Goal: Information Seeking & Learning: Find specific fact

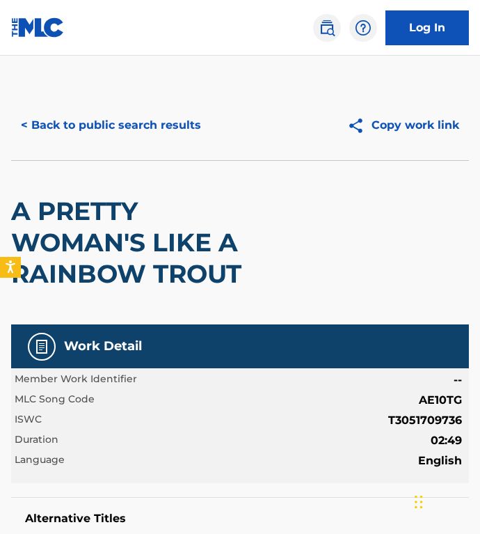
click at [70, 105] on div "< Back to public search results Copy work link" at bounding box center [240, 125] width 458 height 70
click at [70, 111] on button "< Back to public search results" at bounding box center [111, 125] width 200 height 35
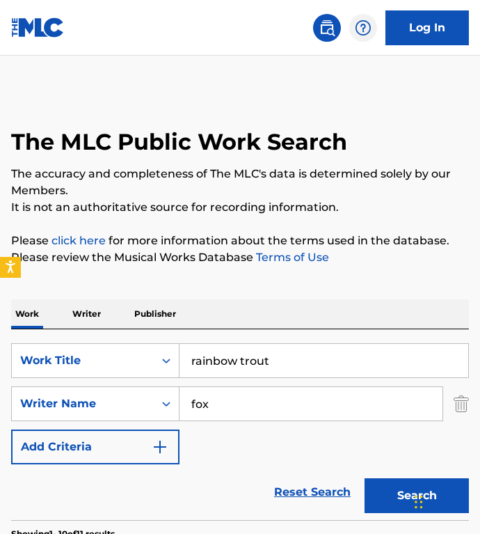
scroll to position [124, 0]
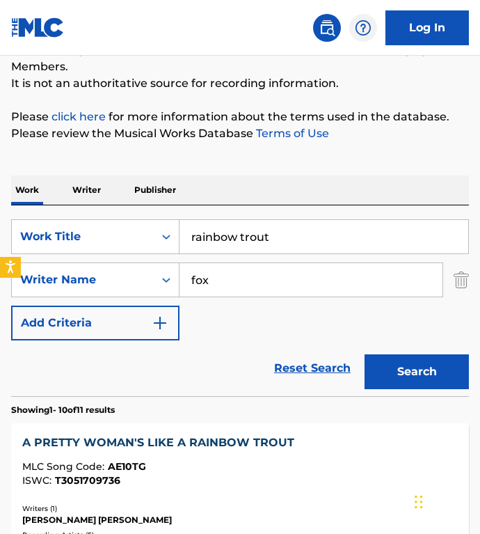
click at [293, 230] on input "rainbow trout" at bounding box center [323, 236] width 289 height 33
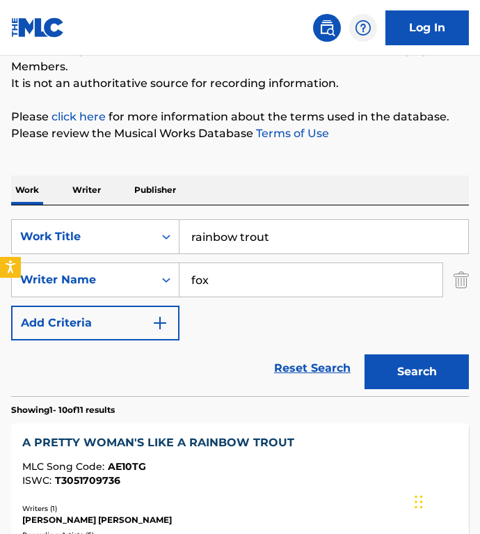
click at [293, 230] on input "rainbow trout" at bounding box center [323, 236] width 289 height 33
paste input "Split (Only U)"
type input "Split (Only U)"
click at [225, 288] on input "fox" at bounding box center [310, 279] width 263 height 33
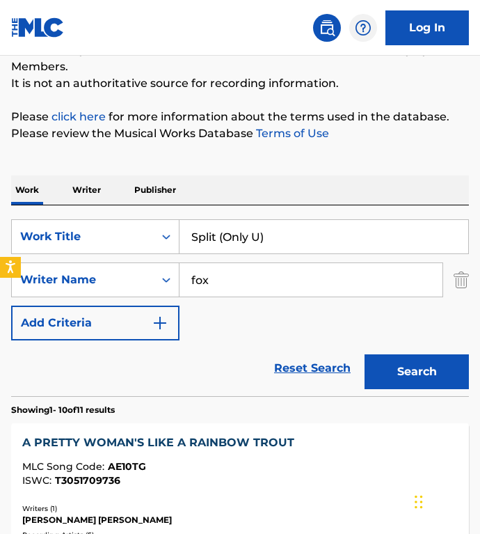
click at [225, 288] on input "fox" at bounding box center [310, 279] width 263 height 33
paste input "[PERSON_NAME]"
type input "[PERSON_NAME]"
click at [365, 354] on button "Search" at bounding box center [417, 371] width 104 height 35
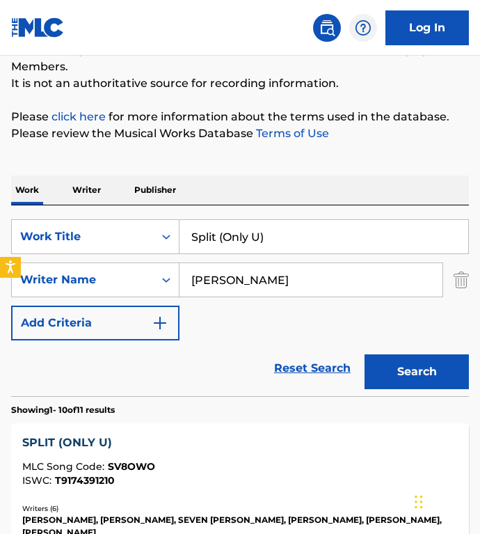
click at [239, 310] on div "SearchWithCriteriac5a9be78-6a0c-401c-ba17-486b6a0496cc Work Title Split (Only U…" at bounding box center [240, 279] width 458 height 121
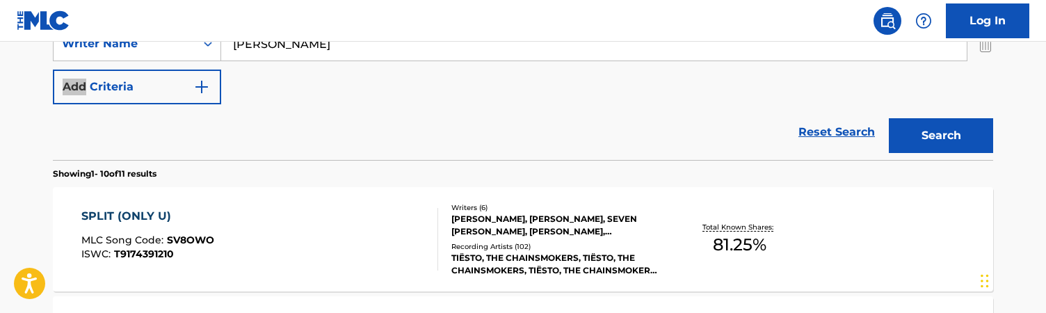
scroll to position [371, 0]
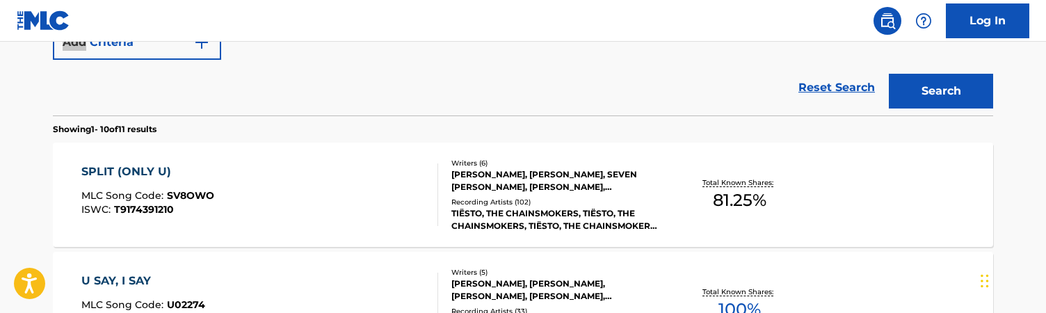
click at [422, 166] on div "SPLIT (ONLY U) MLC Song Code : SV8OWO ISWC : T9174391210" at bounding box center [260, 194] width 358 height 63
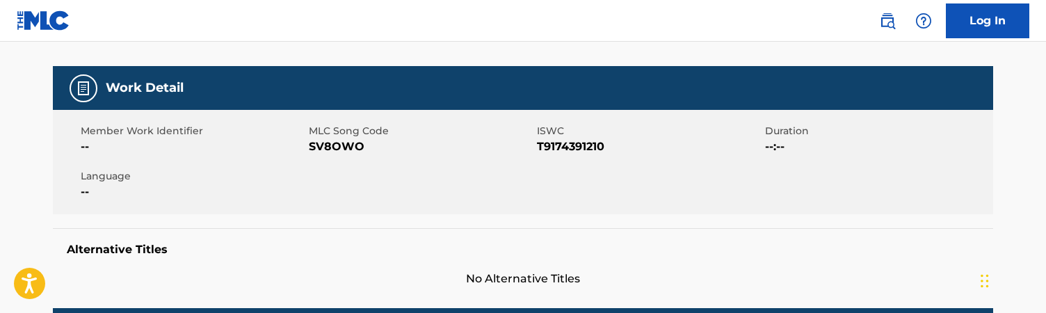
scroll to position [181, 0]
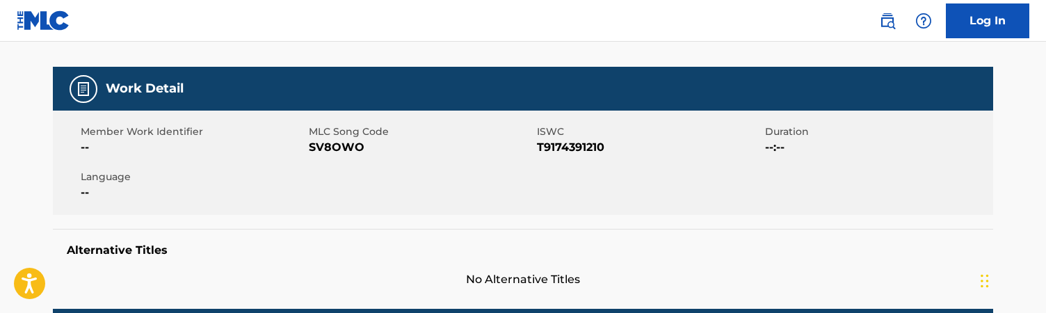
click at [346, 149] on span "SV8OWO" at bounding box center [421, 147] width 225 height 17
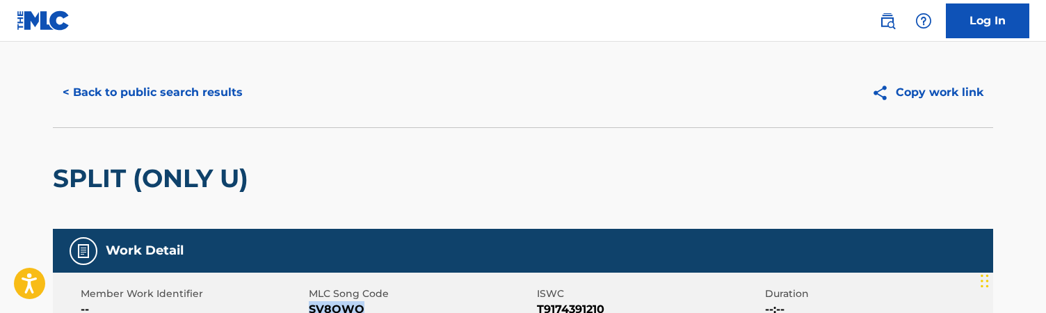
scroll to position [0, 0]
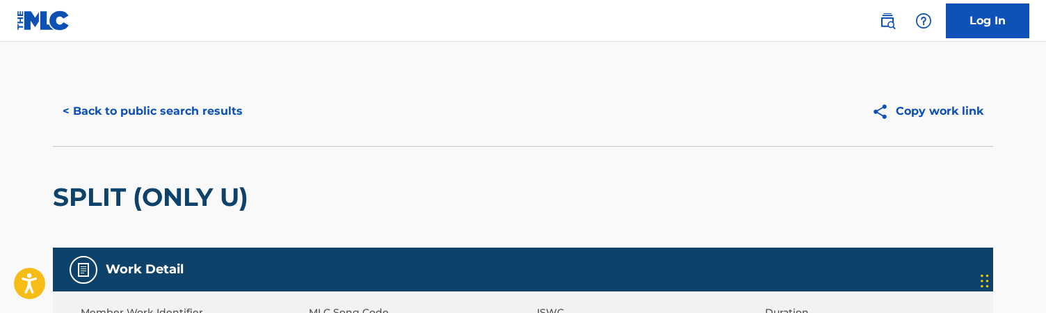
click at [145, 130] on div "< Back to public search results Copy work link" at bounding box center [523, 112] width 940 height 70
click at [154, 118] on button "< Back to public search results" at bounding box center [153, 111] width 200 height 35
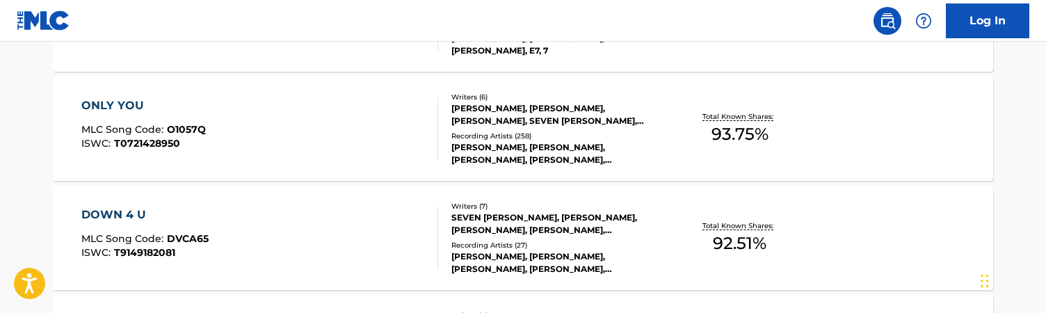
scroll to position [1202, 0]
click at [213, 145] on div "ONLY YOU MLC Song Code : O1057Q ISWC : T0721428950" at bounding box center [260, 128] width 358 height 63
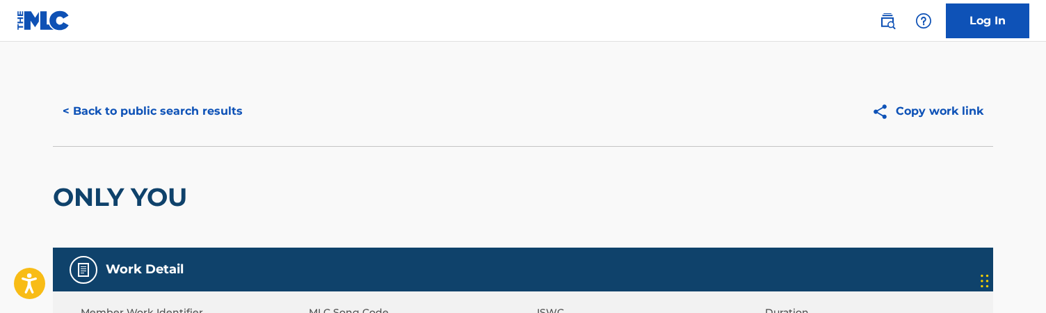
click at [479, 86] on div "< Back to public search results Copy work link" at bounding box center [523, 112] width 940 height 70
click at [195, 115] on button "< Back to public search results" at bounding box center [153, 111] width 200 height 35
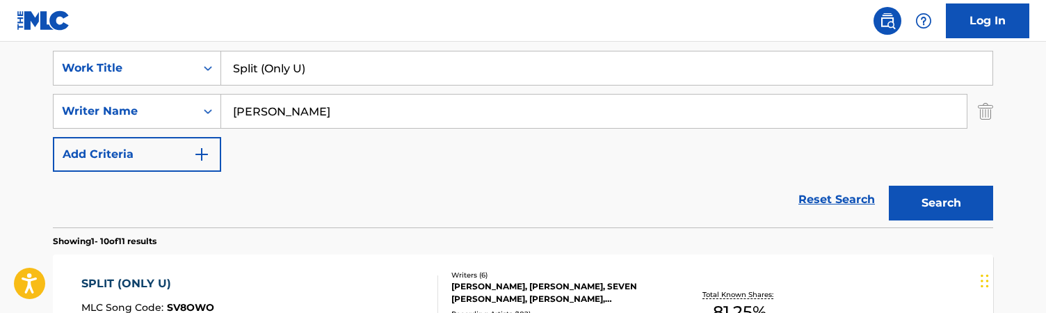
scroll to position [248, 0]
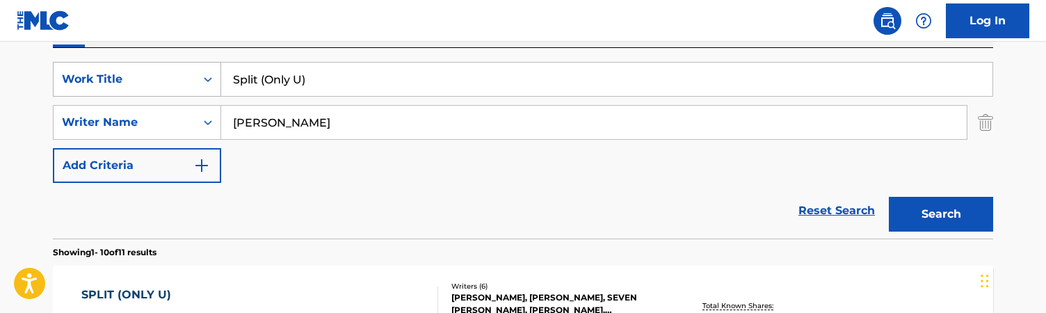
drag, startPoint x: 356, startPoint y: 114, endPoint x: 90, endPoint y: 87, distance: 267.1
click at [90, 87] on div "SearchWithCriteriac5a9be78-6a0c-401c-ba17-486b6a0496cc Work Title Split (Only U…" at bounding box center [523, 122] width 940 height 121
paste input "[PERSON_NAME]"
click at [454, 114] on input "[PERSON_NAME] JamesAshanti [PERSON_NAME]" at bounding box center [594, 122] width 746 height 33
click at [456, 120] on input "[PERSON_NAME] JamesAshanti [PERSON_NAME]" at bounding box center [594, 122] width 746 height 33
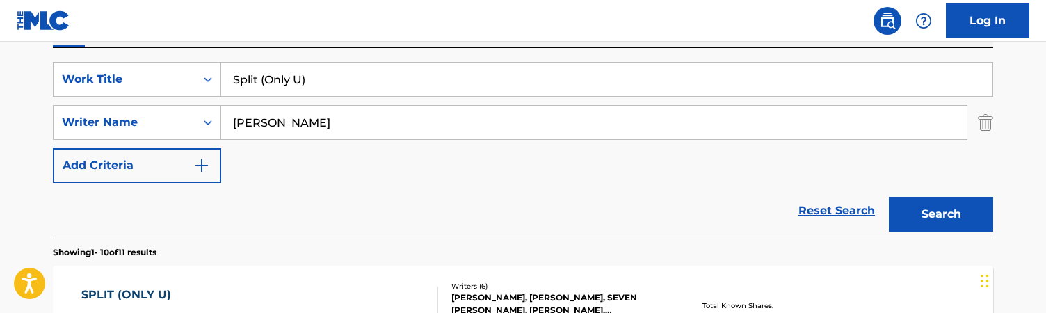
type input "[PERSON_NAME]"
click at [303, 86] on input "Split (Only U)" at bounding box center [606, 79] width 771 height 33
paste input "tanding At the Crossroads"
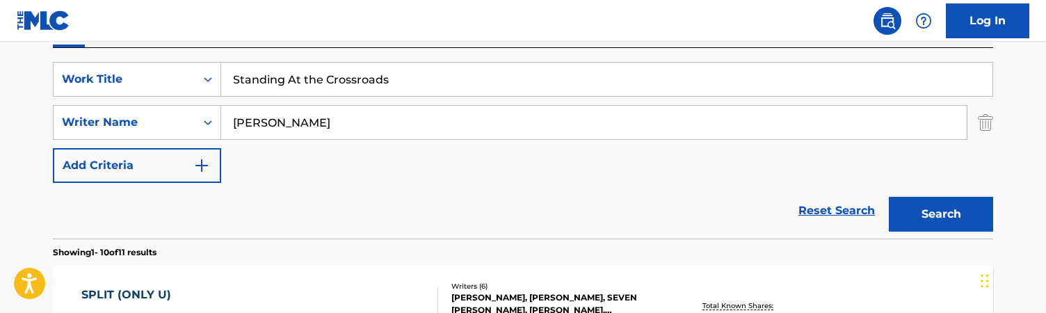
type input "Standing At the Crossroads"
click at [479, 197] on button "Search" at bounding box center [941, 214] width 104 height 35
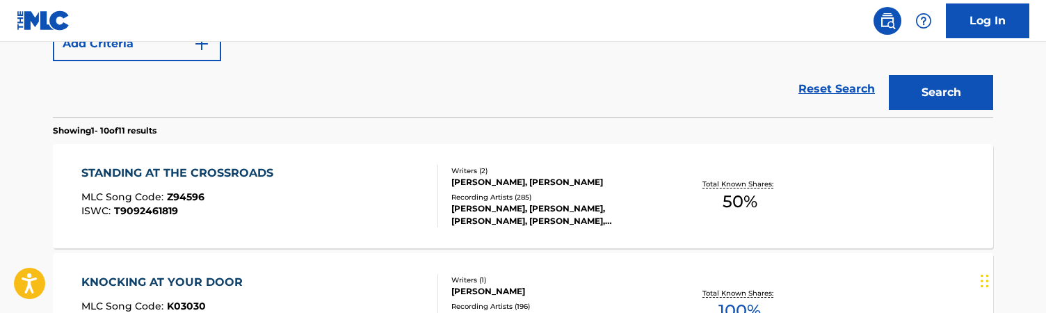
scroll to position [370, 0]
click at [479, 120] on section "Showing 1 - 10 of 11 results" at bounding box center [523, 126] width 940 height 20
click at [416, 111] on div "Reset Search Search" at bounding box center [523, 89] width 940 height 56
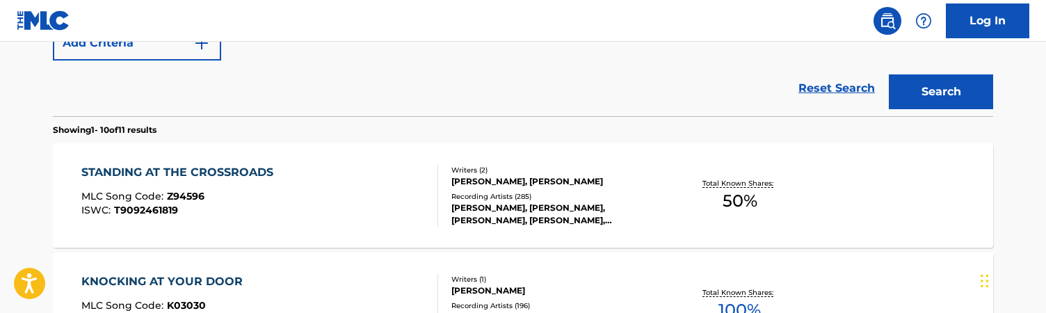
click at [401, 187] on div "STANDING AT THE CROSSROADS MLC Song Code : Z94596 ISWC : T9092461819" at bounding box center [260, 195] width 358 height 63
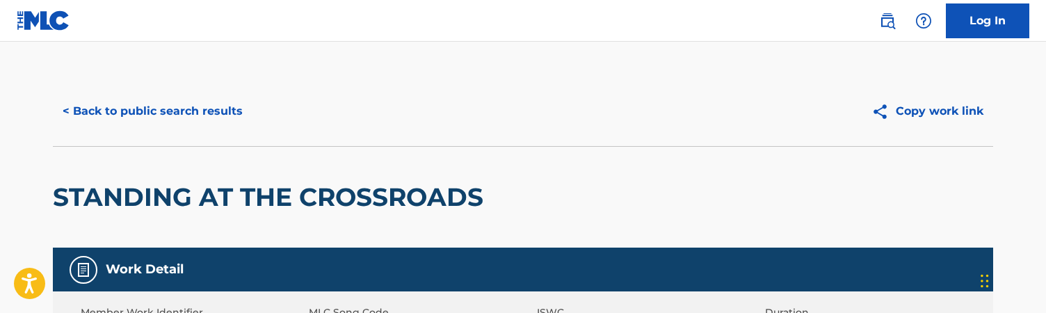
scroll to position [167, 0]
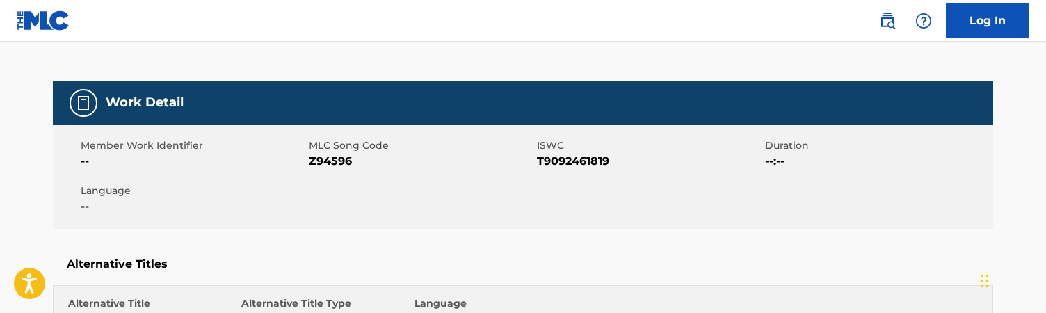
click at [328, 165] on span "Z94596" at bounding box center [421, 161] width 225 height 17
copy span "Z94596"
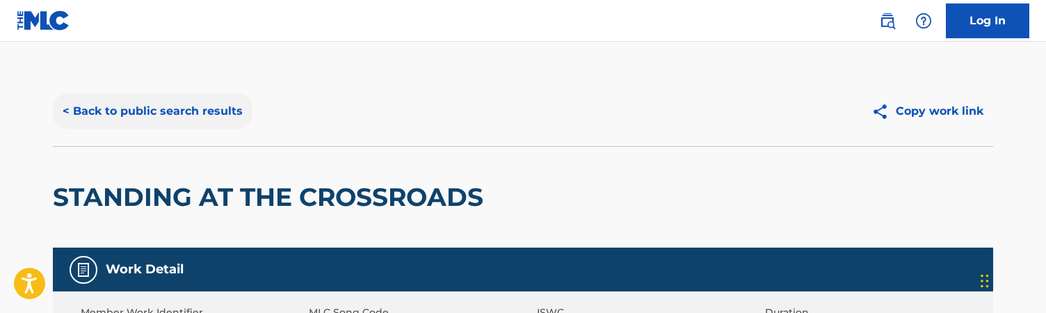
click at [191, 99] on button "< Back to public search results" at bounding box center [153, 111] width 200 height 35
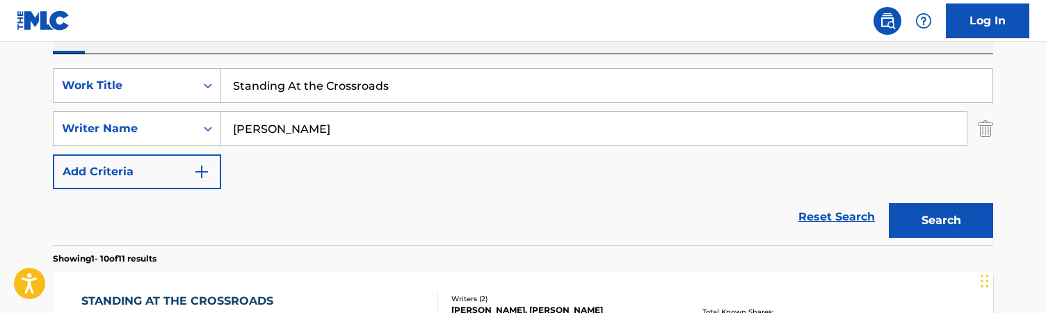
scroll to position [166, 0]
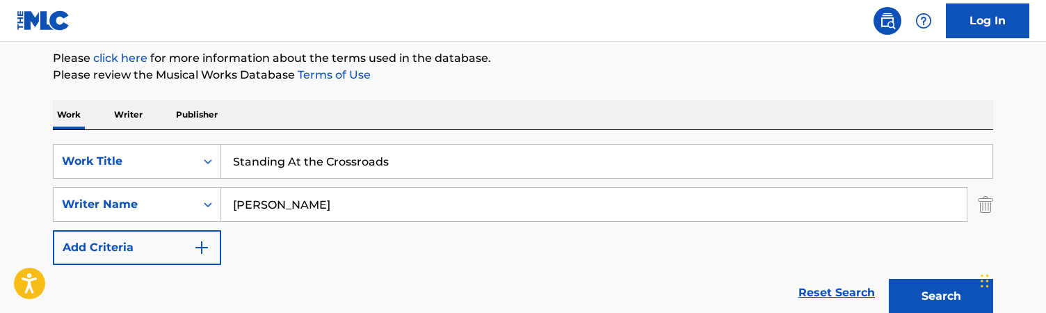
drag, startPoint x: 427, startPoint y: 166, endPoint x: 5, endPoint y: 28, distance: 444.4
paste input "y Right There"
type input "Stay Right There"
click at [324, 203] on input "[PERSON_NAME]" at bounding box center [594, 204] width 746 height 33
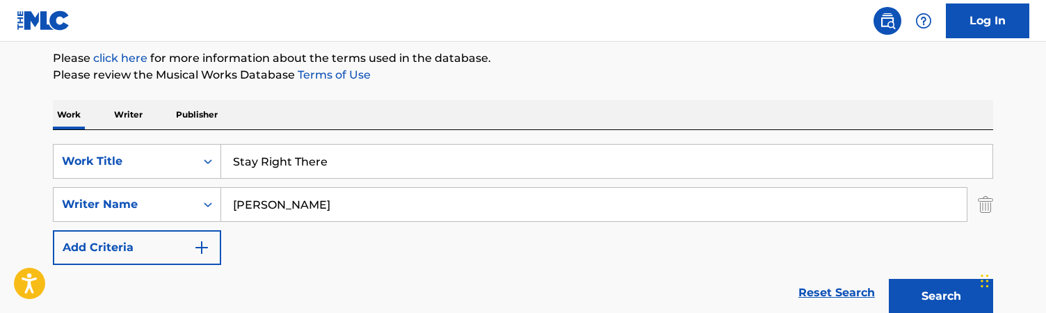
click at [324, 203] on input "[PERSON_NAME]" at bounding box center [594, 204] width 746 height 33
paste input "[PERSON_NAME]"
type input "[PERSON_NAME]"
click at [479, 279] on button "Search" at bounding box center [941, 296] width 104 height 35
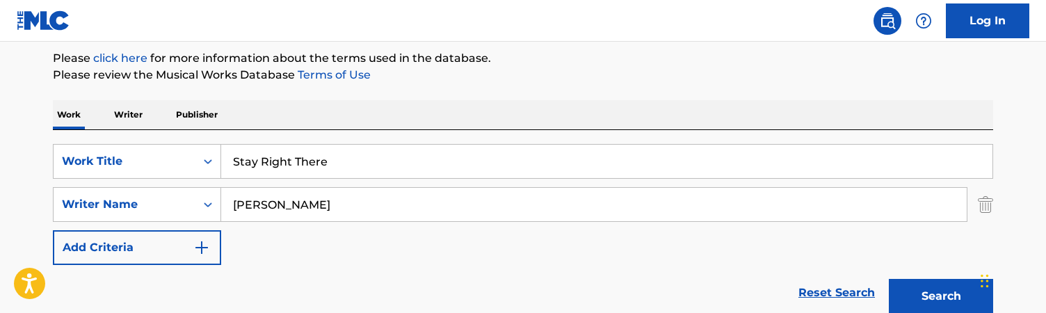
scroll to position [291, 0]
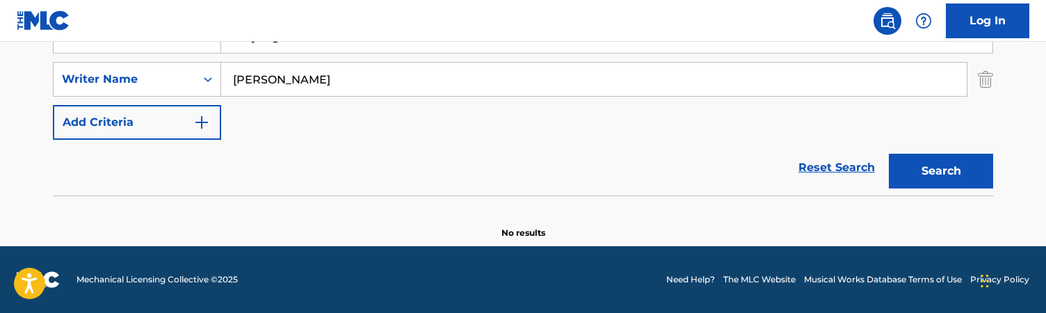
click at [479, 154] on button "Search" at bounding box center [941, 171] width 104 height 35
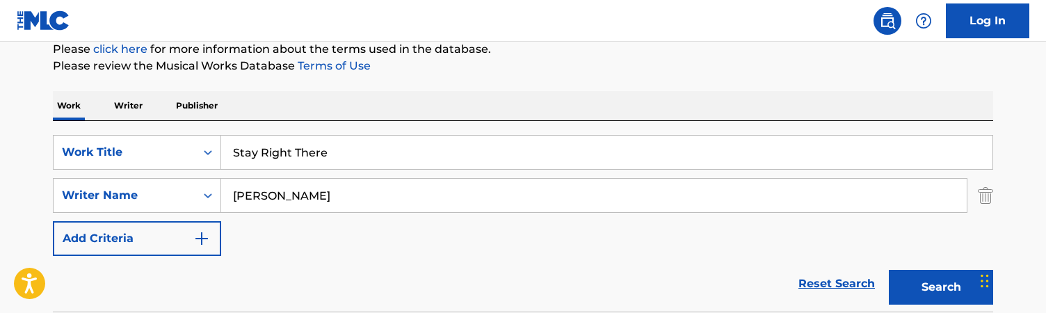
scroll to position [176, 0]
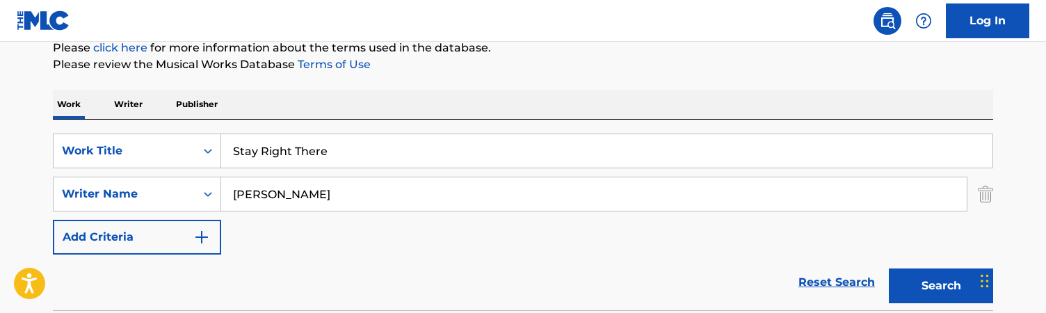
click at [367, 143] on input "Stay Right There" at bounding box center [606, 150] width 771 height 33
paste input "unny"
type input "Sunny"
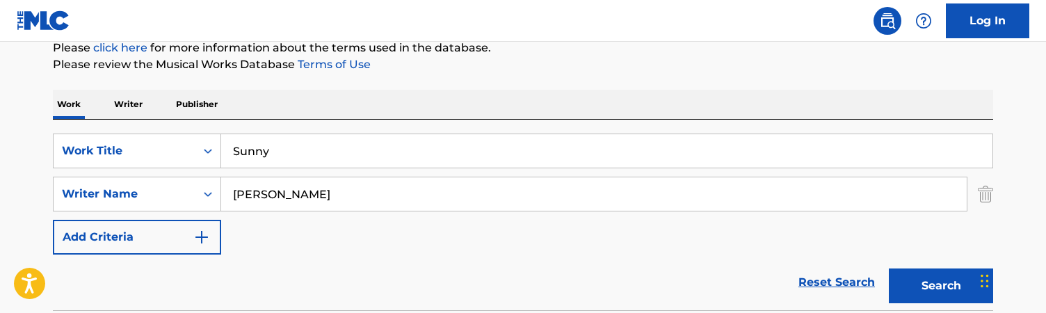
click at [321, 200] on input "[PERSON_NAME]" at bounding box center [594, 193] width 746 height 33
paste input "[PERSON_NAME]"
type input "[PERSON_NAME]"
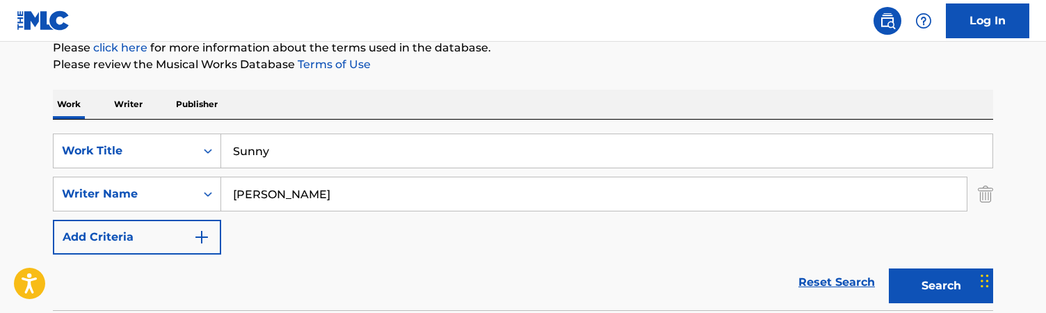
click at [479, 269] on button "Search" at bounding box center [941, 286] width 104 height 35
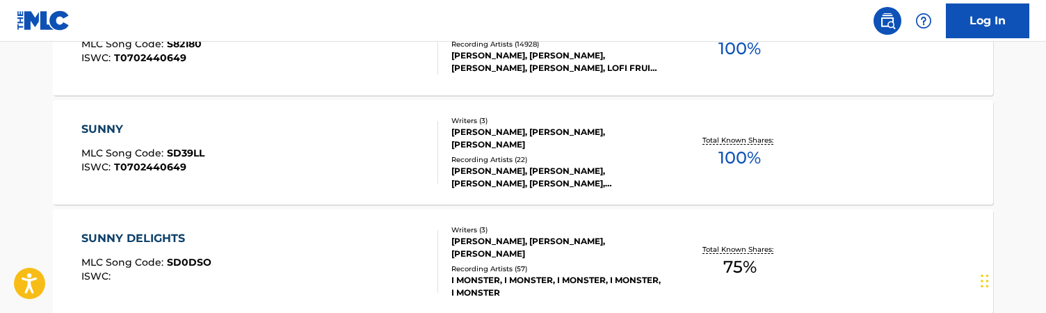
scroll to position [415, 0]
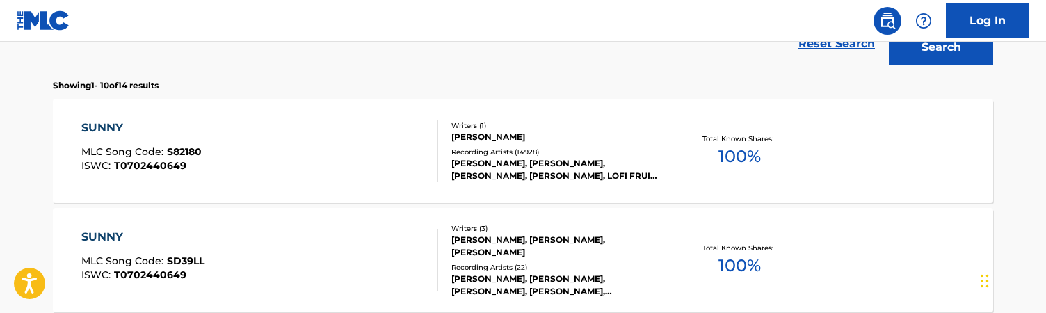
click at [413, 129] on div "SUNNY MLC Song Code : S82180 ISWC : T0702440649" at bounding box center [260, 151] width 358 height 63
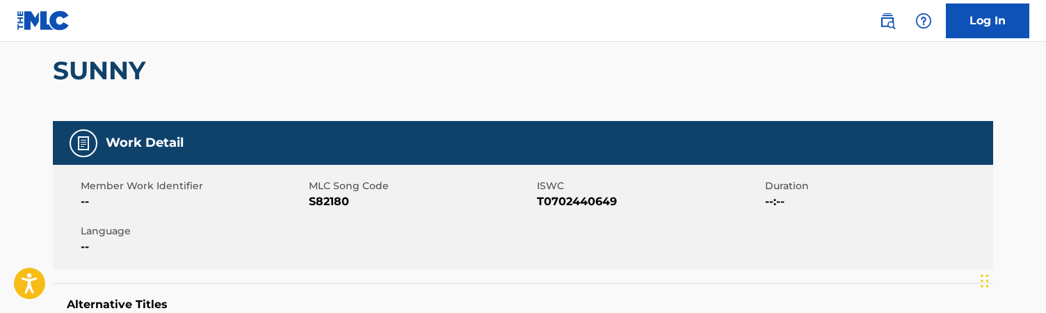
scroll to position [126, 0]
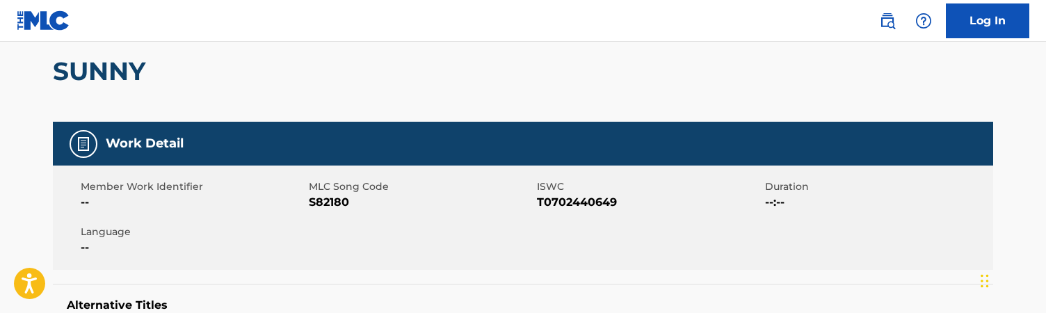
click at [325, 205] on span "S82180" at bounding box center [421, 202] width 225 height 17
copy span "S82180"
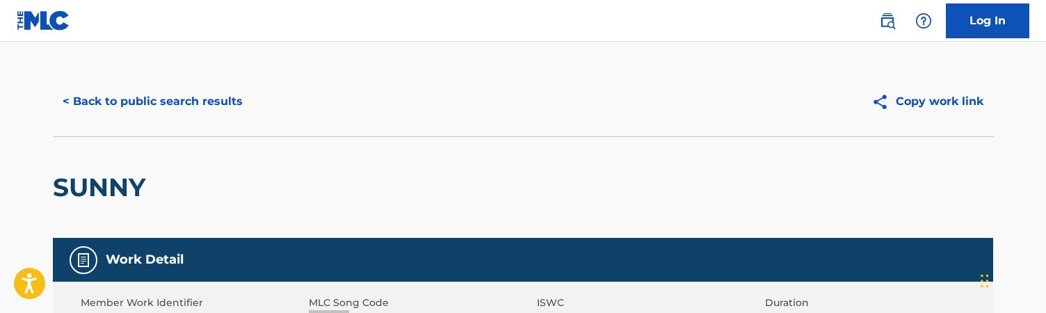
scroll to position [0, 0]
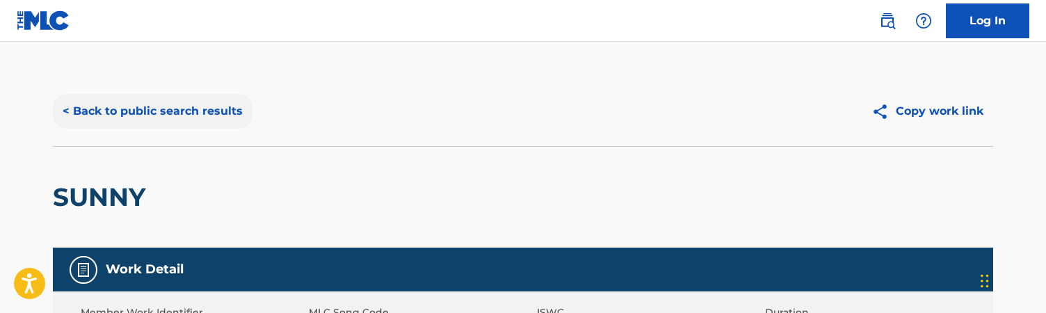
click at [191, 115] on button "< Back to public search results" at bounding box center [153, 111] width 200 height 35
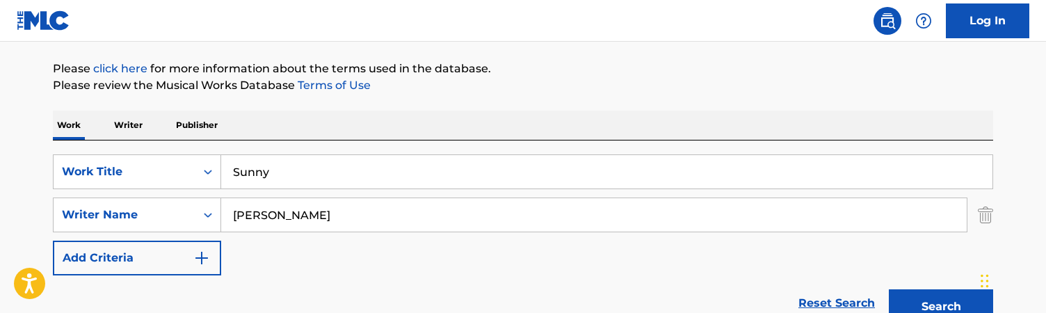
scroll to position [190, 0]
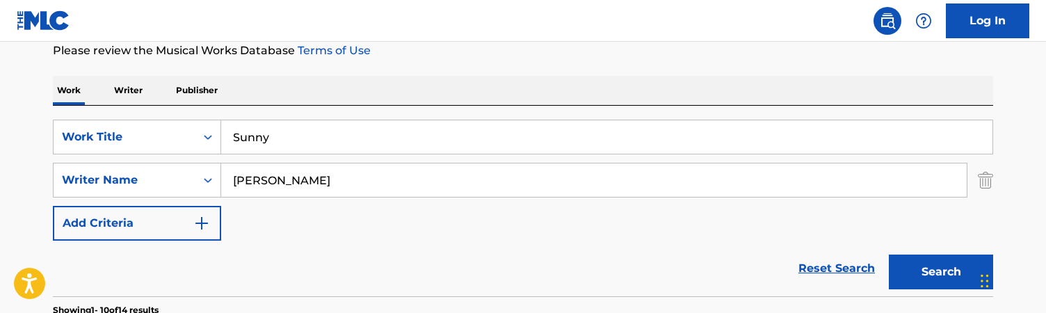
click at [324, 136] on input "Sunny" at bounding box center [606, 136] width 771 height 33
type input "Sunset ibiza"
click at [341, 179] on input "[PERSON_NAME]" at bounding box center [594, 179] width 746 height 33
click at [353, 174] on input "[PERSON_NAME]" at bounding box center [594, 179] width 746 height 33
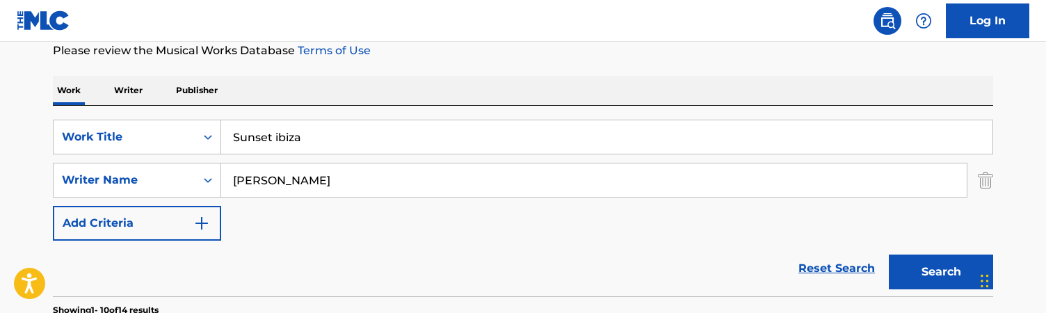
paste input "[PERSON_NAME]"
click at [353, 174] on input "[PERSON_NAME]" at bounding box center [594, 179] width 746 height 33
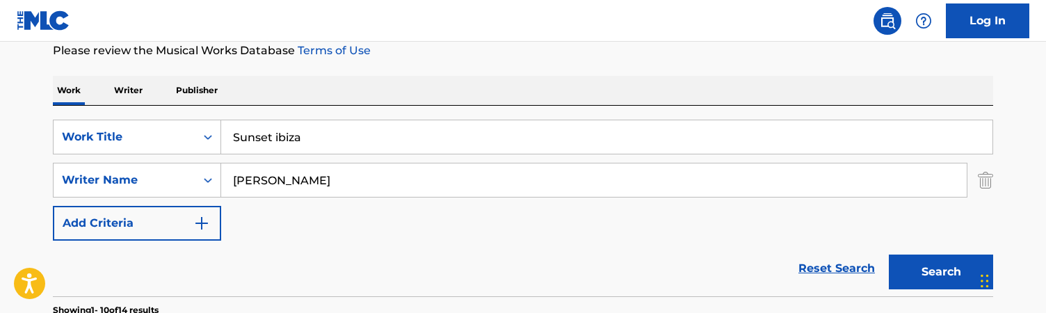
paste input "Search Form"
type input "[PERSON_NAME]"
click at [479, 255] on button "Search" at bounding box center [941, 272] width 104 height 35
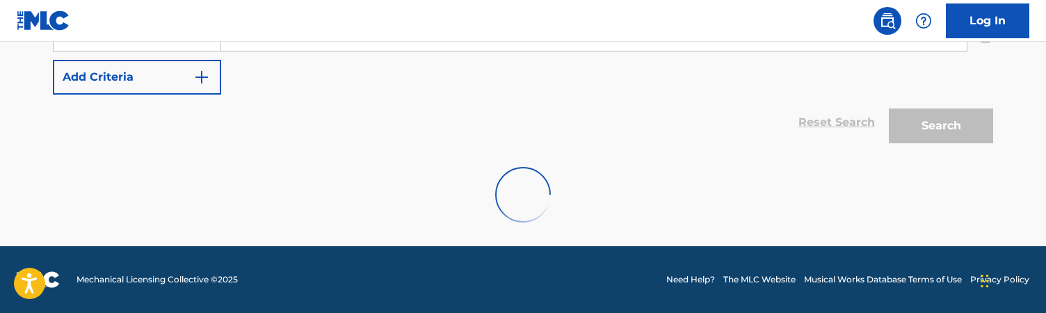
scroll to position [338, 0]
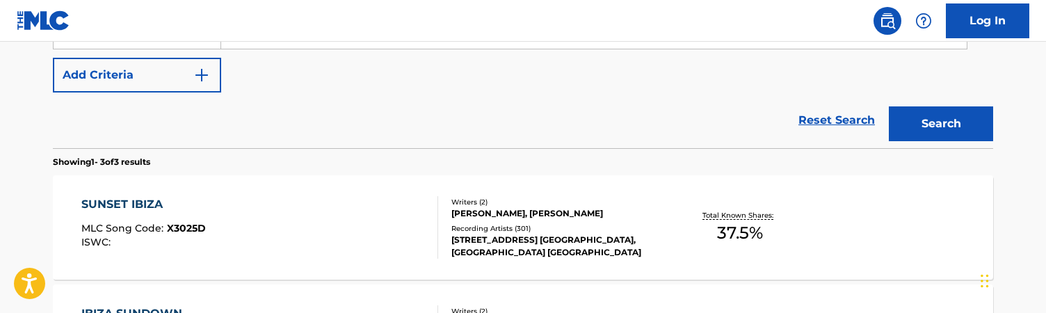
click at [438, 135] on div "Reset Search Search" at bounding box center [523, 121] width 940 height 56
click at [456, 134] on div "Reset Search Search" at bounding box center [523, 121] width 940 height 56
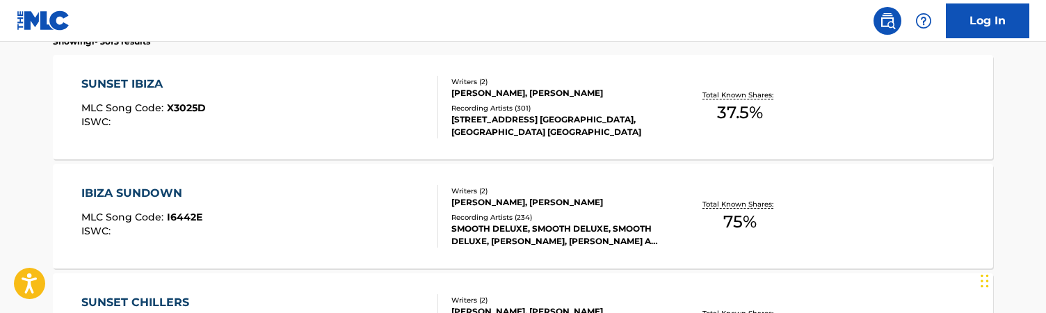
scroll to position [458, 0]
click at [445, 106] on div "Writers ( 2 ) [PERSON_NAME], [PERSON_NAME] Recording Artists ( 301 ) [STREET_AD…" at bounding box center [549, 108] width 223 height 62
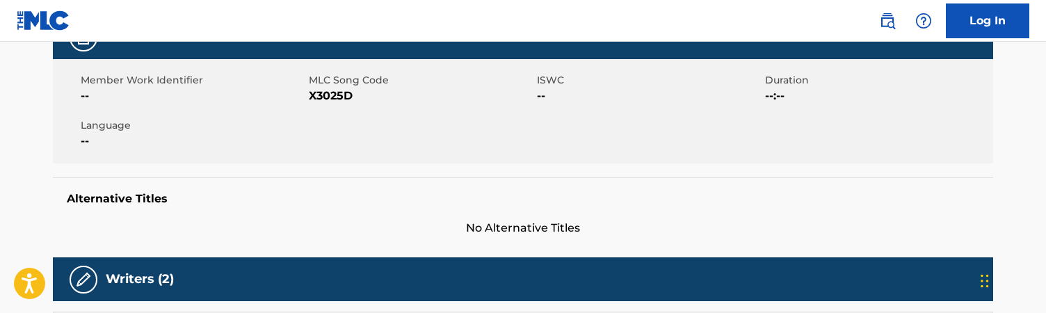
scroll to position [170, 0]
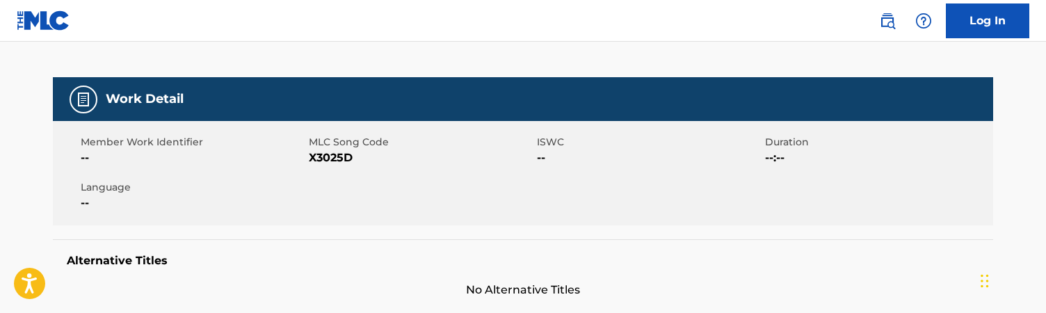
click at [336, 157] on span "X3025D" at bounding box center [421, 158] width 225 height 17
copy span "X3025D"
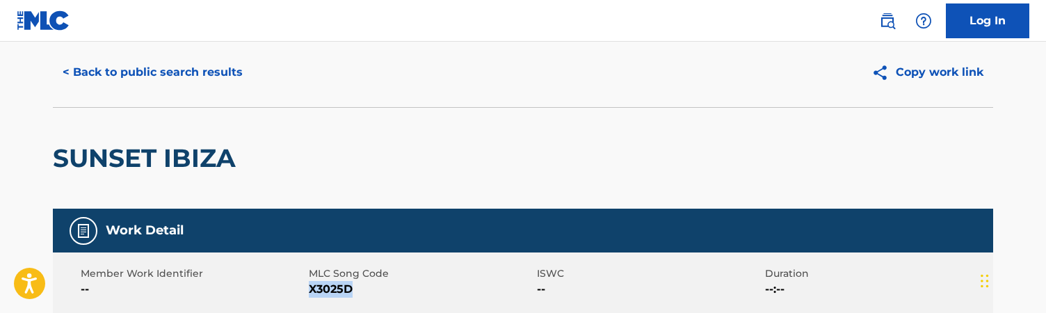
scroll to position [50, 0]
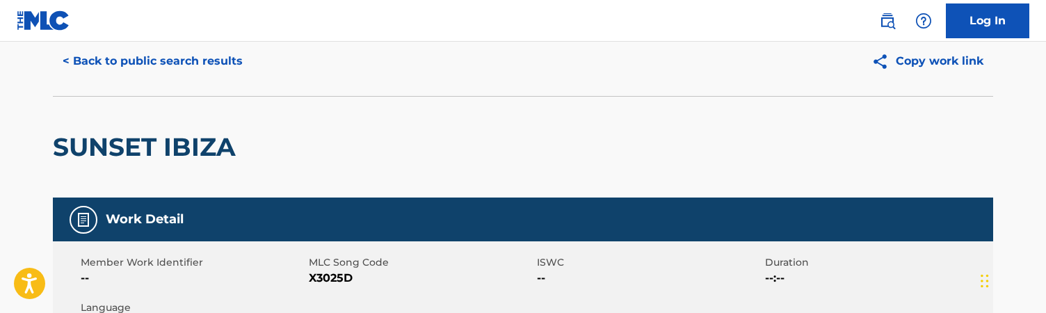
click at [476, 180] on div "SUNSET IBIZA" at bounding box center [523, 147] width 940 height 102
click at [157, 63] on button "< Back to public search results" at bounding box center [153, 61] width 200 height 35
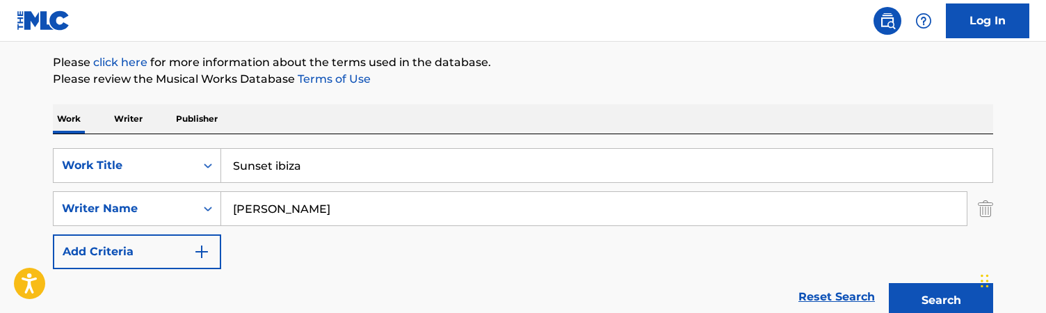
scroll to position [163, 0]
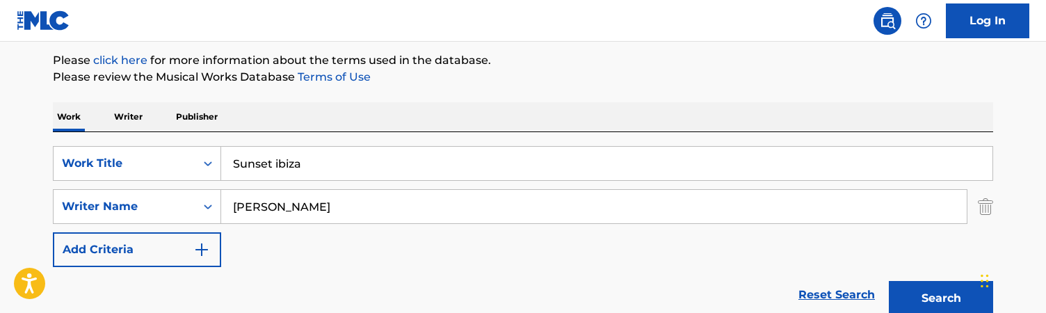
click at [349, 167] on input "Sunset ibiza" at bounding box center [606, 163] width 771 height 33
paste input "pernova Love"
type input "Supernova Love"
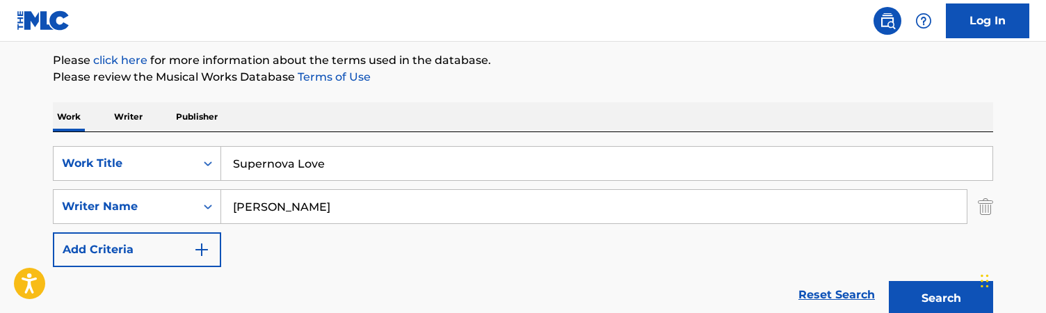
click at [380, 205] on input "[PERSON_NAME]" at bounding box center [594, 206] width 746 height 33
paste input "[PERSON_NAME] WarrenDaniel [PERSON_NAME] UberJohannes ShoreRyuichi SakamotoTobi…"
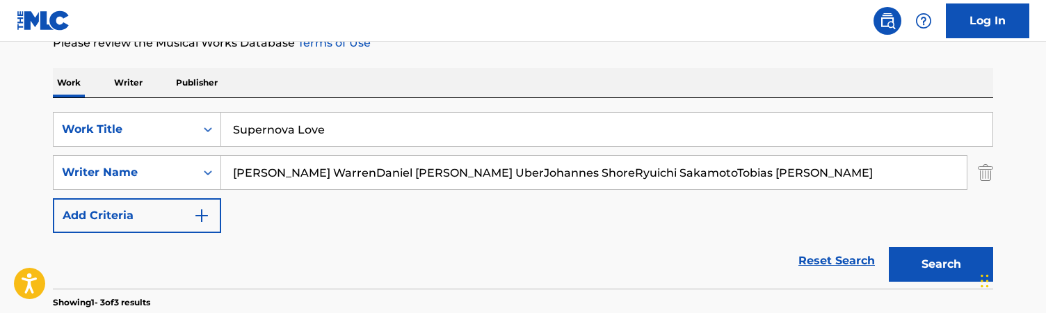
scroll to position [212, 0]
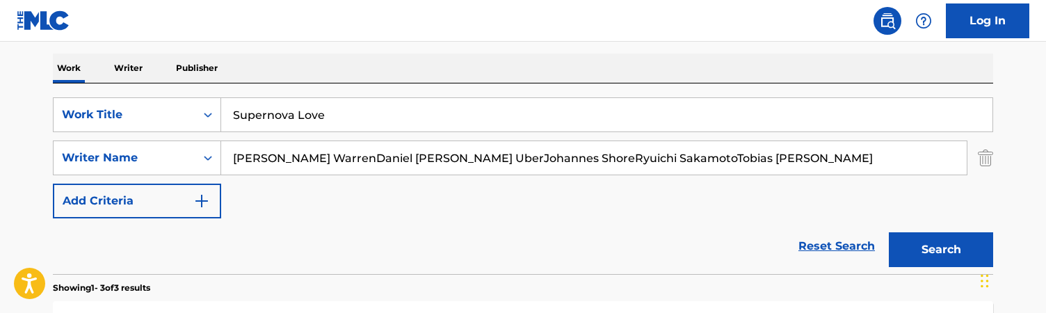
click at [350, 151] on input "[PERSON_NAME] WarrenDaniel [PERSON_NAME] UberJohannes ShoreRyuichi SakamotoTobi…" at bounding box center [594, 157] width 746 height 33
click at [312, 157] on input "[PERSON_NAME] WarrenDaniel [PERSON_NAME] UberJohannes ShoreRyuichi SakamotoTobi…" at bounding box center [594, 157] width 746 height 33
drag, startPoint x: 284, startPoint y: 159, endPoint x: 908, endPoint y: 205, distance: 626.3
click at [479, 205] on div "SearchWithCriteriac5a9be78-6a0c-401c-ba17-486b6a0496cc Work Title Supernova Lov…" at bounding box center [523, 157] width 940 height 121
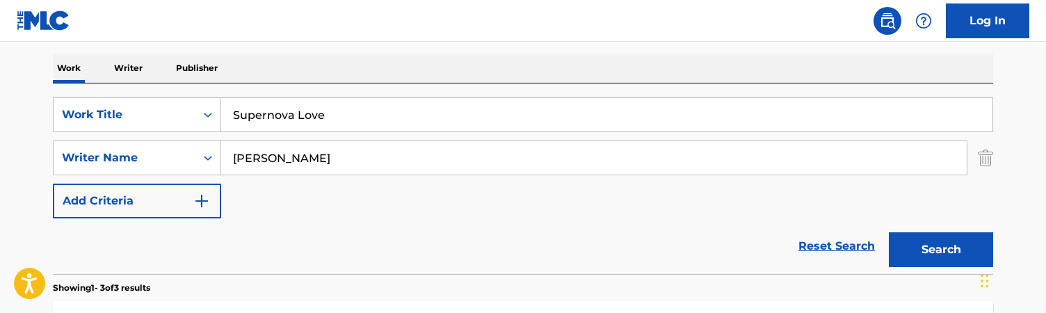
type input "[PERSON_NAME]"
click at [479, 232] on button "Search" at bounding box center [941, 249] width 104 height 35
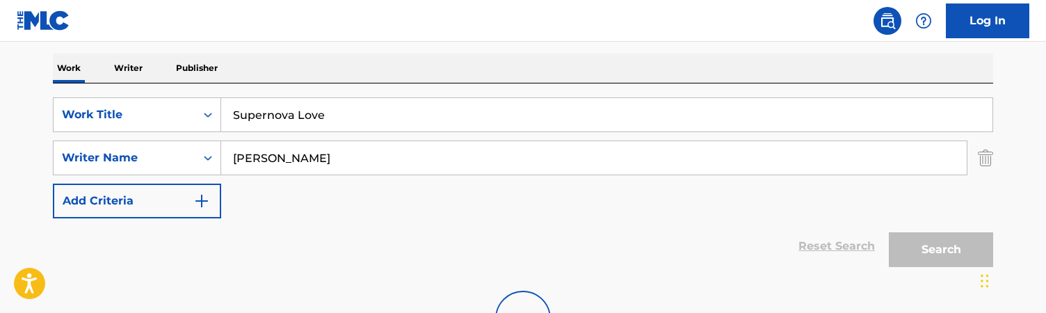
click at [479, 206] on div "SearchWithCriteriac5a9be78-6a0c-401c-ba17-486b6a0496cc Work Title Supernova Lov…" at bounding box center [523, 157] width 940 height 121
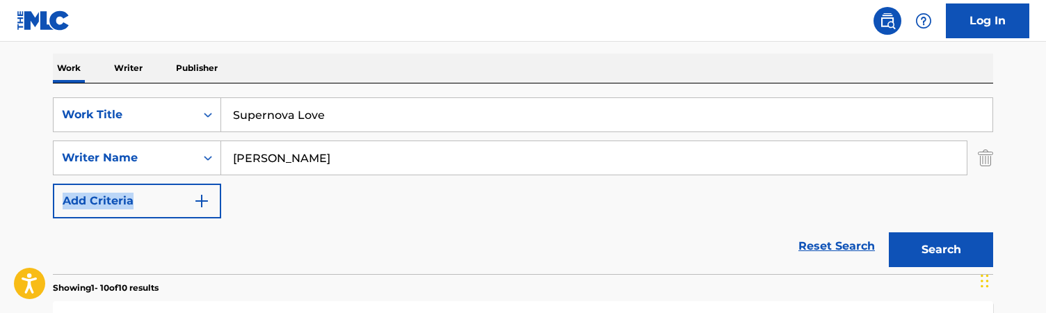
click at [479, 206] on div "SearchWithCriteriac5a9be78-6a0c-401c-ba17-486b6a0496cc Work Title Supernova Lov…" at bounding box center [523, 157] width 940 height 121
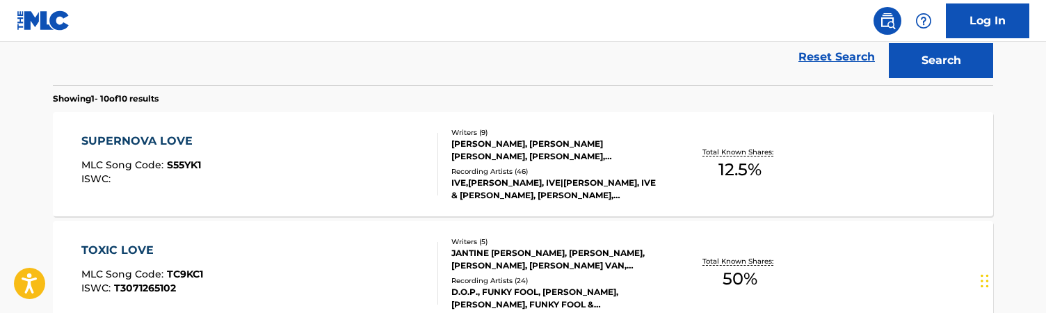
scroll to position [391, 0]
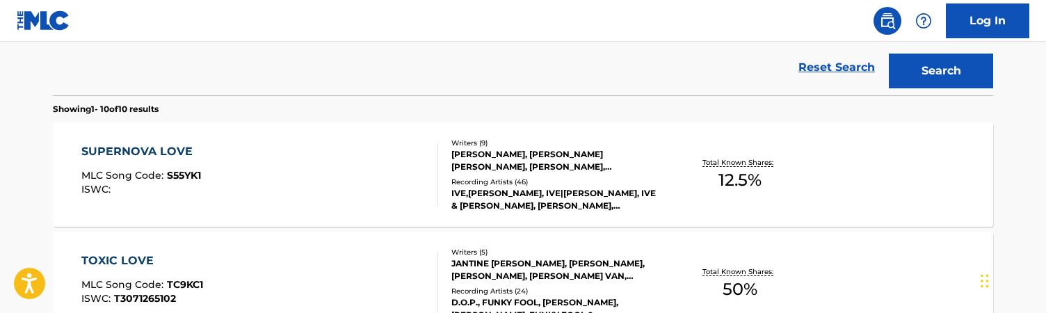
click at [435, 151] on div at bounding box center [431, 174] width 11 height 63
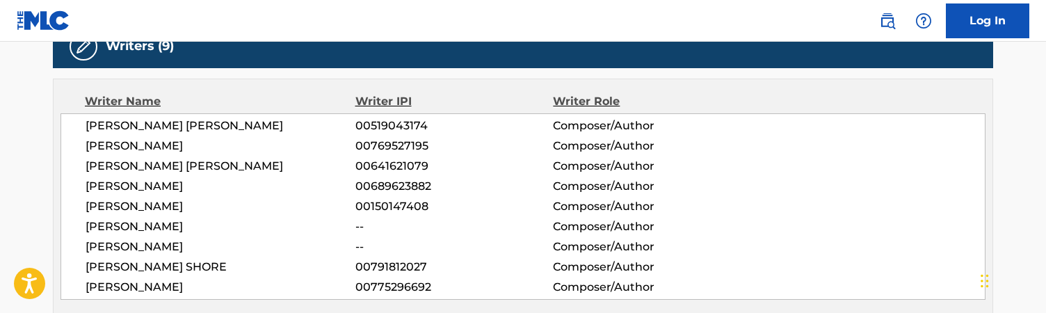
scroll to position [466, 0]
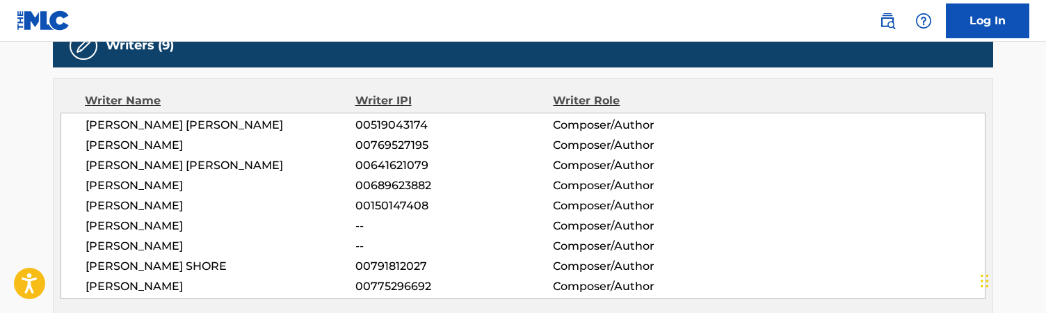
click at [479, 71] on div "Writers (9) Writer Name Writer IPI Writer Role [PERSON_NAME] [PERSON_NAME] 0051…" at bounding box center [523, 169] width 940 height 290
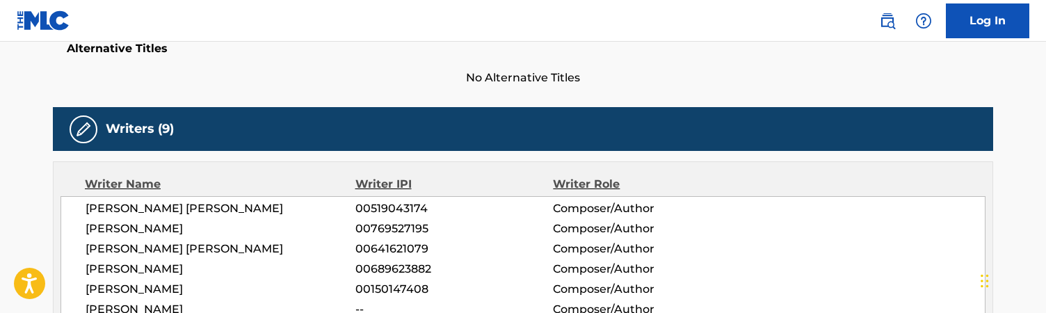
scroll to position [457, 0]
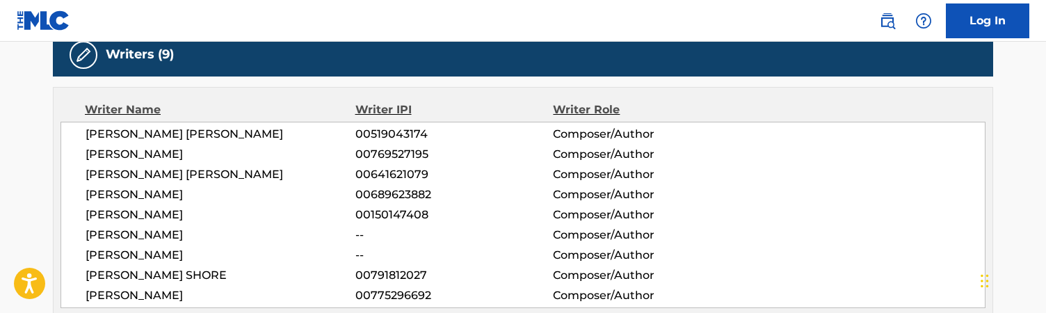
click at [454, 199] on span "00689623882" at bounding box center [454, 194] width 198 height 17
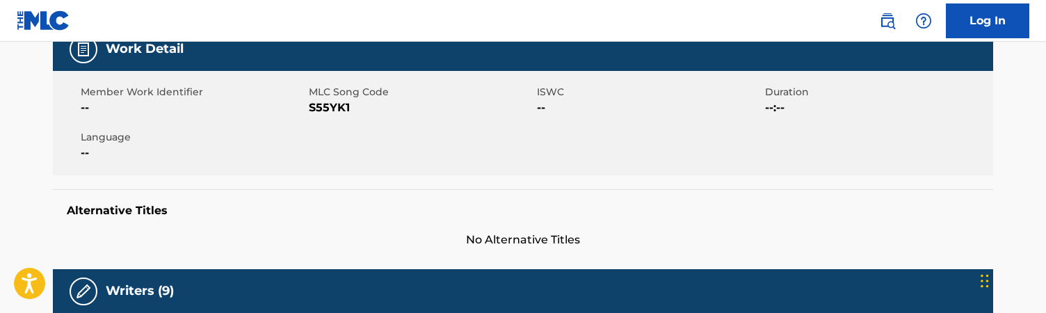
scroll to position [226, 0]
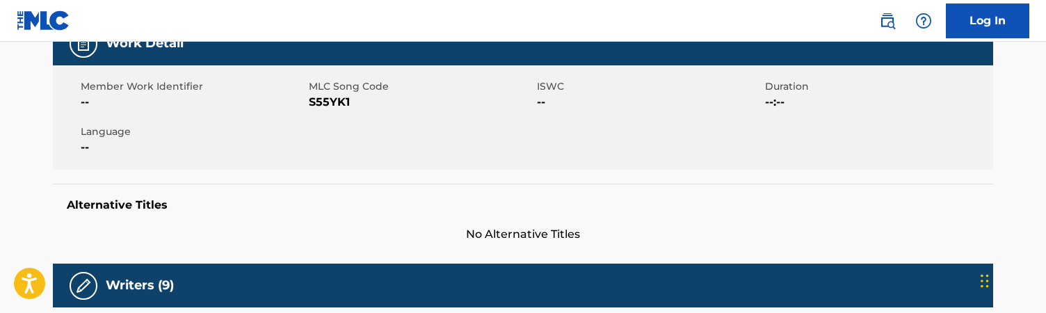
click at [321, 94] on span "S55YK1" at bounding box center [421, 102] width 225 height 17
copy span "S55YK1"
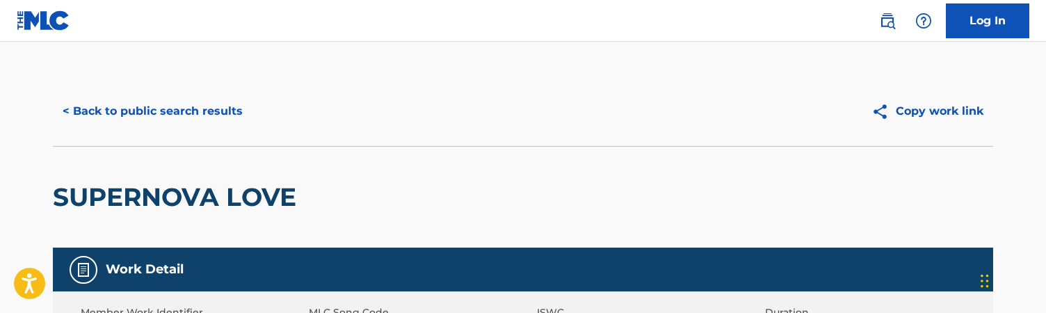
click at [164, 134] on div "< Back to public search results Copy work link" at bounding box center [523, 112] width 940 height 70
click at [168, 109] on button "< Back to public search results" at bounding box center [153, 111] width 200 height 35
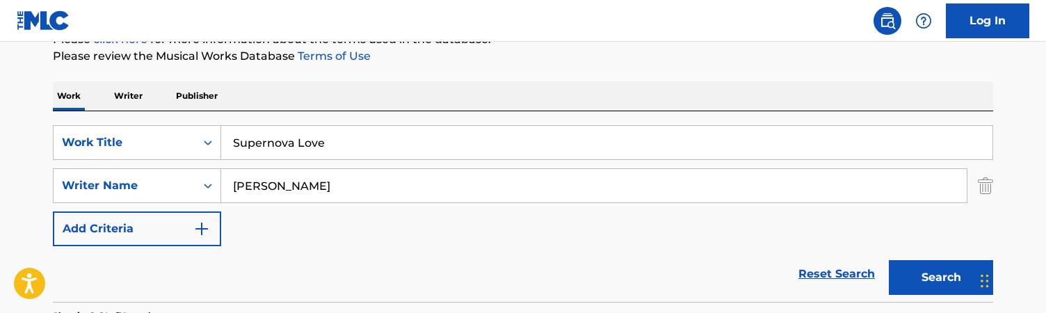
scroll to position [191, 0]
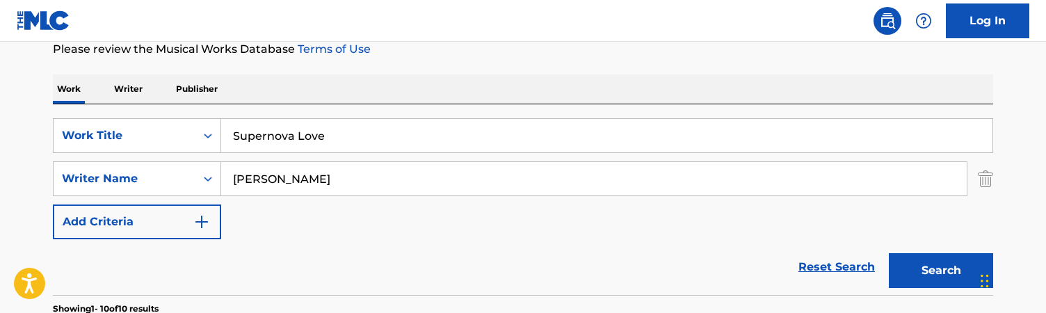
drag, startPoint x: 367, startPoint y: 141, endPoint x: 109, endPoint y: 61, distance: 270.4
type input "t for [US_STATE]"
drag, startPoint x: 312, startPoint y: 182, endPoint x: 79, endPoint y: 153, distance: 235.5
click at [79, 153] on div "SearchWithCriteriac5a9be78-6a0c-401c-ba17-486b6a0496cc Work Title t for [US_STA…" at bounding box center [523, 178] width 940 height 121
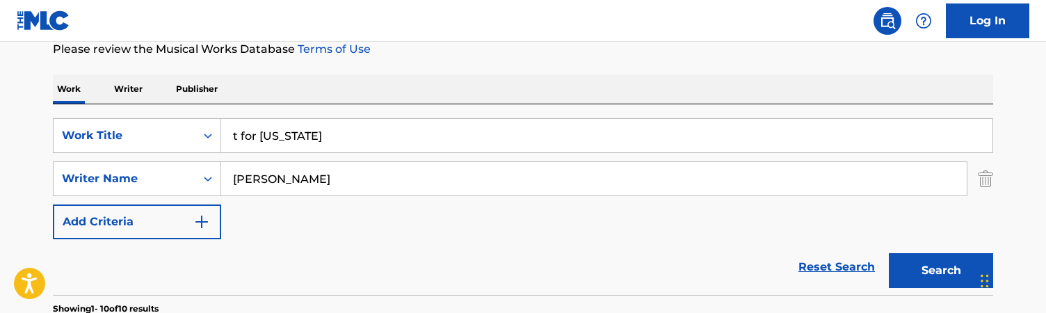
type input "[PERSON_NAME]"
click at [479, 253] on button "Search" at bounding box center [941, 270] width 104 height 35
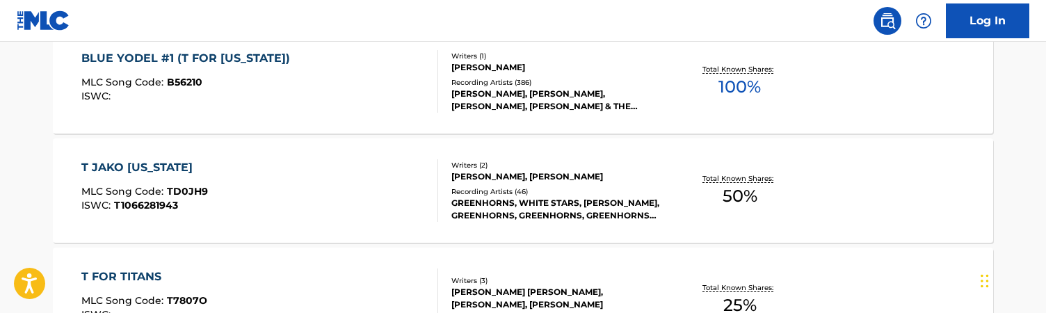
scroll to position [593, 0]
click at [479, 179] on div "[PERSON_NAME], [PERSON_NAME]" at bounding box center [556, 177] width 210 height 13
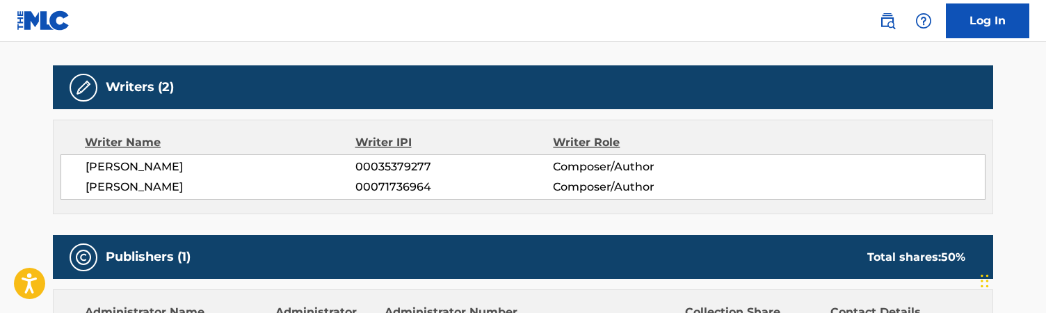
scroll to position [455, 0]
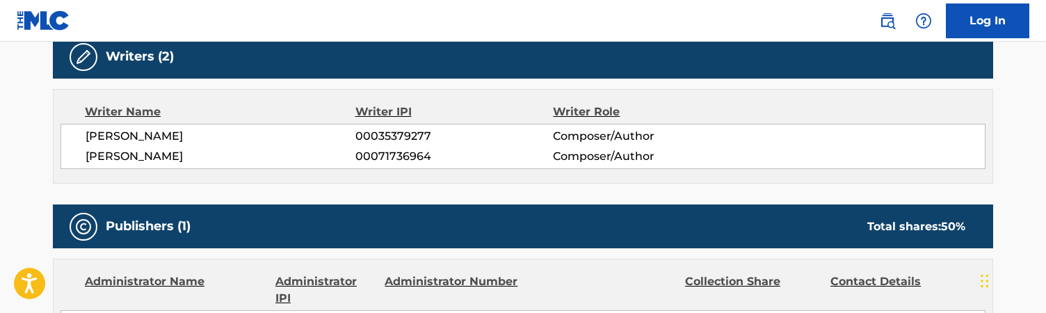
click at [109, 125] on div "[PERSON_NAME] 00035379277 Composer/Author [PERSON_NAME] 00071736964 Composer/Au…" at bounding box center [523, 146] width 925 height 45
copy div "[PERSON_NAME]"
click at [360, 237] on div "Publishers (1) Total shares: 50 %" at bounding box center [523, 227] width 940 height 44
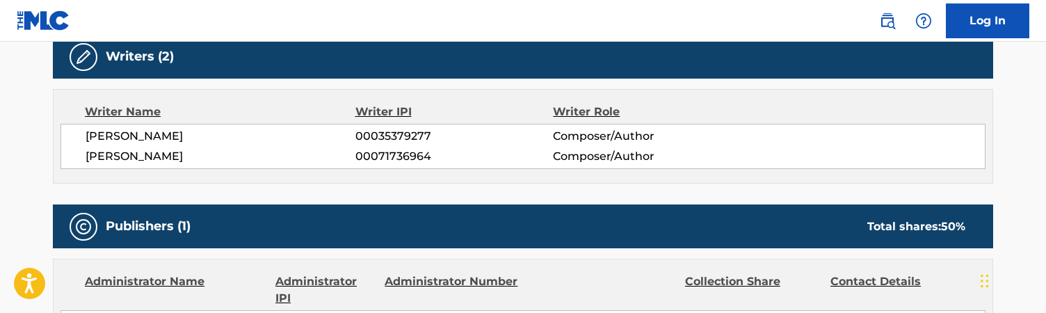
click at [360, 237] on div "Publishers (1) Total shares: 50 %" at bounding box center [523, 227] width 940 height 44
click at [479, 133] on span "00035379277" at bounding box center [454, 136] width 198 height 17
click at [479, 177] on div "Writer Name Writer IPI Writer Role [PERSON_NAME] 00035379277 Composer/Author [P…" at bounding box center [523, 136] width 940 height 95
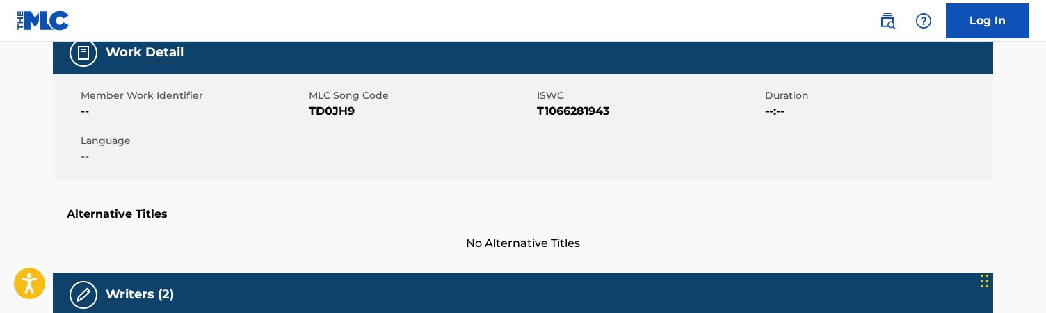
scroll to position [216, 0]
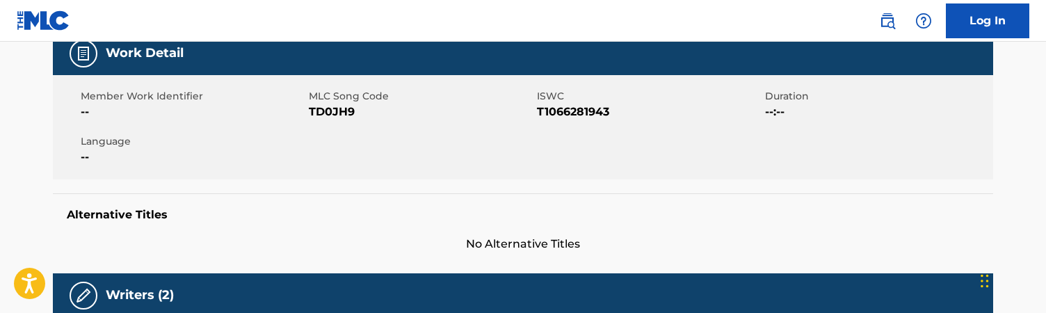
click at [337, 114] on span "TD0JH9" at bounding box center [421, 112] width 225 height 17
copy span "TD0JH9"
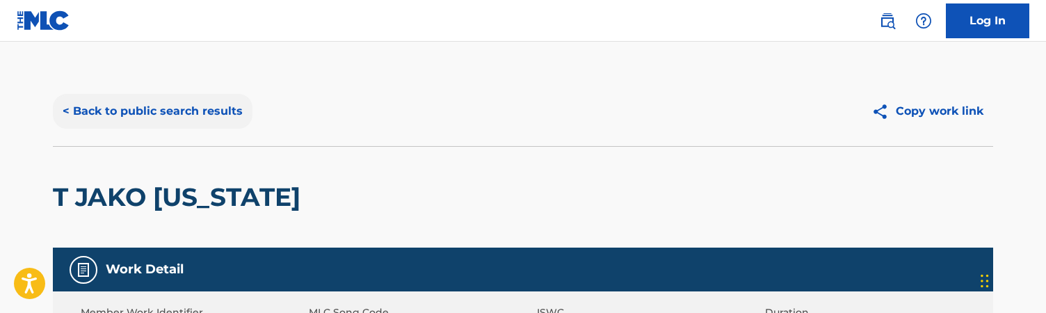
click at [157, 97] on button "< Back to public search results" at bounding box center [153, 111] width 200 height 35
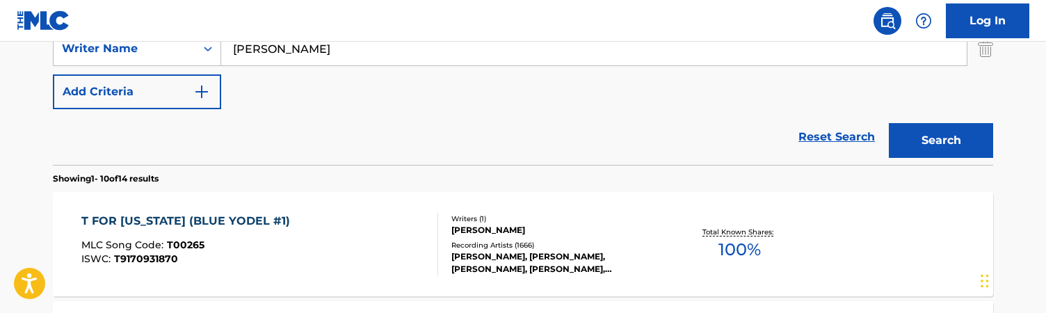
scroll to position [489, 0]
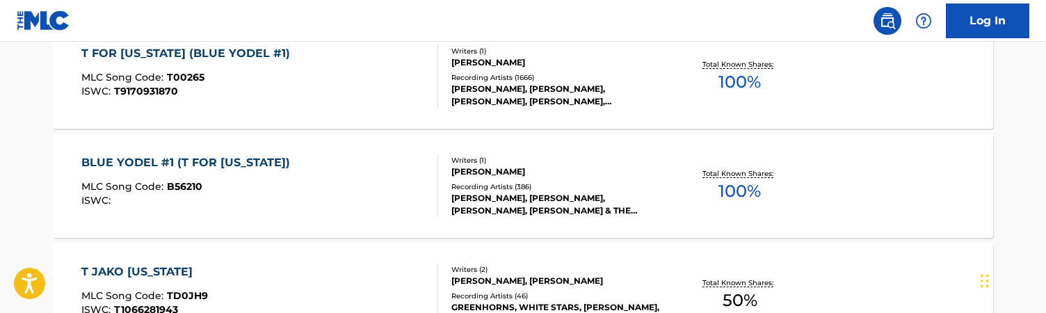
click at [380, 65] on div "T FOR [US_STATE] (BLUE YODEL #1) MLC Song Code : T00265 ISWC : T9170931870" at bounding box center [260, 76] width 358 height 63
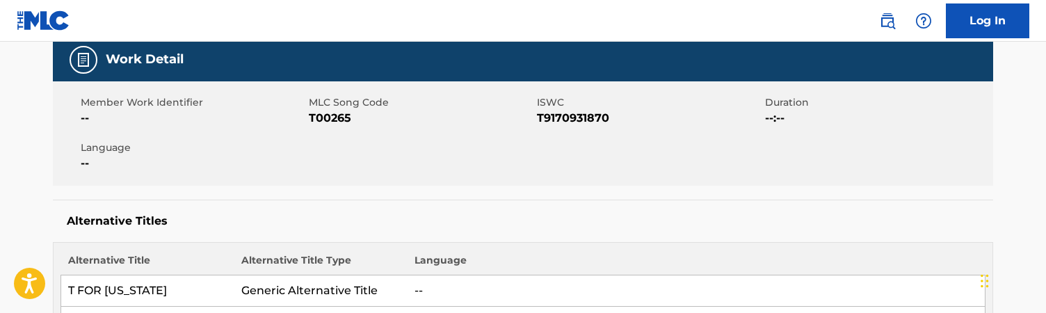
scroll to position [212, 0]
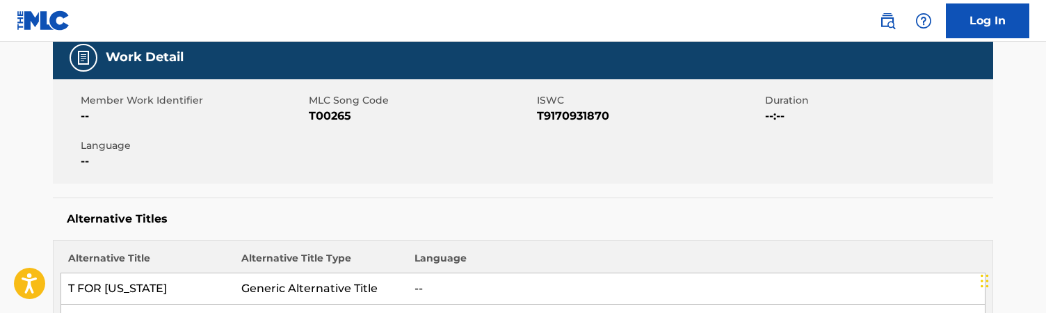
click at [326, 119] on span "T00265" at bounding box center [421, 116] width 225 height 17
copy span "T00265"
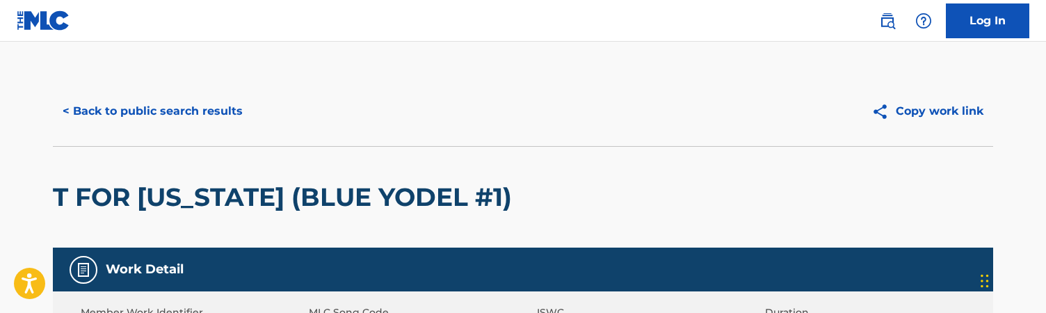
click at [182, 94] on div "< Back to public search results Copy work link" at bounding box center [523, 112] width 940 height 70
click at [183, 112] on button "< Back to public search results" at bounding box center [153, 111] width 200 height 35
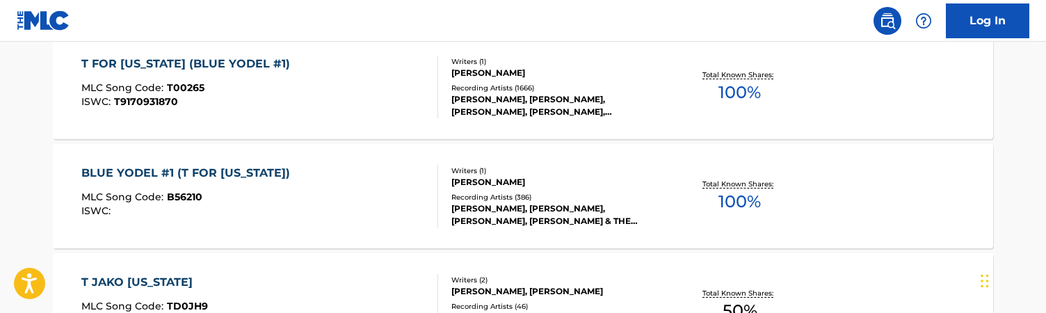
scroll to position [506, 0]
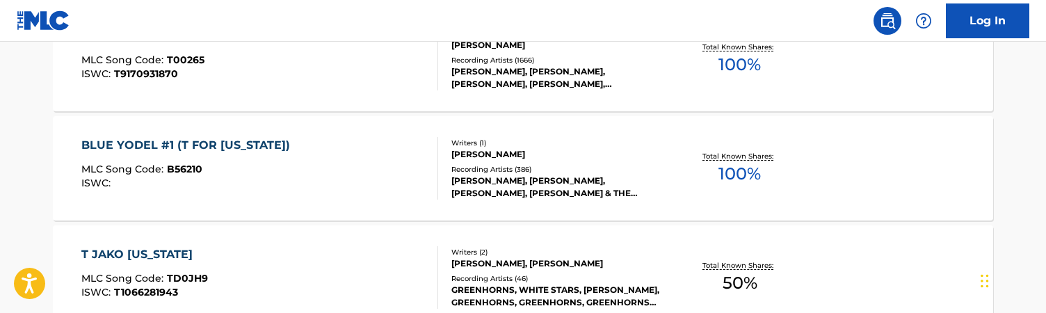
click at [393, 175] on div "BLUE YODEL #1 (T FOR [US_STATE]) MLC Song Code : B56210 ISWC :" at bounding box center [260, 168] width 358 height 63
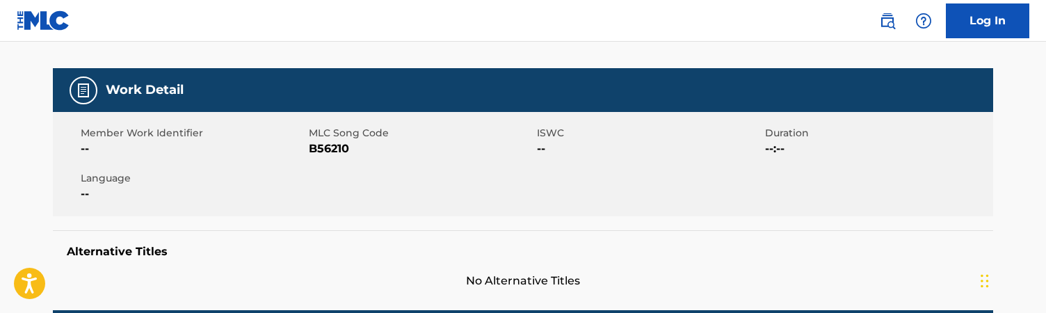
scroll to position [179, 0]
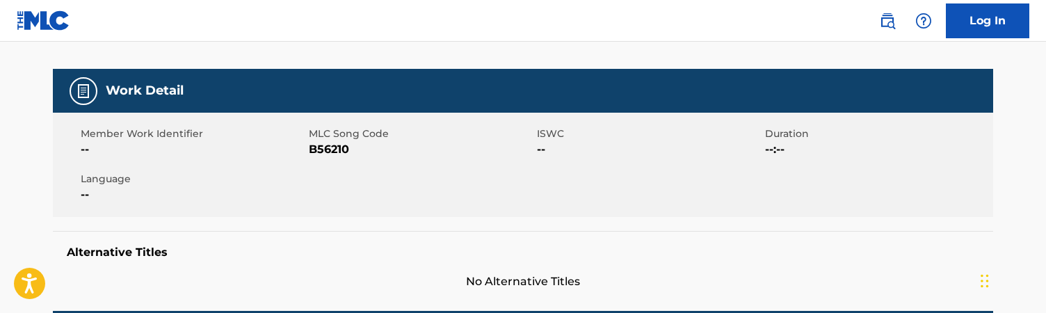
click at [326, 154] on span "B56210" at bounding box center [421, 149] width 225 height 17
copy span "B56210"
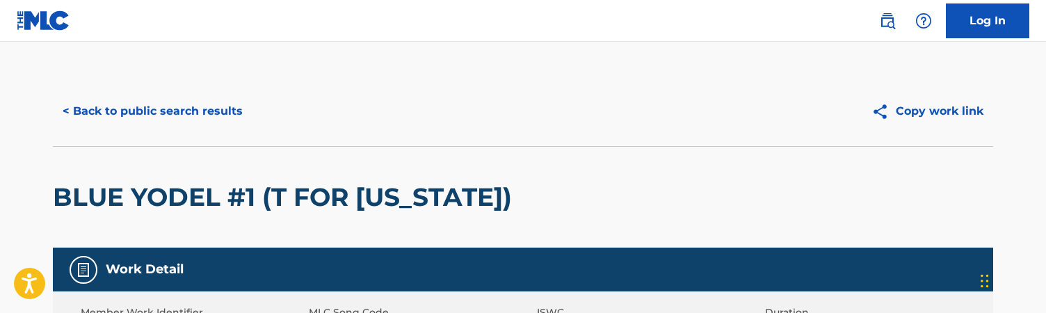
click at [190, 91] on div "< Back to public search results Copy work link" at bounding box center [523, 112] width 940 height 70
click at [190, 110] on button "< Back to public search results" at bounding box center [153, 111] width 200 height 35
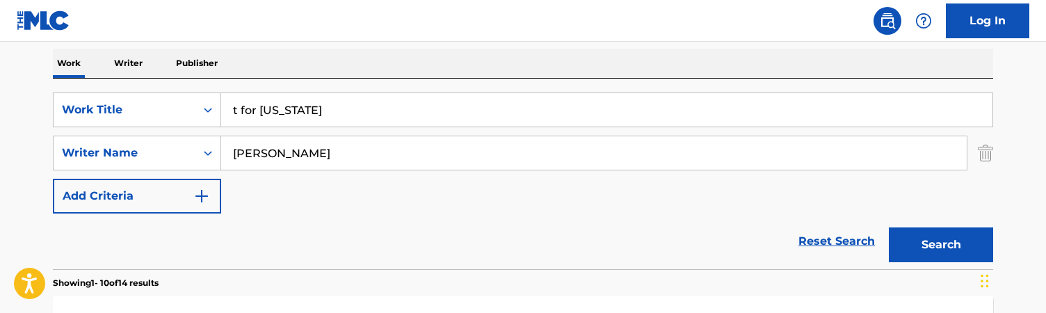
scroll to position [221, 0]
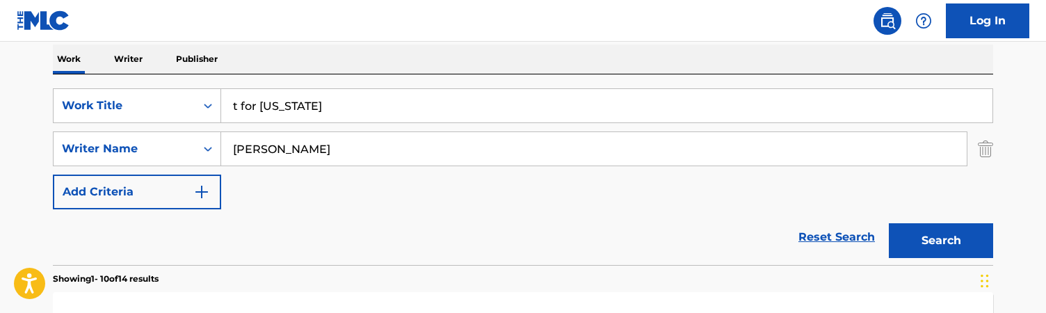
click at [425, 93] on input "t for [US_STATE]" at bounding box center [606, 105] width 771 height 33
type input "we go walking"
click at [333, 154] on input "[PERSON_NAME]" at bounding box center [594, 148] width 746 height 33
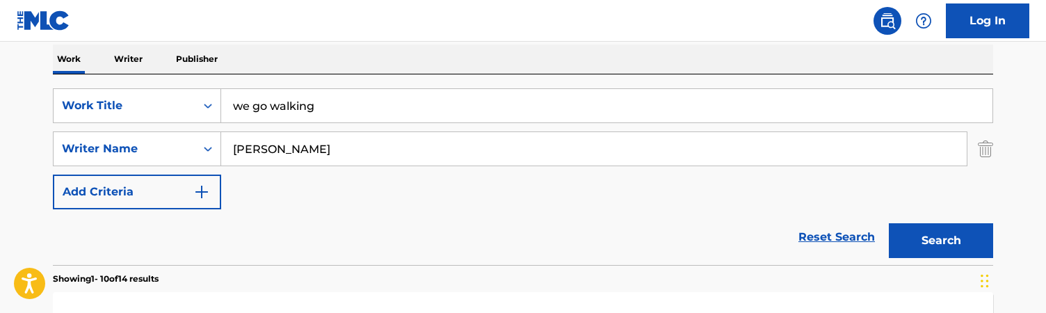
click at [333, 154] on input "[PERSON_NAME]" at bounding box center [594, 148] width 746 height 33
paste input "[PERSON_NAME] [PERSON_NAME]"
drag, startPoint x: 319, startPoint y: 147, endPoint x: 518, endPoint y: 156, distance: 198.4
click at [479, 156] on input "[PERSON_NAME] [PERSON_NAME]" at bounding box center [594, 148] width 746 height 33
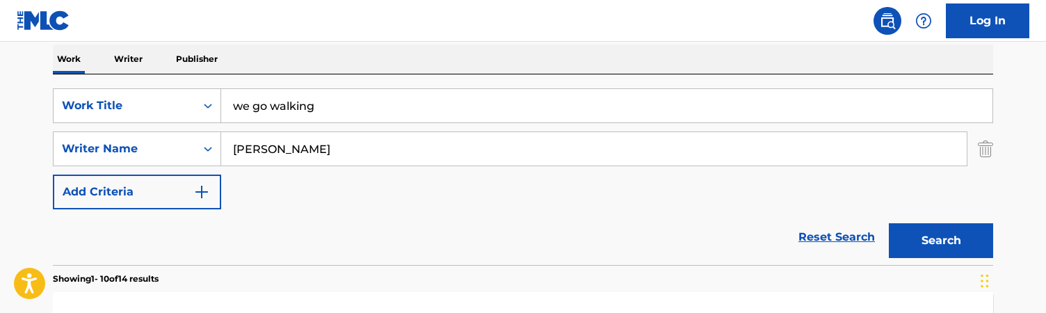
click at [479, 223] on button "Search" at bounding box center [941, 240] width 104 height 35
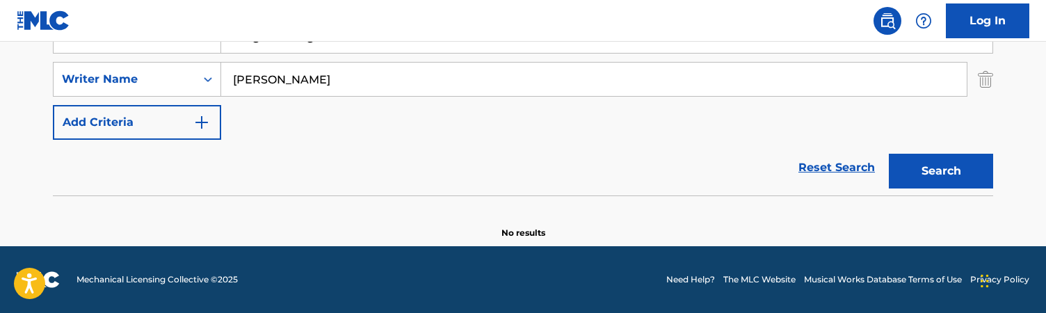
drag, startPoint x: 355, startPoint y: 93, endPoint x: 67, endPoint y: -6, distance: 304.9
paste input "[PERSON_NAME] BothaRyan [PERSON_NAME]"
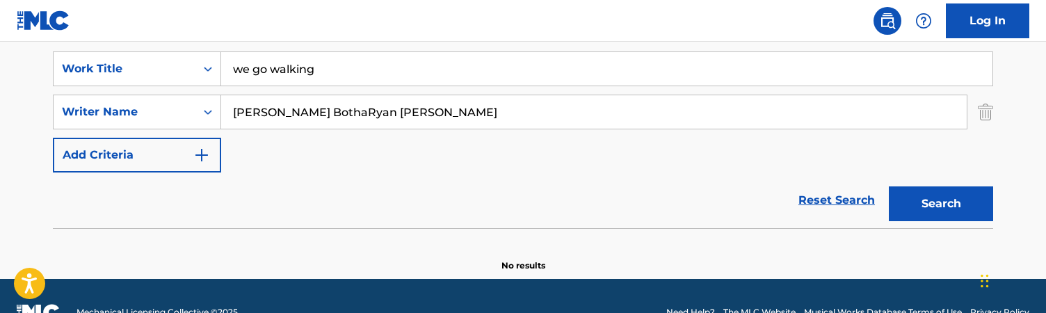
drag, startPoint x: 317, startPoint y: 107, endPoint x: 497, endPoint y: 117, distance: 179.7
click at [479, 117] on input "[PERSON_NAME] BothaRyan [PERSON_NAME]" at bounding box center [594, 111] width 746 height 33
click at [479, 186] on button "Search" at bounding box center [941, 203] width 104 height 35
click at [479, 117] on input "[PERSON_NAME]" at bounding box center [594, 111] width 746 height 33
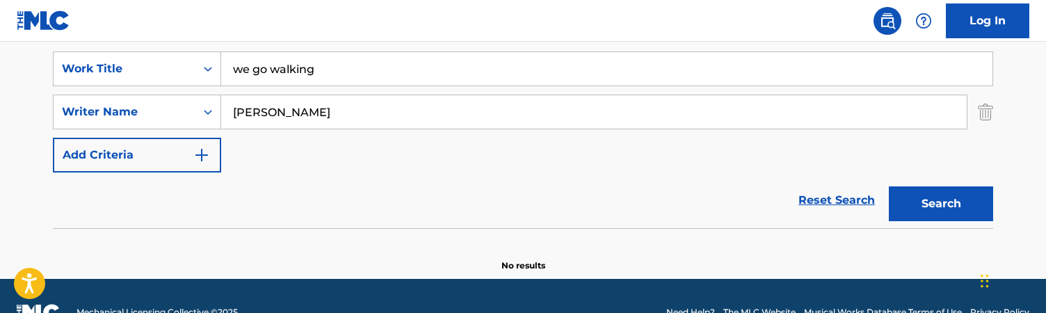
click at [479, 117] on input "[PERSON_NAME]" at bounding box center [594, 111] width 746 height 33
paste input "[PERSON_NAME]"
type input "[PERSON_NAME]"
click at [479, 186] on button "Search" at bounding box center [941, 203] width 104 height 35
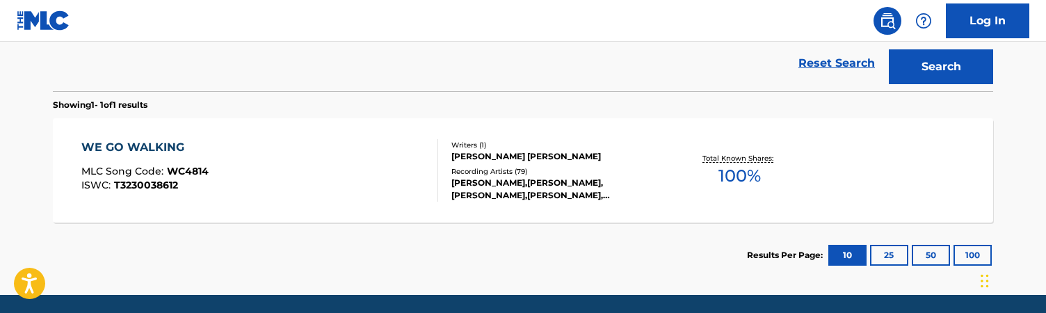
scroll to position [403, 0]
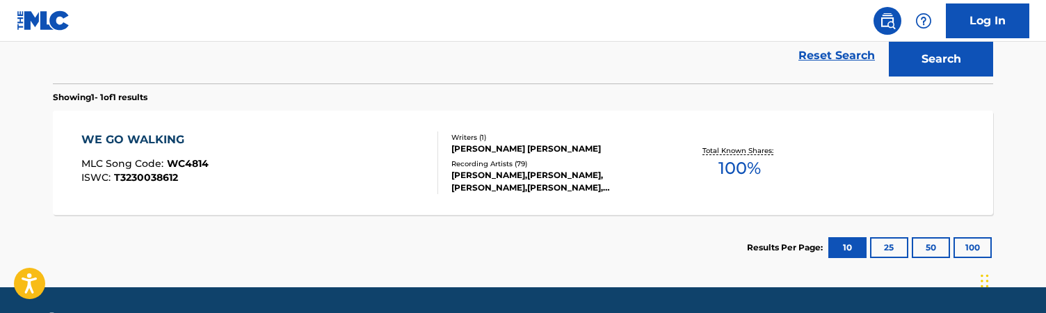
click at [479, 195] on div "WE GO WALKING MLC Song Code : WC4814 ISWC : T3230038612 Writers ( 1 ) [PERSON_N…" at bounding box center [523, 163] width 940 height 104
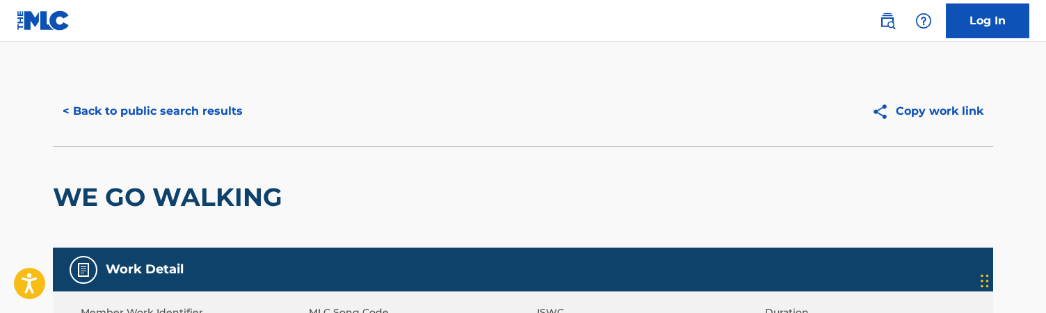
click at [478, 183] on div "WE GO WALKING" at bounding box center [523, 197] width 940 height 102
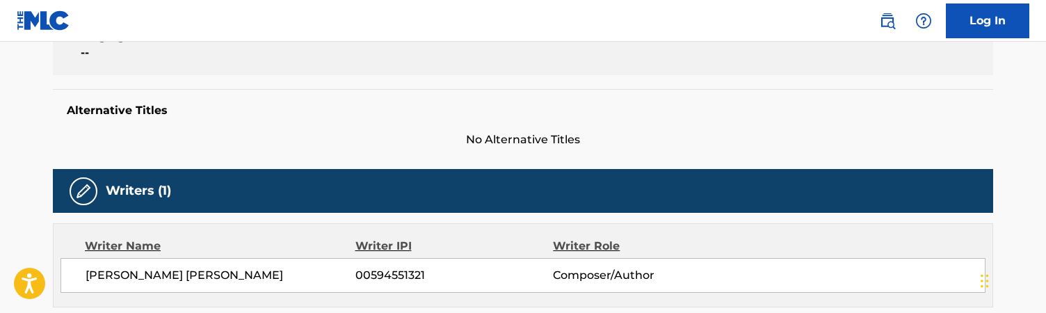
scroll to position [232, 0]
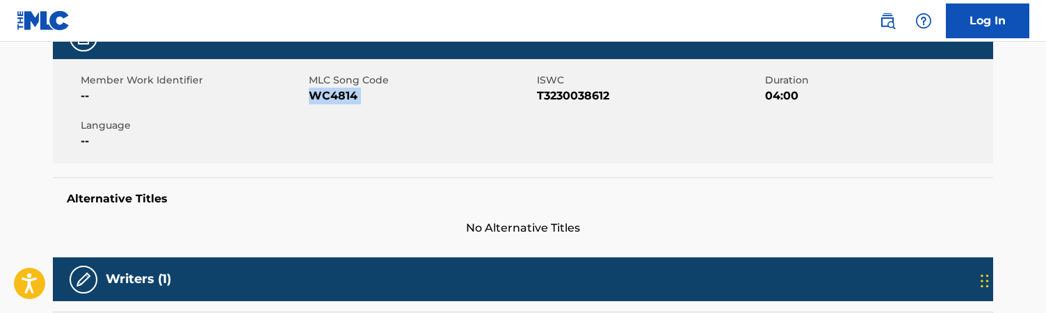
drag, startPoint x: 404, startPoint y: 225, endPoint x: 337, endPoint y: 94, distance: 146.8
click at [337, 94] on span "WC4814" at bounding box center [421, 96] width 225 height 17
copy span "WC4814"
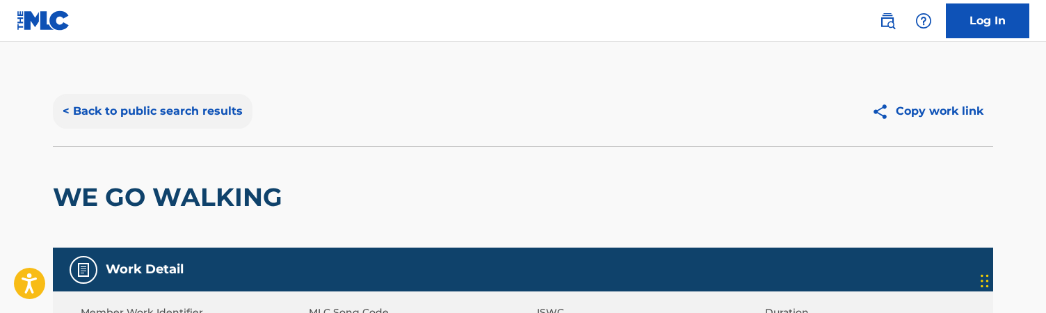
click at [231, 120] on button "< Back to public search results" at bounding box center [153, 111] width 200 height 35
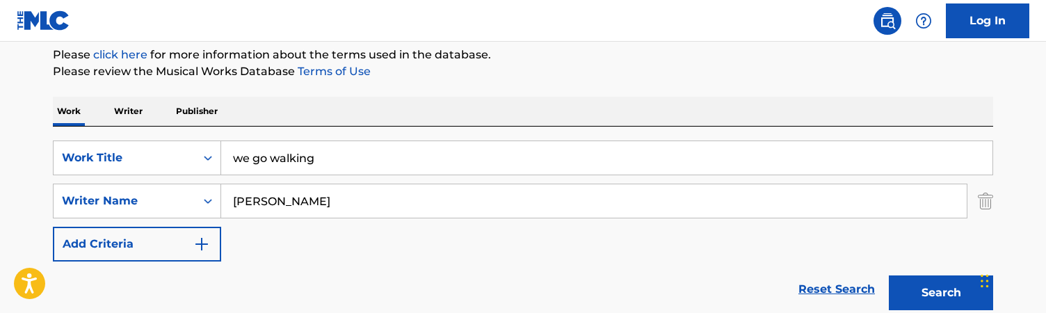
scroll to position [170, 0]
drag, startPoint x: 359, startPoint y: 148, endPoint x: 138, endPoint y: 145, distance: 220.5
click at [138, 145] on div "SearchWithCriteriac5a9be78-6a0c-401c-ba17-486b6a0496cc Work Title we go walking" at bounding box center [523, 156] width 940 height 35
paste input "Weil ich dich liebe"
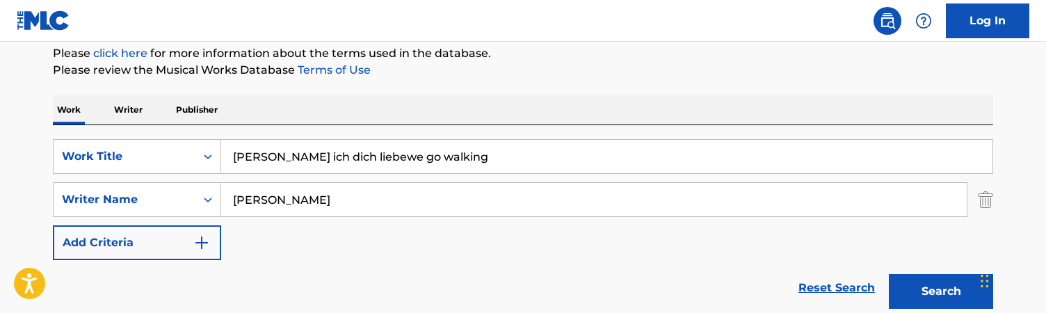
click at [468, 155] on input "[PERSON_NAME] ich dich liebewe go walking" at bounding box center [606, 156] width 771 height 33
type input "Weil ich dich liebe"
click at [354, 195] on input "[PERSON_NAME]" at bounding box center [594, 199] width 746 height 33
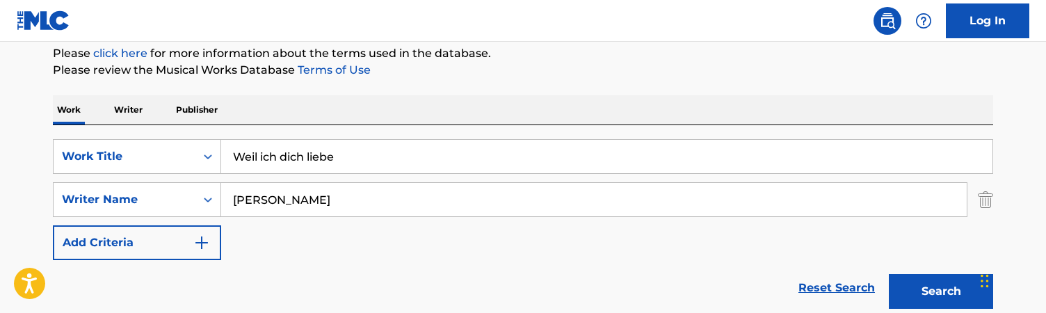
paste input "[PERSON_NAME]"
click at [479, 274] on button "Search" at bounding box center [941, 291] width 104 height 35
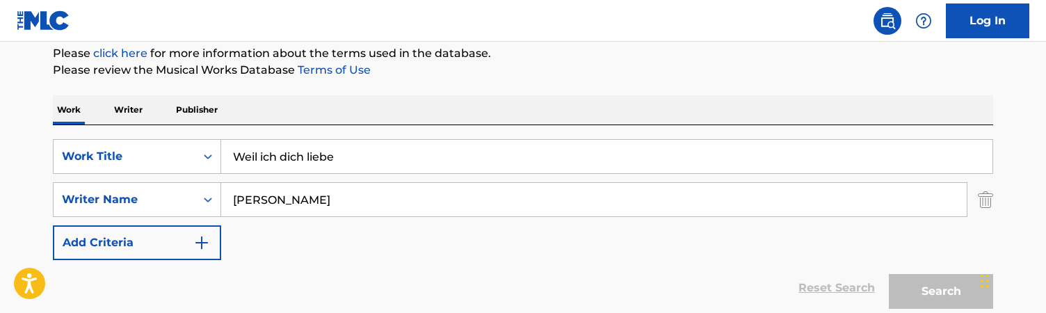
scroll to position [291, 0]
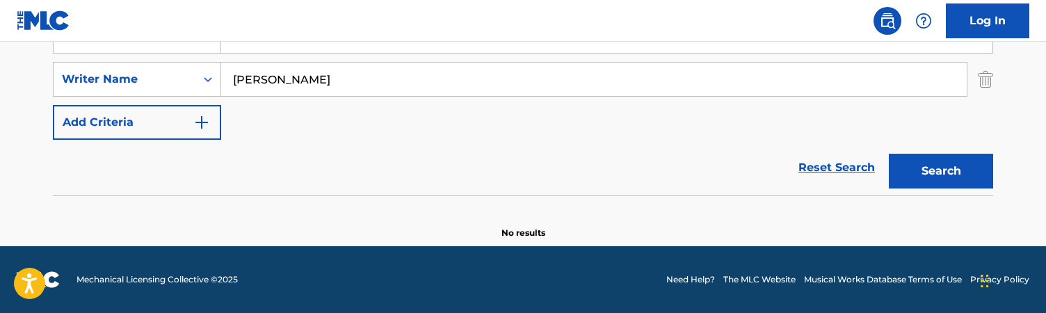
click at [315, 76] on input "[PERSON_NAME]" at bounding box center [594, 79] width 746 height 33
type input "[PERSON_NAME]"
click at [479, 154] on button "Search" at bounding box center [941, 171] width 104 height 35
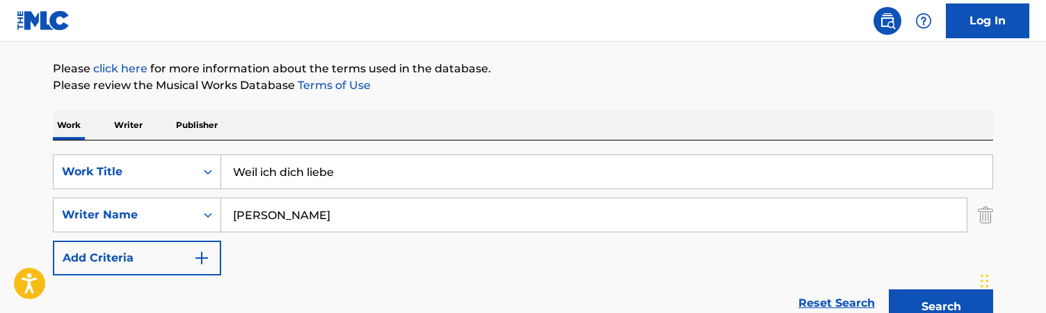
scroll to position [165, 0]
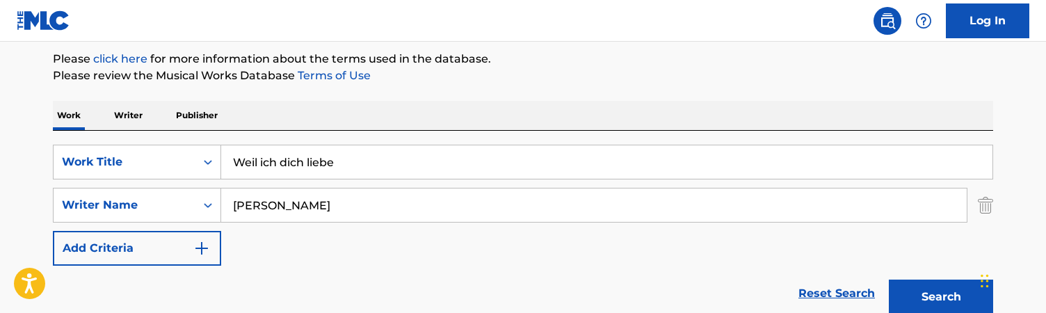
drag, startPoint x: 327, startPoint y: 165, endPoint x: 227, endPoint y: 145, distance: 102.0
click at [227, 145] on input "Weil ich dich liebe" at bounding box center [606, 161] width 771 height 33
paste input "orld Behind My Wall"
type input "World Behind My Wall"
click at [399, 204] on input "[PERSON_NAME]" at bounding box center [594, 205] width 746 height 33
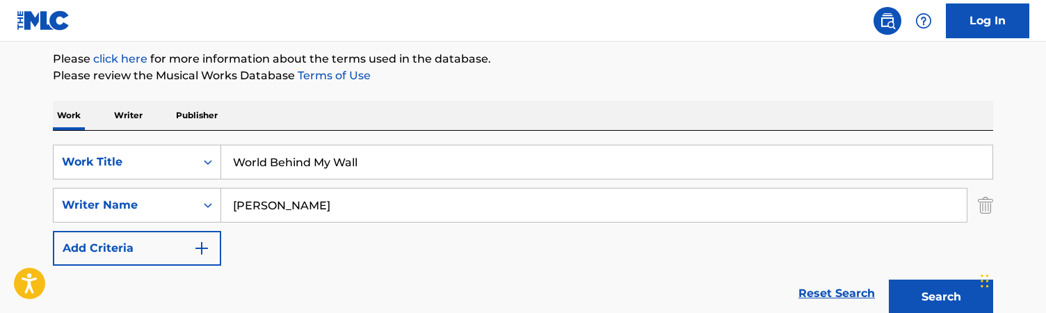
click at [399, 204] on input "[PERSON_NAME]" at bounding box center [594, 205] width 746 height 33
paste input "[PERSON_NAME] RothDavid JostGuy ChambersPatrick BenznerTom Kaulitz"
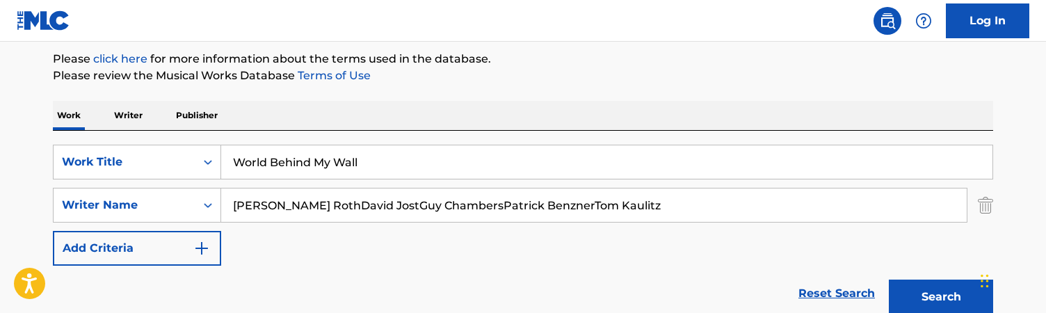
drag, startPoint x: 292, startPoint y: 205, endPoint x: 643, endPoint y: 226, distance: 351.2
click at [479, 226] on div "SearchWithCriteriac5a9be78-6a0c-401c-ba17-486b6a0496cc Work Title World Behind …" at bounding box center [523, 205] width 940 height 121
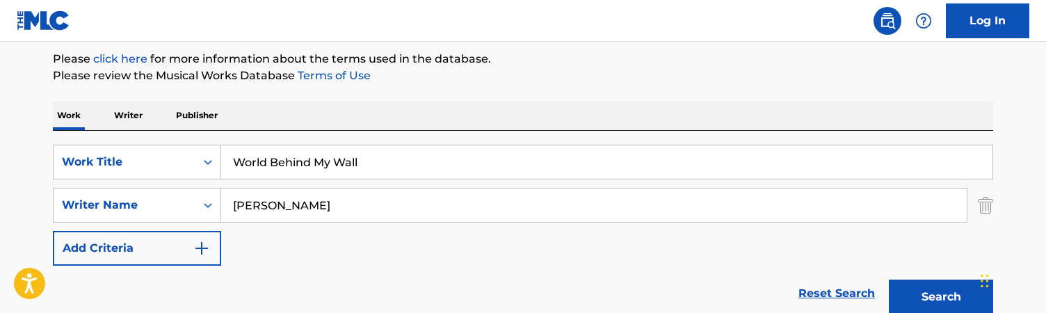
type input "[PERSON_NAME]"
click at [479, 280] on button "Search" at bounding box center [941, 297] width 104 height 35
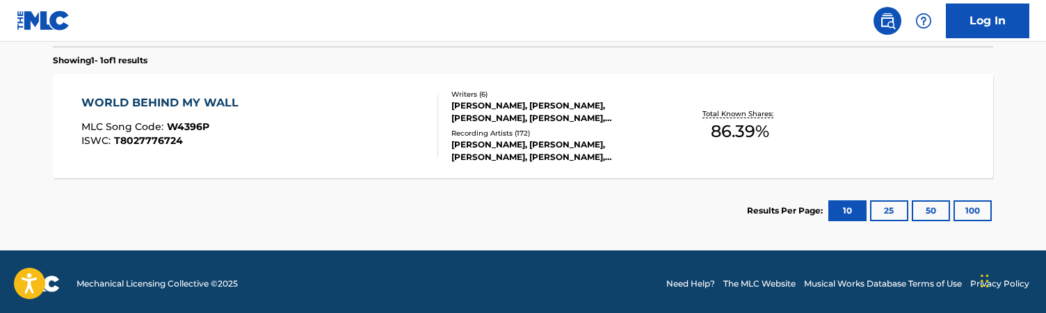
scroll to position [442, 0]
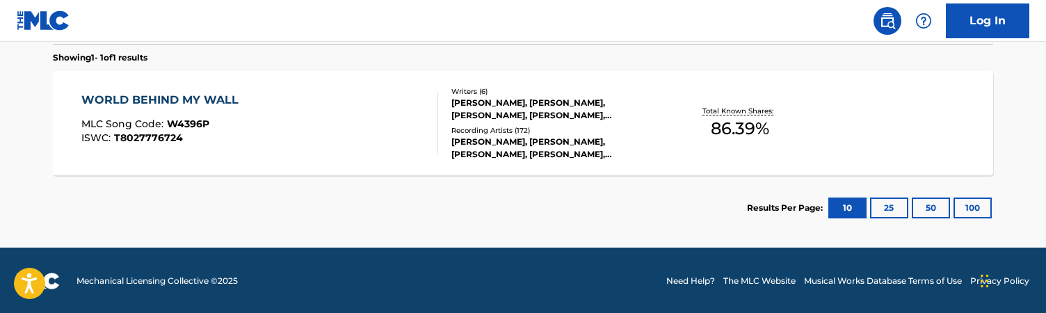
click at [326, 127] on div "WORLD BEHIND MY WALL MLC Song Code : W4396P ISWC : T8027776724" at bounding box center [260, 123] width 358 height 63
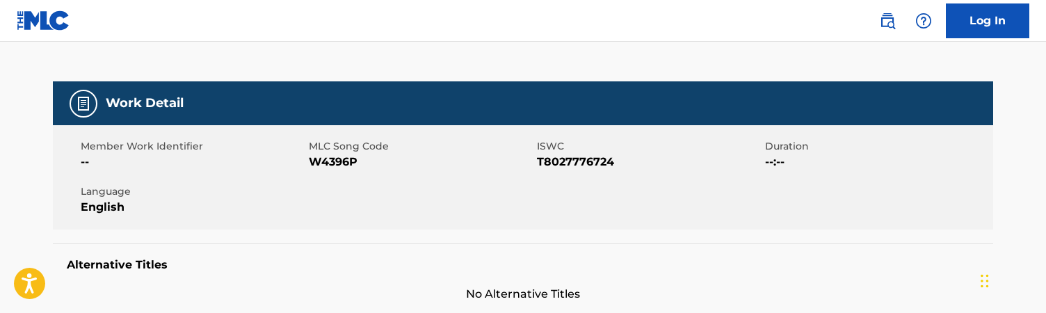
scroll to position [166, 0]
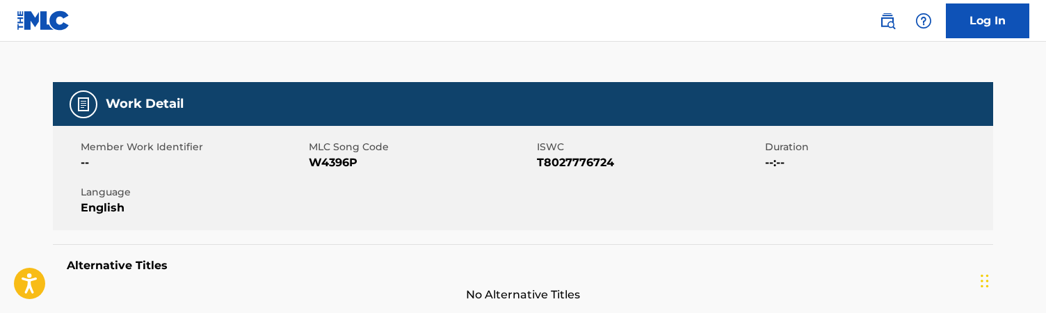
click at [327, 163] on span "W4396P" at bounding box center [421, 162] width 225 height 17
copy span "W4396P"
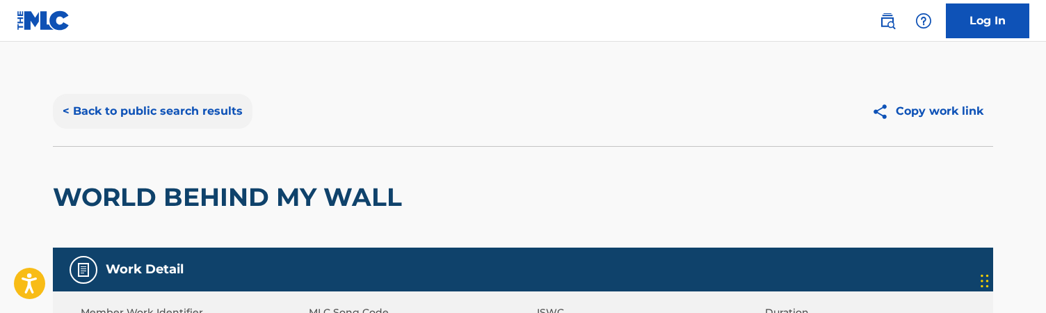
click at [214, 109] on button "< Back to public search results" at bounding box center [153, 111] width 200 height 35
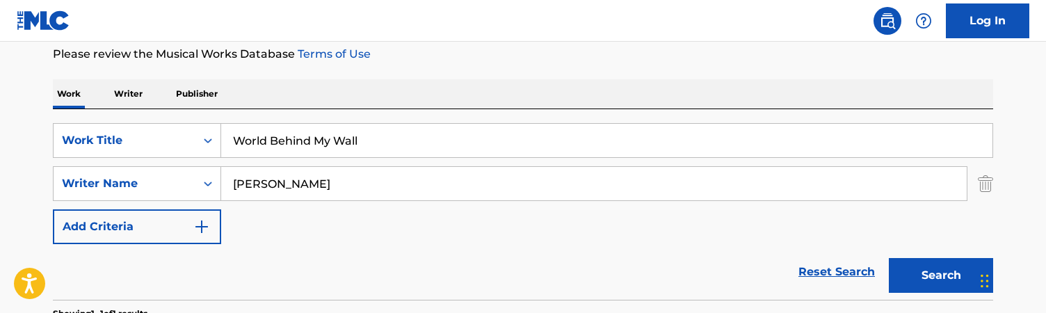
scroll to position [202, 0]
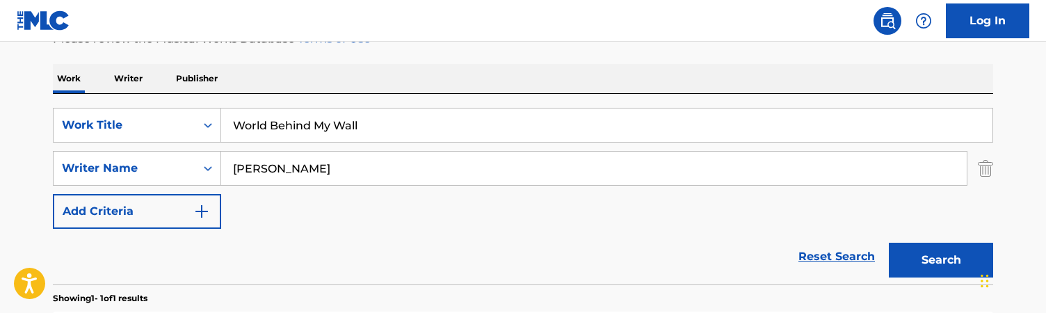
drag, startPoint x: 374, startPoint y: 125, endPoint x: 98, endPoint y: 75, distance: 280.0
click at [98, 75] on div "Work Writer Publisher SearchWithCriteriac5a9be78-6a0c-401c-ba17-486b6a0496cc Wo…" at bounding box center [523, 272] width 940 height 417
paste input "Love"
type input "World Love"
click at [306, 179] on input "[PERSON_NAME]" at bounding box center [594, 168] width 746 height 33
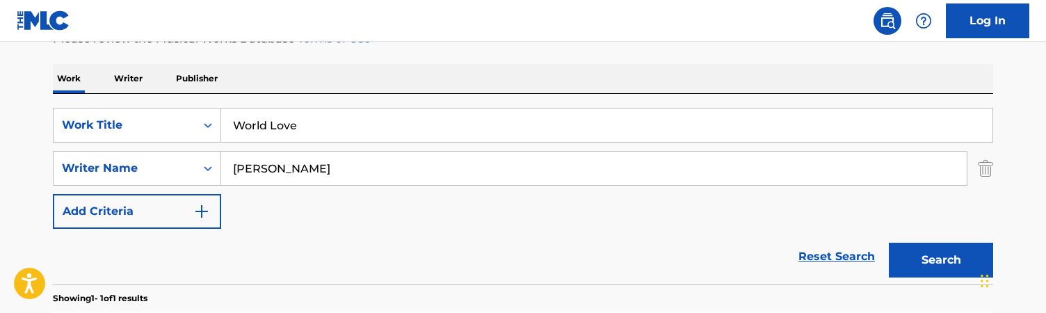
click at [306, 179] on input "[PERSON_NAME]" at bounding box center [594, 168] width 746 height 33
paste input "[PERSON_NAME]"
type input "[PERSON_NAME]"
click at [479, 243] on button "Search" at bounding box center [941, 260] width 104 height 35
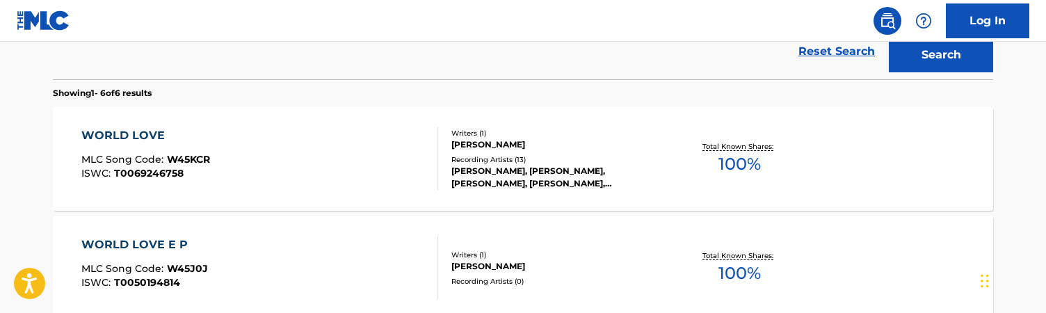
scroll to position [409, 0]
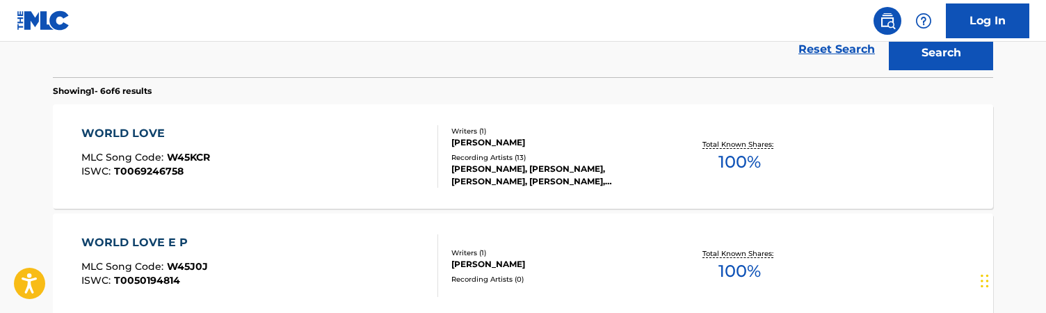
click at [410, 144] on div "WORLD LOVE MLC Song Code : W45KCR ISWC : T0069246758" at bounding box center [260, 156] width 358 height 63
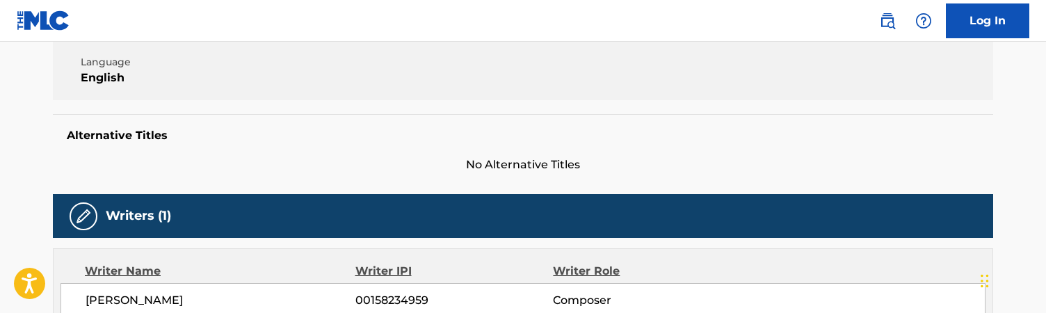
scroll to position [239, 0]
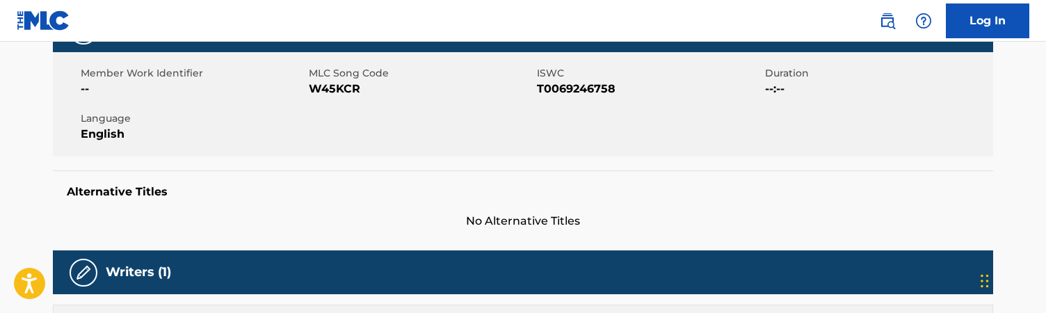
click at [332, 88] on span "W45KCR" at bounding box center [421, 89] width 225 height 17
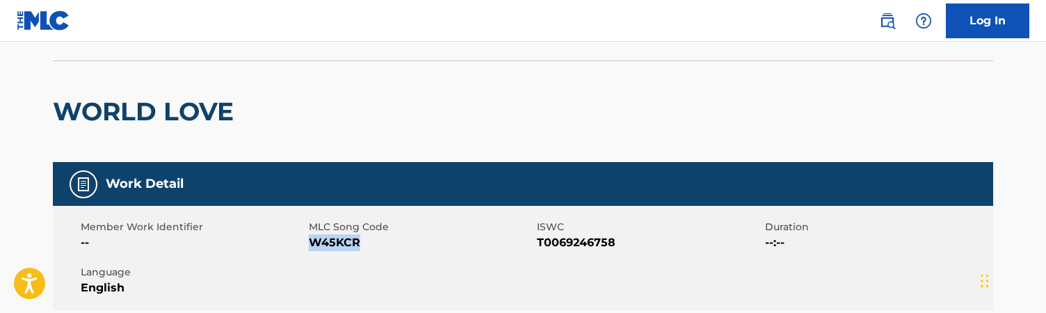
scroll to position [0, 0]
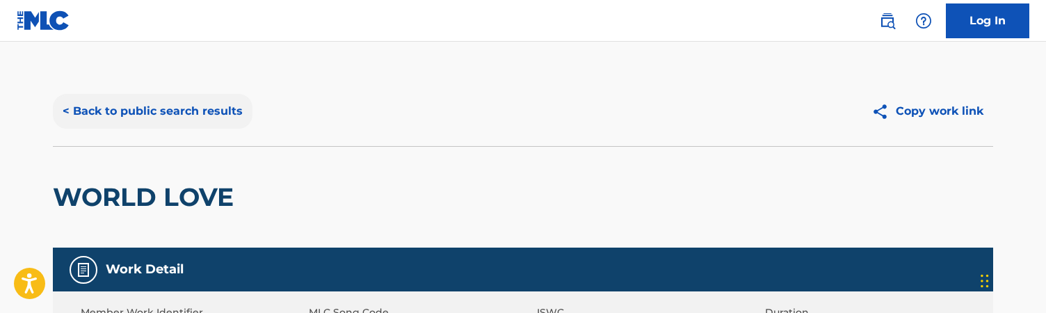
click at [197, 109] on button "< Back to public search results" at bounding box center [153, 111] width 200 height 35
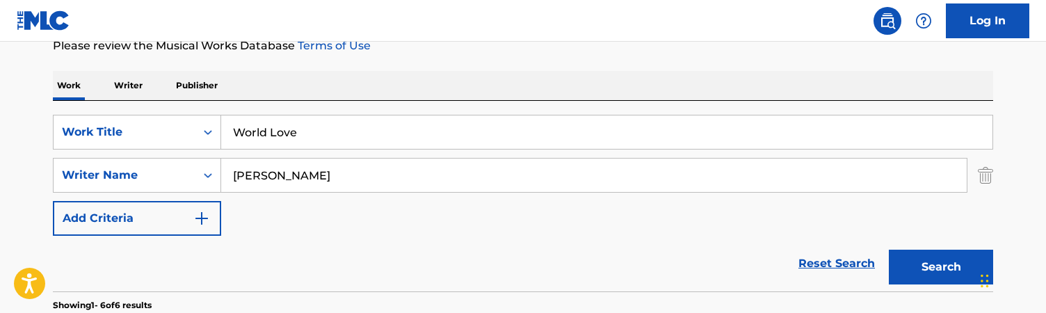
scroll to position [214, 0]
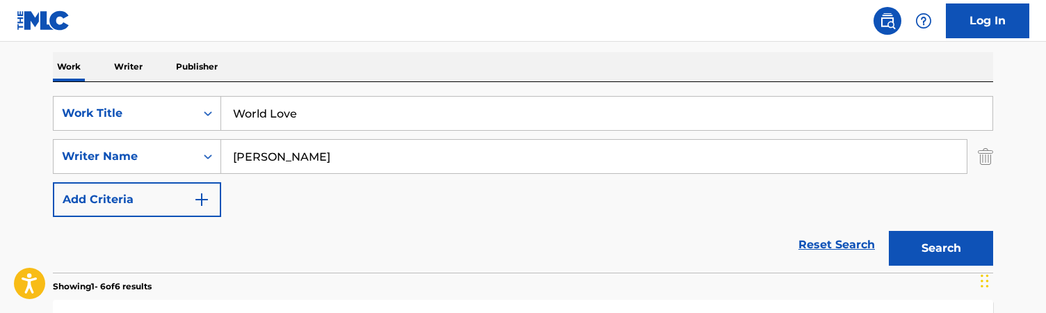
drag, startPoint x: 323, startPoint y: 105, endPoint x: 374, endPoint y: 115, distance: 52.5
click at [374, 115] on input "World Love" at bounding box center [606, 113] width 771 height 33
type input "wrap your troubles in dreams"
click at [375, 148] on input "[PERSON_NAME]" at bounding box center [594, 156] width 746 height 33
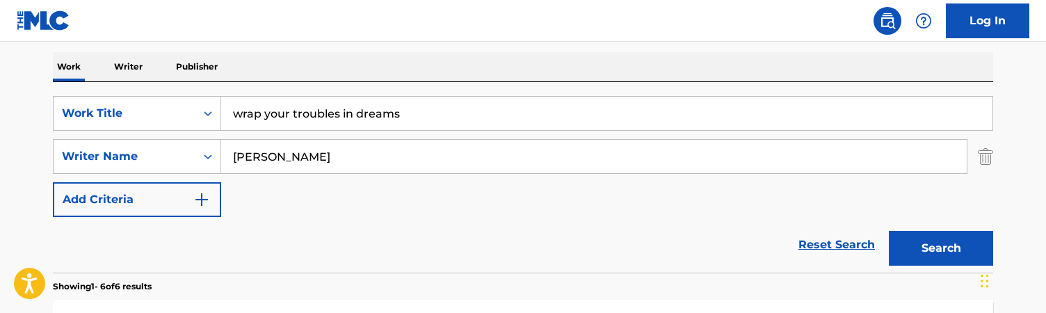
click at [375, 148] on input "[PERSON_NAME]" at bounding box center [594, 156] width 746 height 33
paste input "[PERSON_NAME]"
type input "[PERSON_NAME]"
click at [479, 231] on button "Search" at bounding box center [941, 248] width 104 height 35
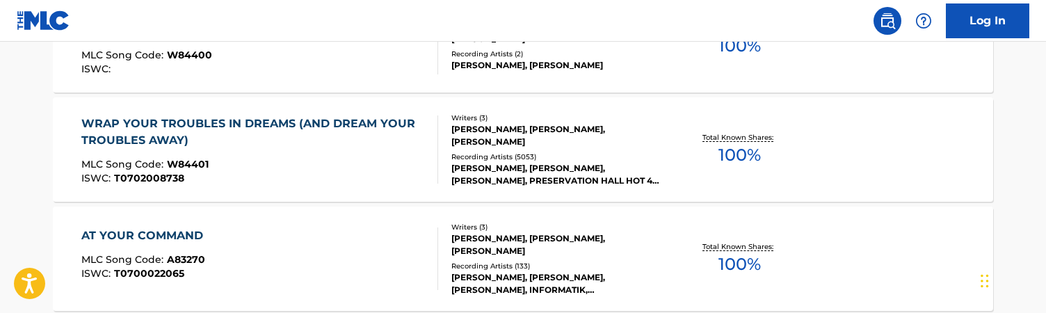
scroll to position [525, 0]
click at [463, 152] on div "Recording Artists ( 5053 )" at bounding box center [556, 157] width 210 height 10
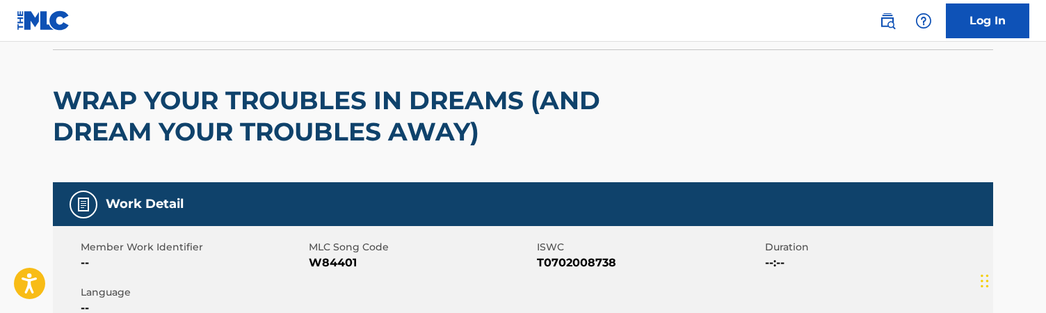
scroll to position [101, 0]
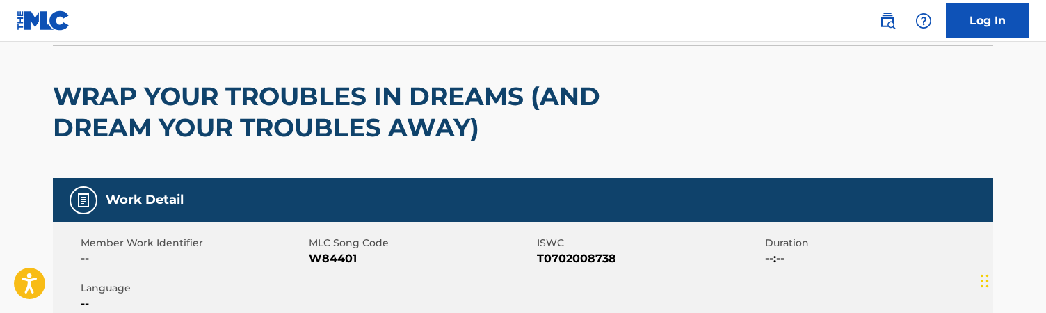
click at [325, 266] on span "W84401" at bounding box center [421, 258] width 225 height 17
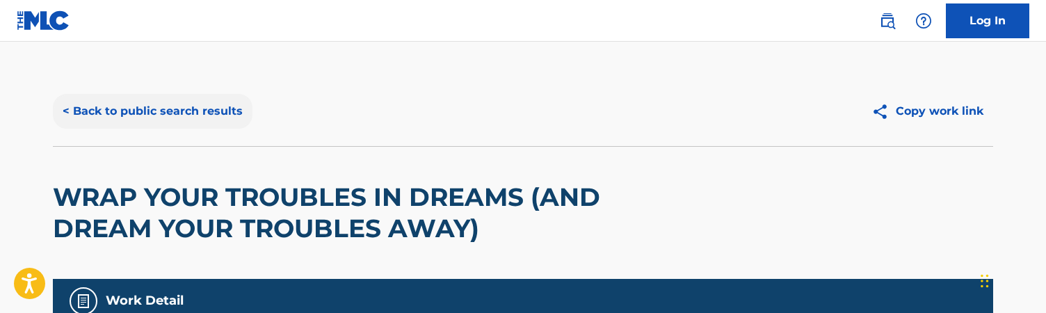
click at [227, 109] on button "< Back to public search results" at bounding box center [153, 111] width 200 height 35
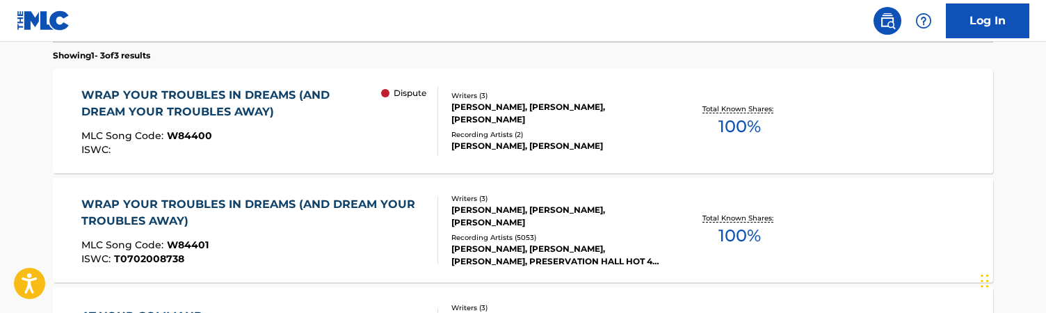
scroll to position [440, 0]
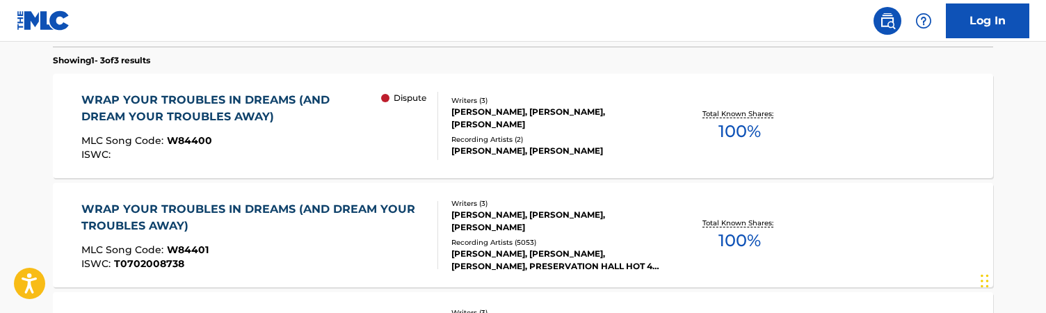
click at [421, 144] on div "Dispute" at bounding box center [409, 126] width 56 height 68
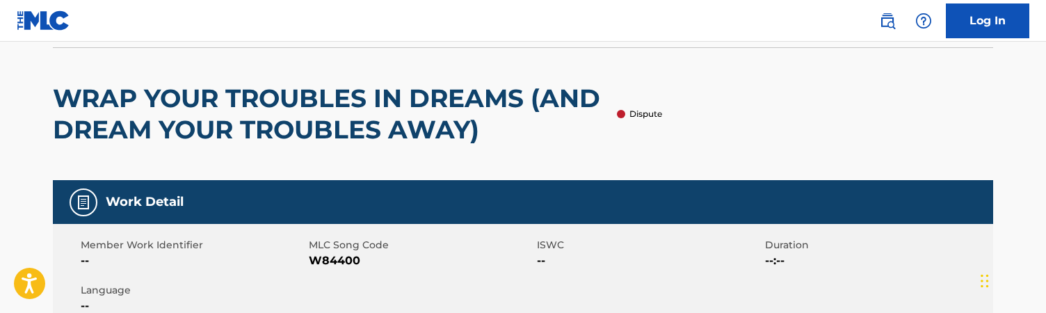
scroll to position [102, 0]
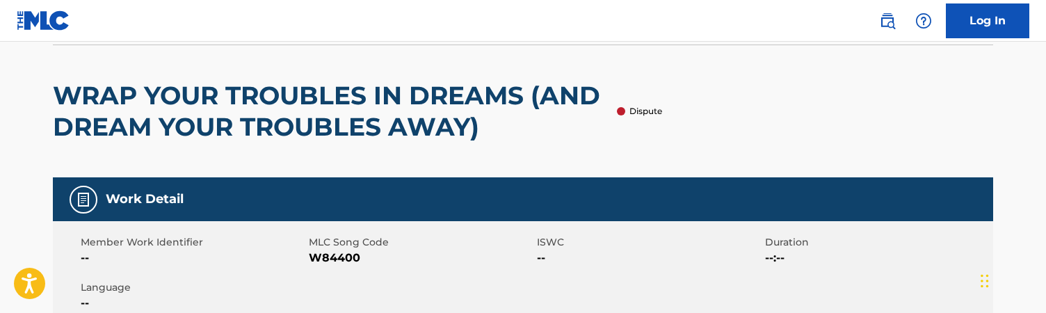
click at [330, 260] on span "W84400" at bounding box center [421, 258] width 225 height 17
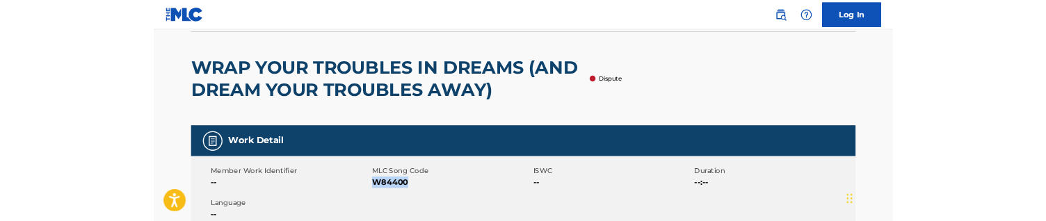
scroll to position [0, 0]
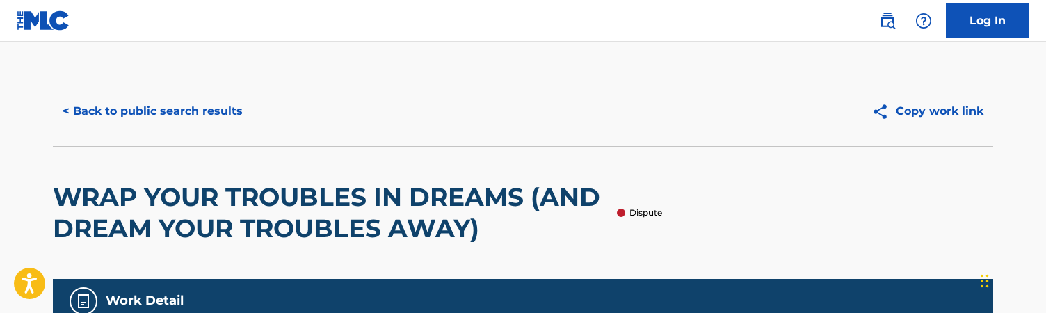
click at [157, 88] on div "< Back to public search results Copy work link" at bounding box center [523, 112] width 940 height 70
click at [157, 91] on div "< Back to public search results Copy work link" at bounding box center [523, 112] width 940 height 70
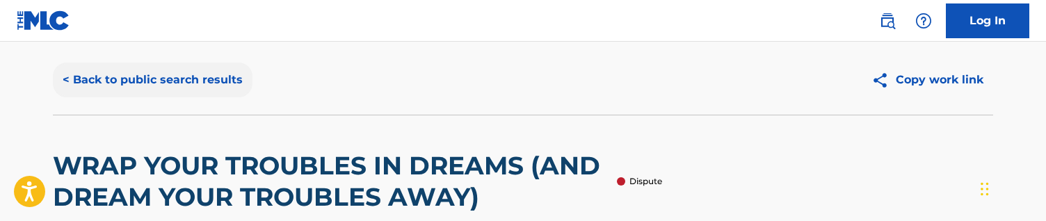
click at [151, 96] on button "< Back to public search results" at bounding box center [153, 80] width 200 height 35
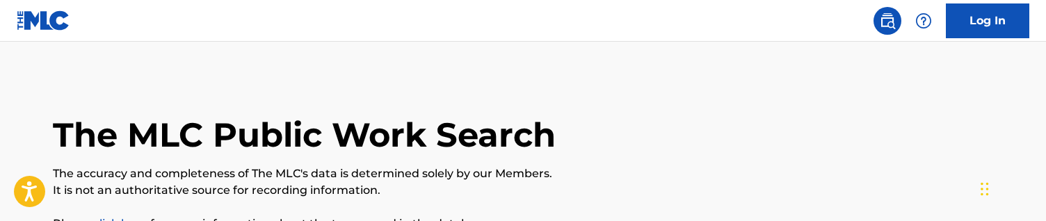
scroll to position [170, 0]
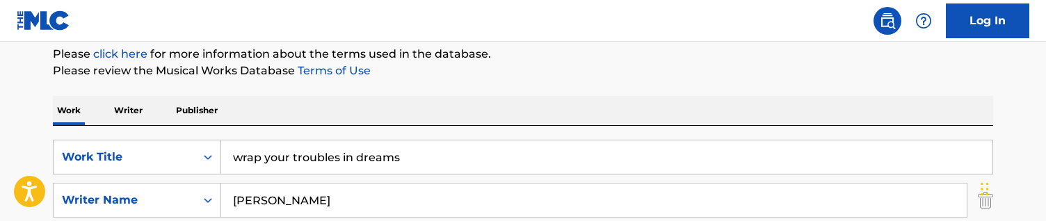
click at [455, 155] on input "wrap your troubles in dreams" at bounding box center [606, 157] width 771 height 33
paste input "Y Volveré"
type input "Y Volveré"
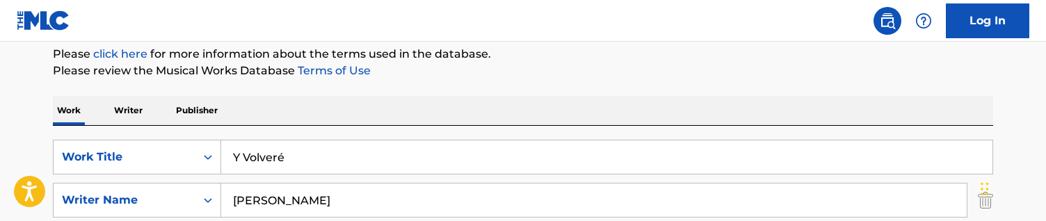
scroll to position [227, 0]
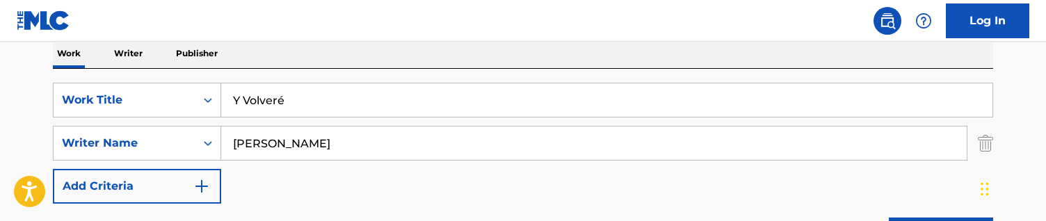
click at [328, 143] on input "[PERSON_NAME]" at bounding box center [594, 143] width 746 height 33
paste input "[PERSON_NAME] De La FuenteNano Concha"
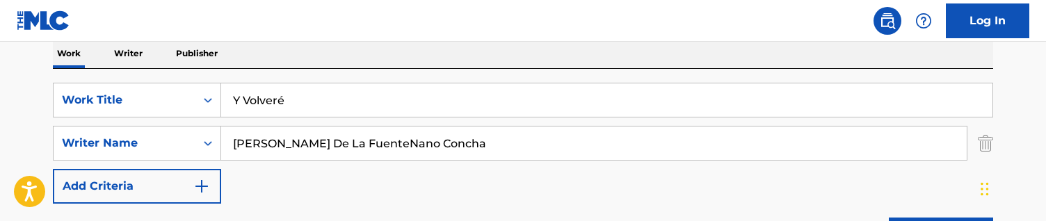
type input "[PERSON_NAME] De La FuenteNano Concha"
click at [307, 103] on input "Y Volveré" at bounding box center [606, 99] width 771 height 33
type input "Y Volvere"
drag, startPoint x: 310, startPoint y: 143, endPoint x: 584, endPoint y: 162, distance: 274.8
click at [479, 162] on div "SearchWithCriteriac5a9be78-6a0c-401c-ba17-486b6a0496cc Work Title Y Volvere Sea…" at bounding box center [523, 143] width 940 height 121
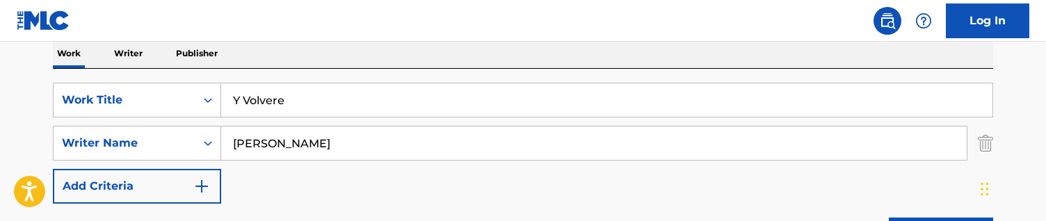
type input "[PERSON_NAME]"
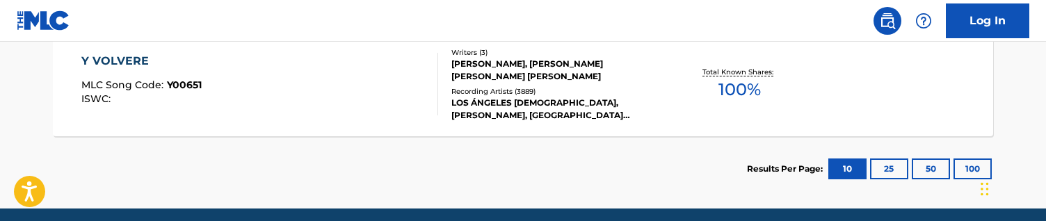
scroll to position [484, 0]
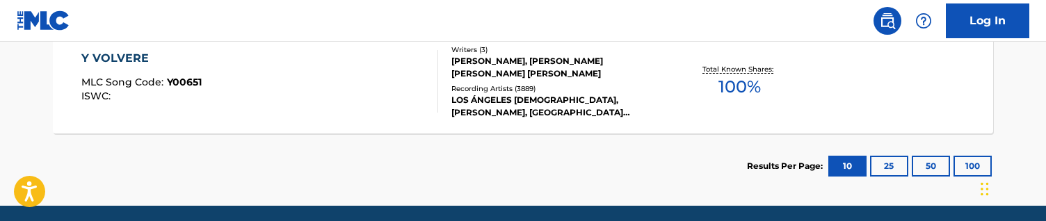
click at [479, 88] on div "Recording Artists ( 3889 )" at bounding box center [556, 88] width 210 height 10
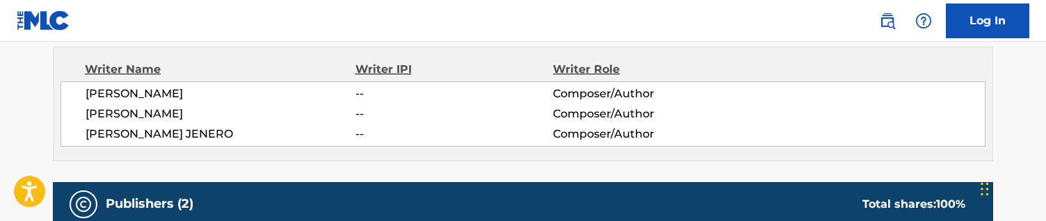
scroll to position [499, 0]
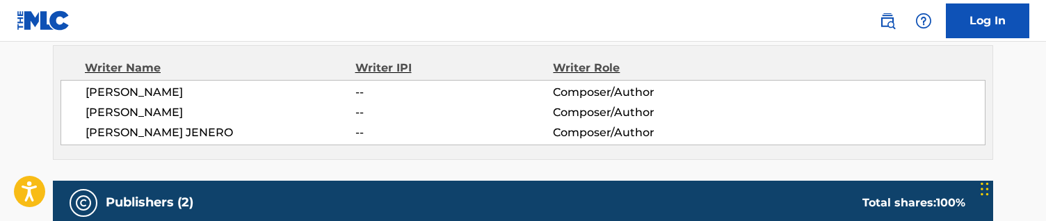
click at [479, 88] on span "--" at bounding box center [454, 92] width 198 height 17
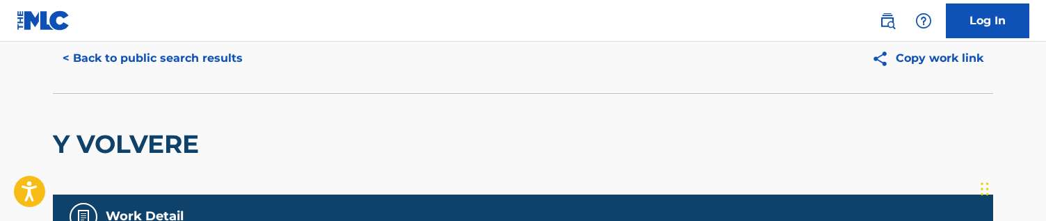
scroll to position [0, 0]
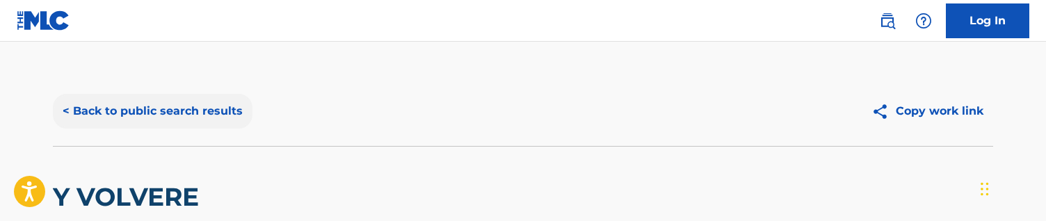
click at [170, 113] on button "< Back to public search results" at bounding box center [153, 111] width 200 height 35
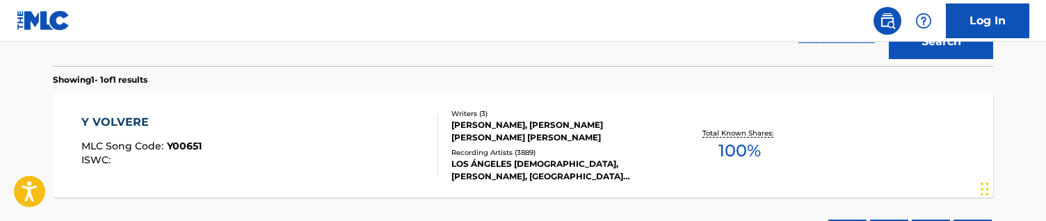
scroll to position [422, 0]
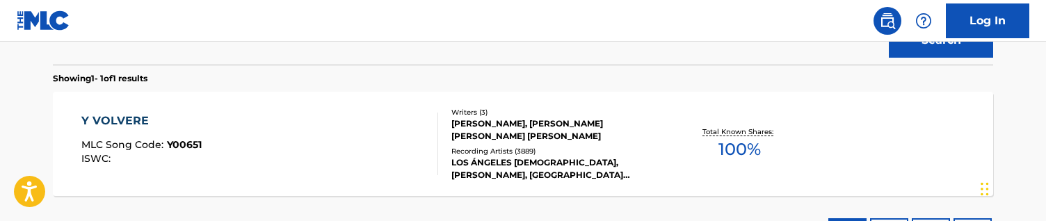
click at [439, 141] on div "Writers ( 3 ) [PERSON_NAME], [PERSON_NAME] [PERSON_NAME] [PERSON_NAME] Recordin…" at bounding box center [549, 144] width 223 height 74
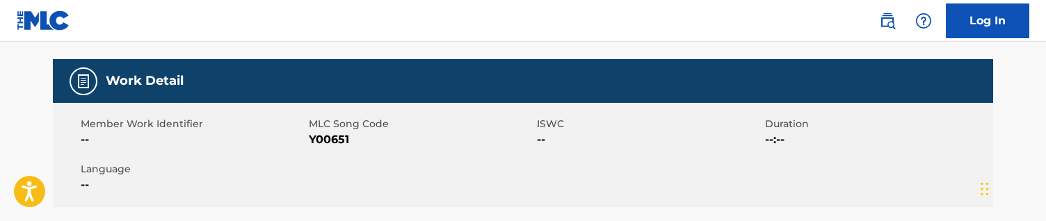
scroll to position [186, 0]
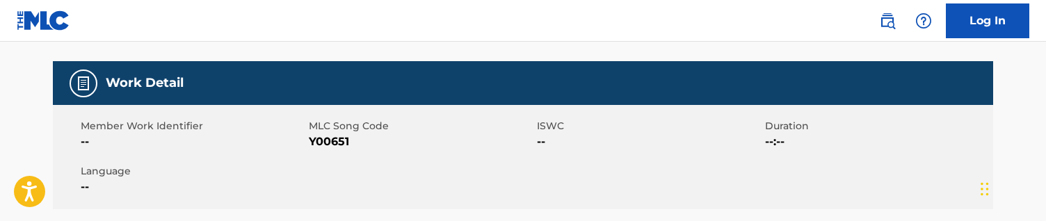
click at [306, 141] on div "Member Work Identifier --" at bounding box center [195, 134] width 228 height 31
click at [327, 141] on span "Y00651" at bounding box center [421, 142] width 225 height 17
click at [470, 109] on div "Member Work Identifier -- MLC Song Code Y00651 ISWC -- Duration --:-- Language …" at bounding box center [523, 157] width 940 height 104
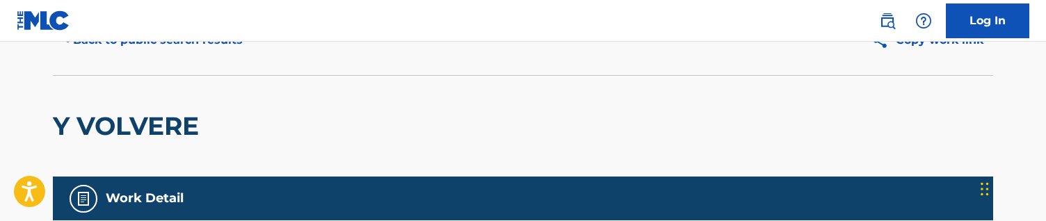
scroll to position [0, 0]
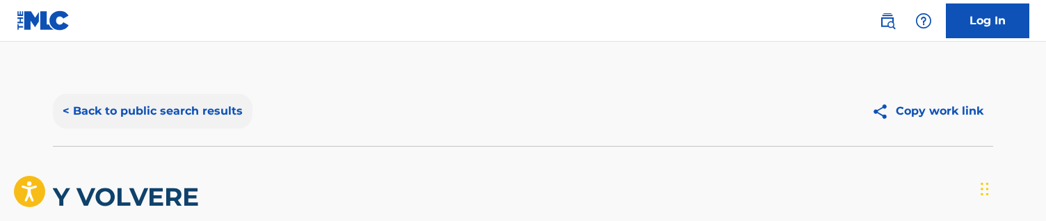
click at [189, 115] on button "< Back to public search results" at bounding box center [153, 111] width 200 height 35
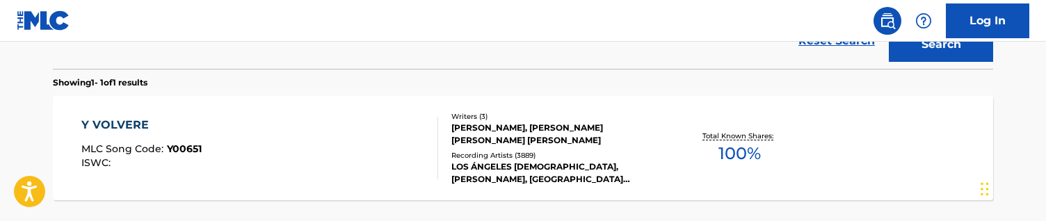
scroll to position [303, 0]
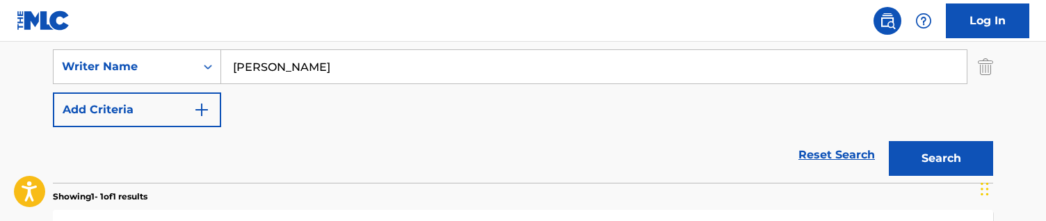
click at [479, 82] on input "[PERSON_NAME]" at bounding box center [594, 66] width 746 height 33
paste input "ndy LaPlegua"
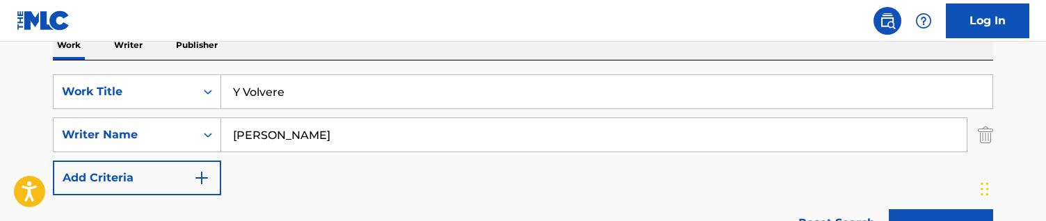
scroll to position [234, 0]
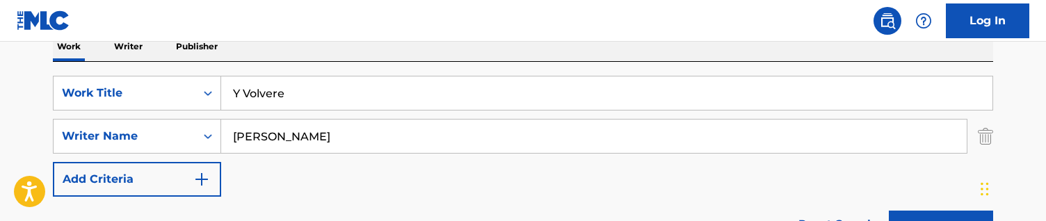
type input "[PERSON_NAME]"
click at [479, 78] on input "Y Volvere" at bounding box center [606, 93] width 771 height 33
click at [479, 82] on input "Y Volvere" at bounding box center [606, 93] width 771 height 33
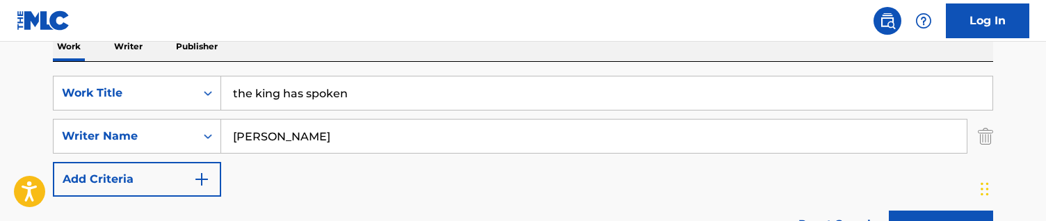
type input "the king has spoken"
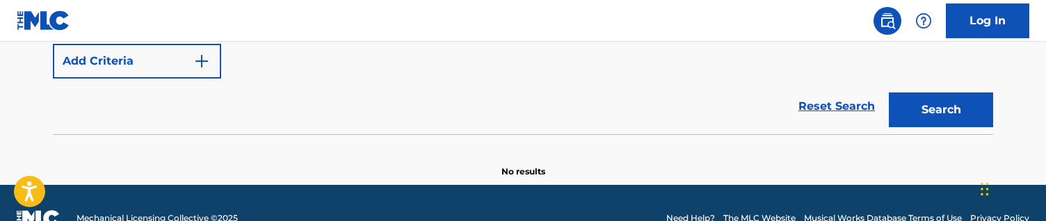
scroll to position [383, 0]
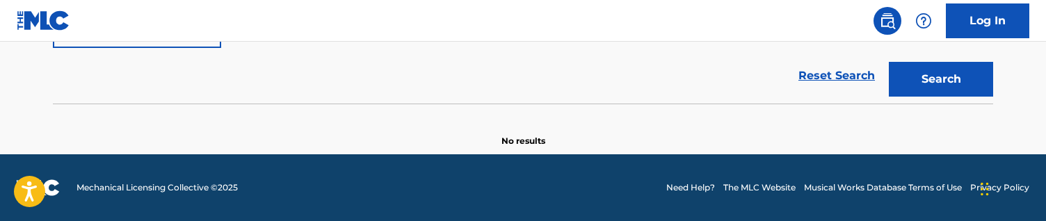
click at [479, 62] on button "Search" at bounding box center [941, 79] width 104 height 35
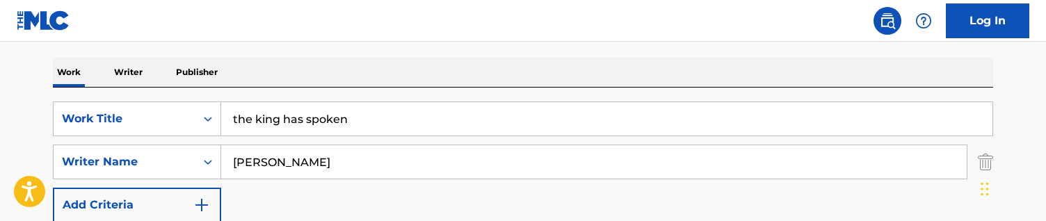
scroll to position [222, 0]
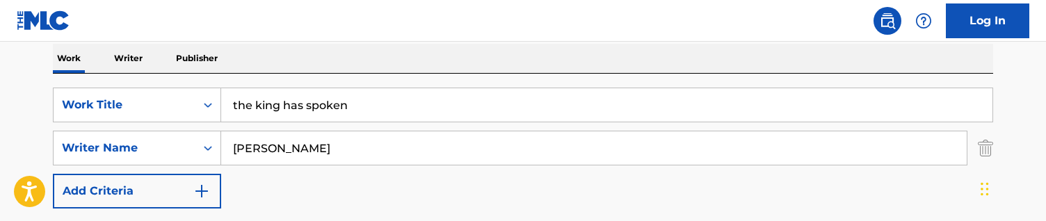
drag, startPoint x: 362, startPoint y: 126, endPoint x: 433, endPoint y: 158, distance: 77.2
click at [433, 158] on div "SearchWithCriteriac5a9be78-6a0c-401c-ba17-486b6a0496cc Work Title the king has …" at bounding box center [523, 148] width 940 height 121
click at [433, 158] on input "[PERSON_NAME]" at bounding box center [594, 147] width 746 height 33
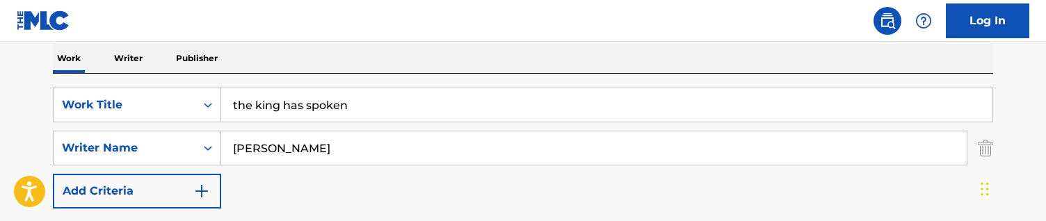
paste input "Cheb [PERSON_NAME]"
type input "Cheb [PERSON_NAME]"
drag, startPoint x: 421, startPoint y: 104, endPoint x: 161, endPoint y: 83, distance: 261.1
click at [161, 83] on div "SearchWithCriteriac5a9be78-6a0c-401c-ba17-486b6a0496cc Work Title the king has …" at bounding box center [523, 169] width 940 height 191
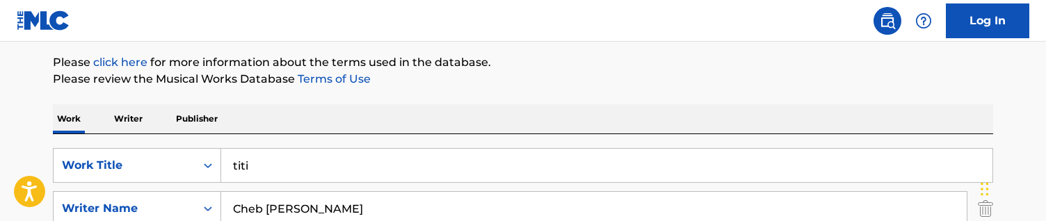
scroll to position [161, 0]
drag, startPoint x: 306, startPoint y: 166, endPoint x: 95, endPoint y: 137, distance: 212.8
paste input "Triste y zamba"
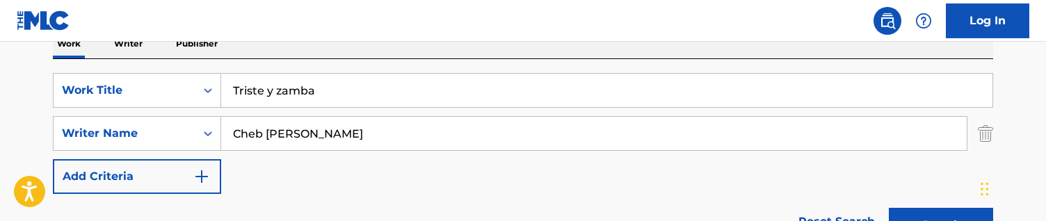
scroll to position [252, 0]
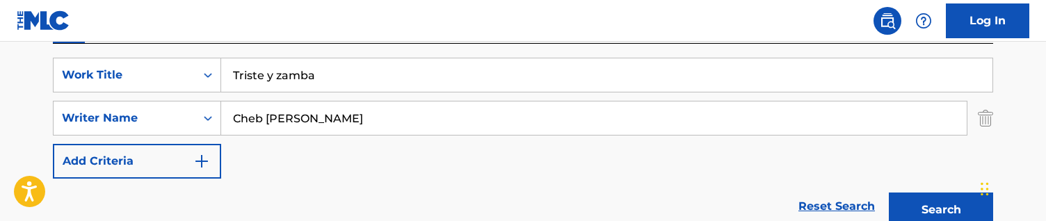
type input "Triste y zamba"
drag, startPoint x: 285, startPoint y: 115, endPoint x: 124, endPoint y: 97, distance: 161.7
click at [124, 97] on div "SearchWithCriteriac5a9be78-6a0c-401c-ba17-486b6a0496cc Work Title Triste y zamb…" at bounding box center [523, 118] width 940 height 121
type input "[PERSON_NAME]"
click at [479, 193] on button "Search" at bounding box center [941, 210] width 104 height 35
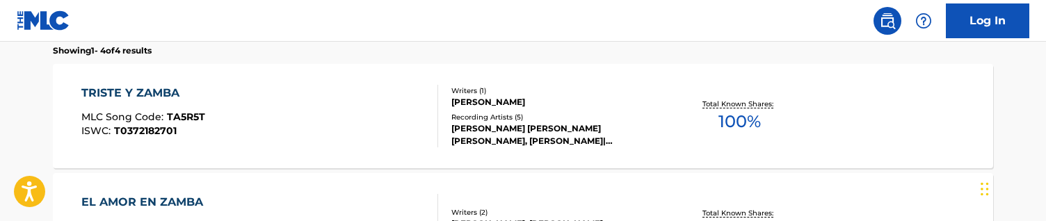
scroll to position [451, 0]
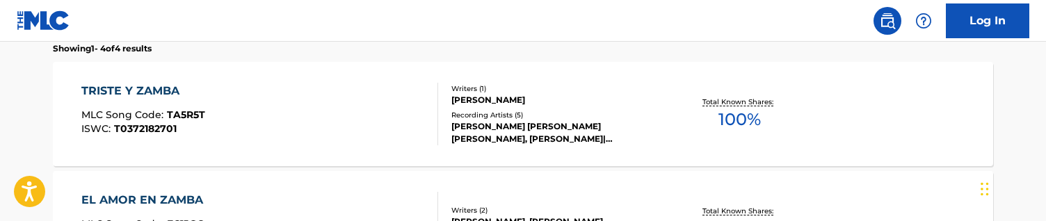
click at [296, 109] on div "TRISTE Y ZAMBA MLC Song Code : TA5R5T ISWC : T0372182701" at bounding box center [260, 114] width 358 height 63
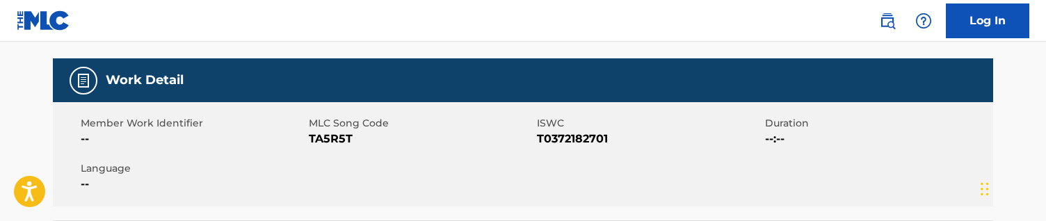
scroll to position [195, 0]
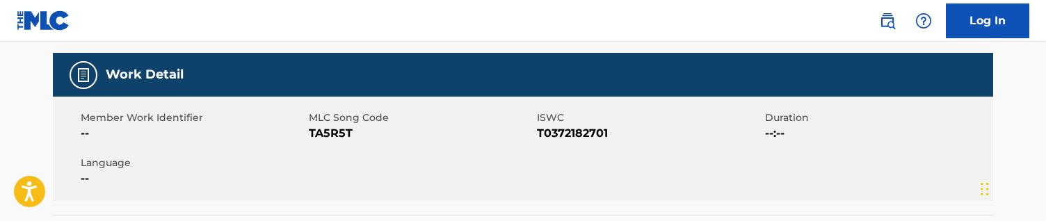
click at [340, 131] on span "TA5R5T" at bounding box center [421, 133] width 225 height 17
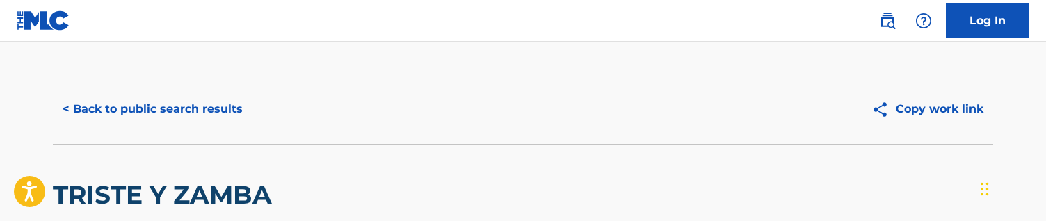
scroll to position [0, 0]
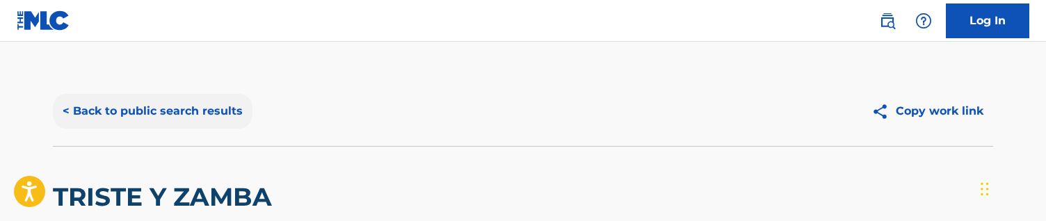
click at [221, 104] on button "< Back to public search results" at bounding box center [153, 111] width 200 height 35
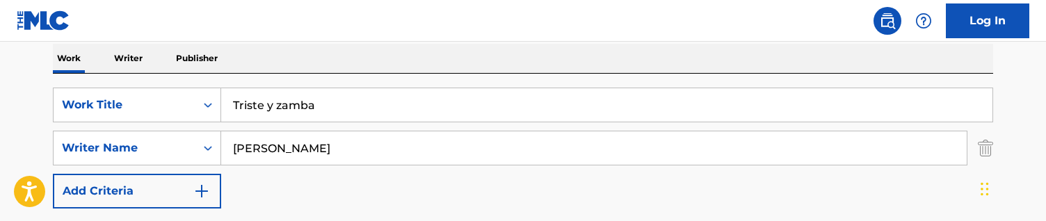
scroll to position [250, 0]
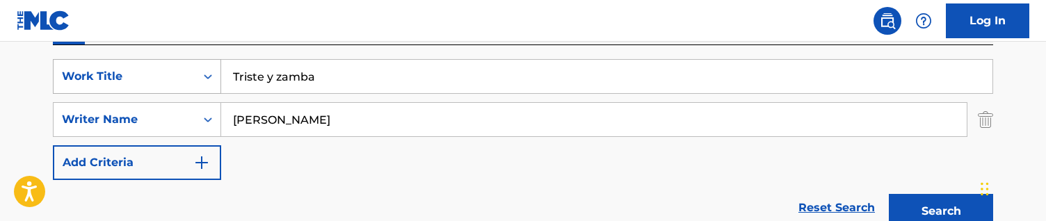
drag, startPoint x: 346, startPoint y: 122, endPoint x: 75, endPoint y: 83, distance: 273.5
click at [75, 83] on div "SearchWithCriteriac5a9be78-6a0c-401c-ba17-486b6a0496cc Work Title Triste y zamb…" at bounding box center [523, 119] width 940 height 121
paste input "[PERSON_NAME]"
type input "[PERSON_NAME]"
drag, startPoint x: 325, startPoint y: 73, endPoint x: 63, endPoint y: 42, distance: 264.0
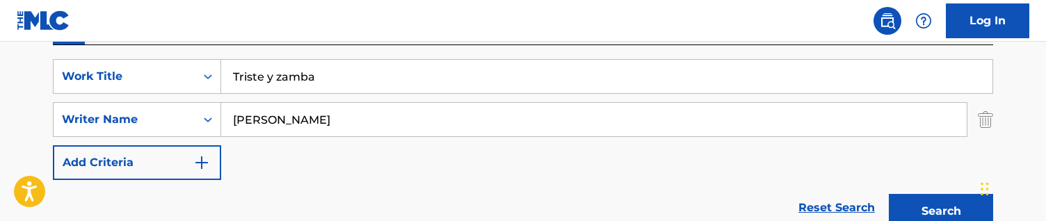
type input "up"
click at [479, 194] on button "Search" at bounding box center [941, 211] width 104 height 35
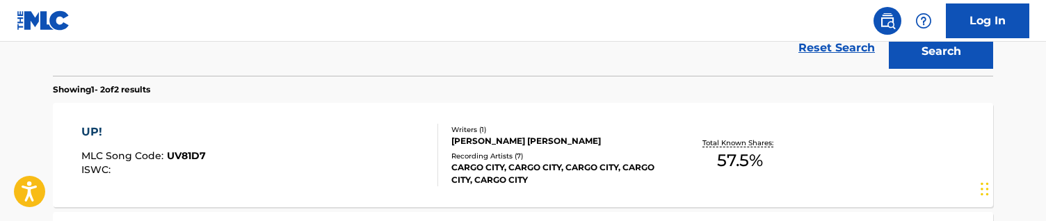
click at [337, 78] on section "Showing 1 - 2 of 2 results" at bounding box center [523, 86] width 940 height 20
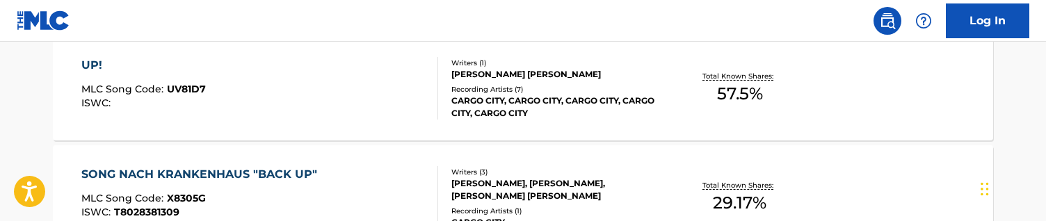
scroll to position [479, 0]
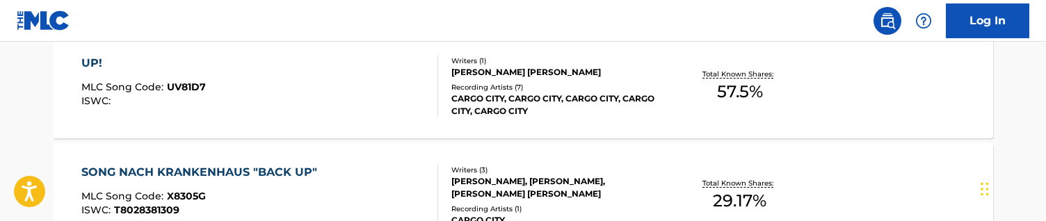
click at [337, 78] on div "UP! MLC Song Code : UV81D7 ISWC :" at bounding box center [260, 86] width 358 height 63
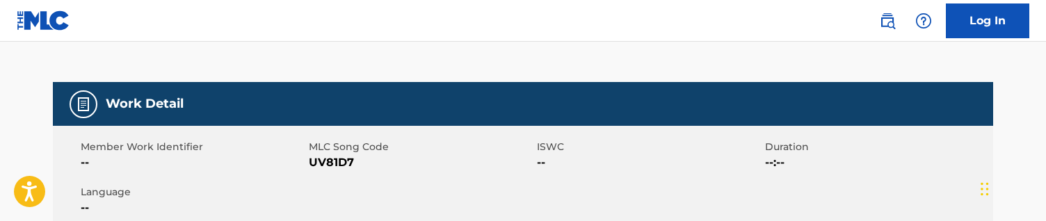
scroll to position [168, 0]
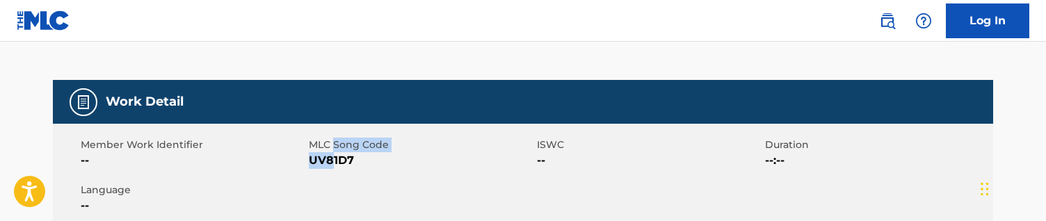
click at [333, 152] on span "UV81D7" at bounding box center [421, 160] width 225 height 17
click at [333, 168] on span "UV81D7" at bounding box center [421, 160] width 225 height 17
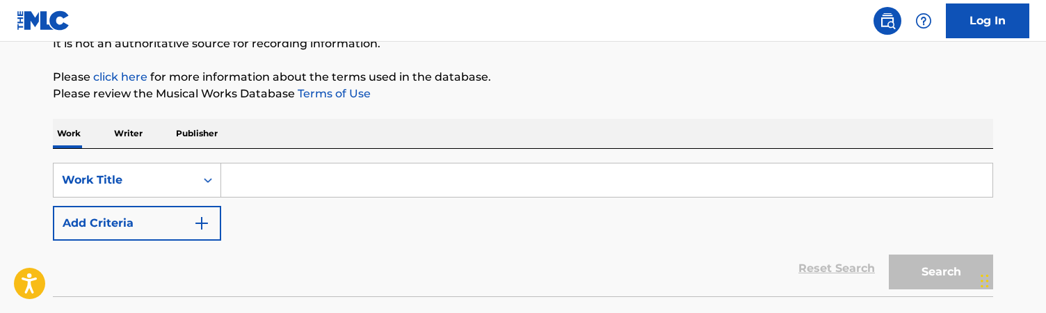
scroll to position [147, 0]
click at [270, 184] on input "Search Form" at bounding box center [606, 179] width 771 height 33
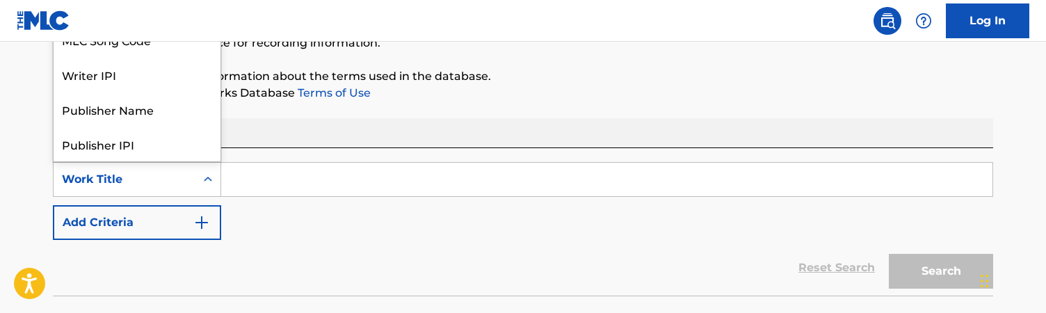
click at [166, 184] on div "Work Title" at bounding box center [124, 179] width 125 height 17
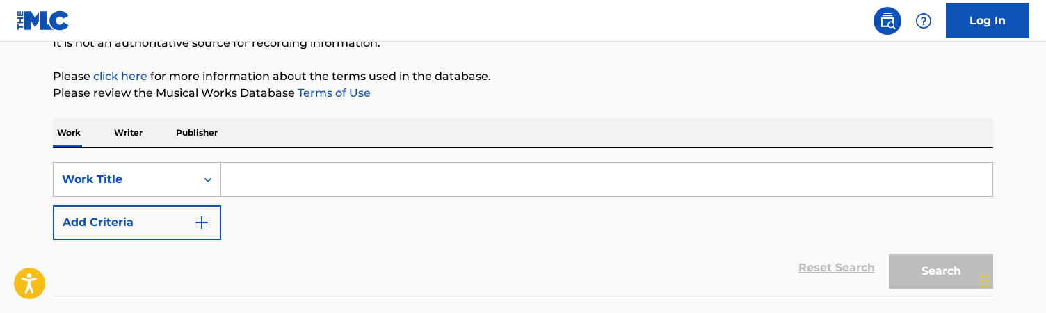
click at [152, 40] on nav "Log In" at bounding box center [523, 21] width 1046 height 42
click at [212, 184] on icon "Search Form" at bounding box center [208, 180] width 14 height 14
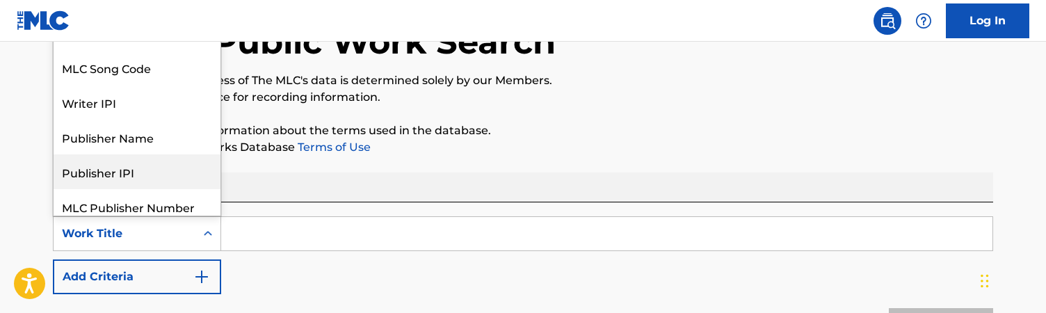
scroll to position [93, 0]
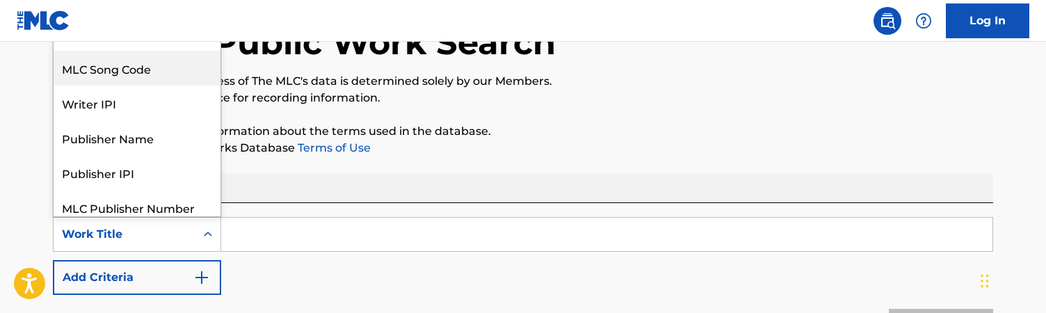
click at [161, 74] on div "MLC Song Code" at bounding box center [137, 68] width 167 height 35
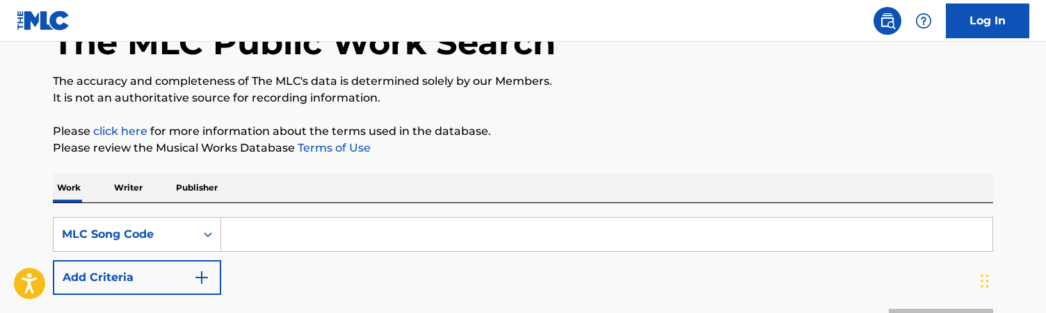
click at [272, 237] on input "Search Form" at bounding box center [606, 234] width 771 height 33
paste input "W2663E"
type input "W2663E"
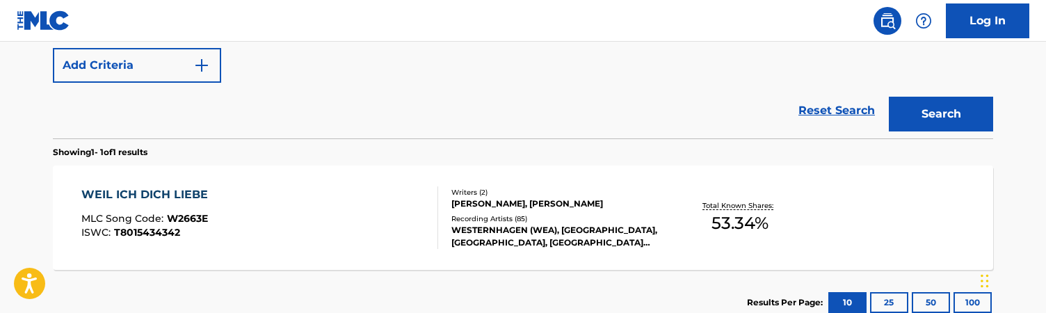
scroll to position [306, 0]
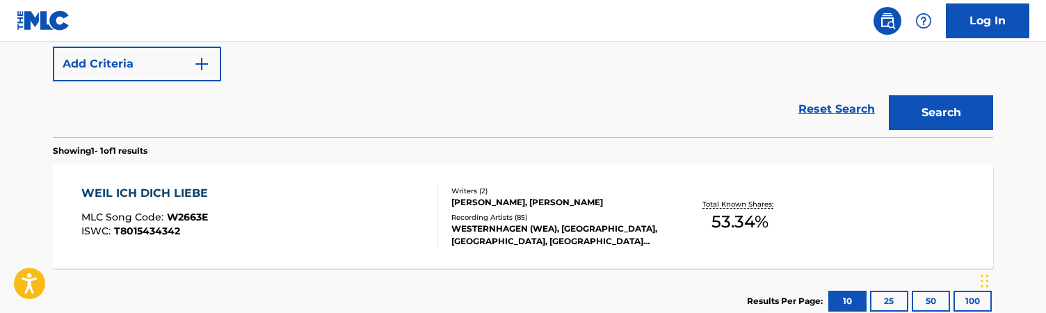
click at [381, 201] on div "WEIL ICH DICH LIEBE MLC Song Code : W2663E ISWC : T8015434342" at bounding box center [260, 216] width 358 height 63
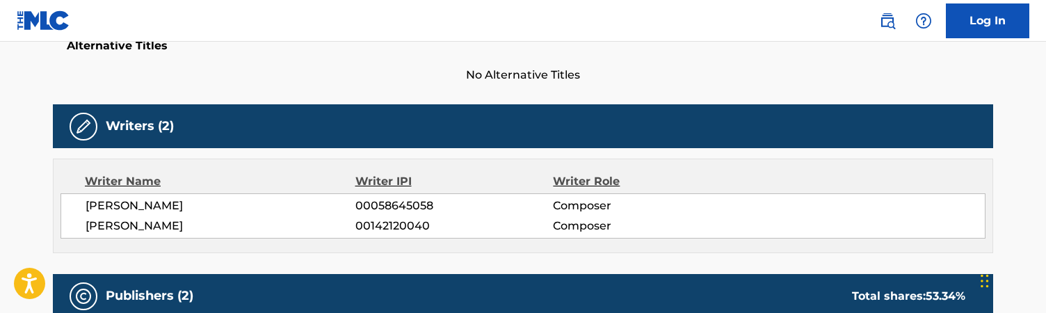
scroll to position [388, 0]
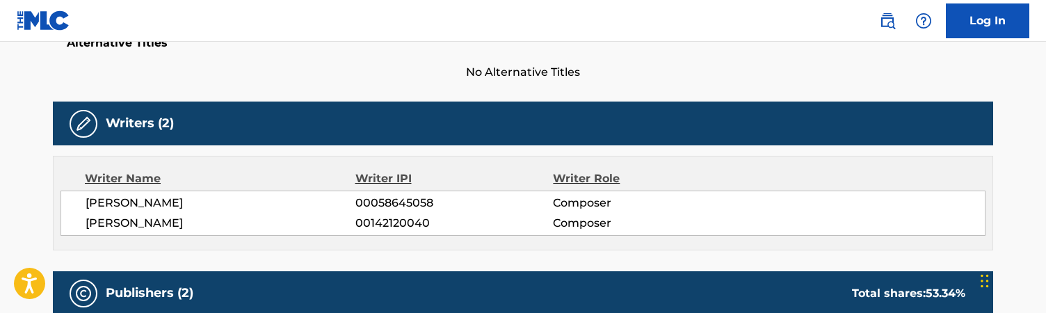
click at [441, 243] on div "Writer Name Writer IPI Writer Role ERICH OFFIEROWSKI 00058645058 Composer EUGEN…" at bounding box center [523, 203] width 940 height 95
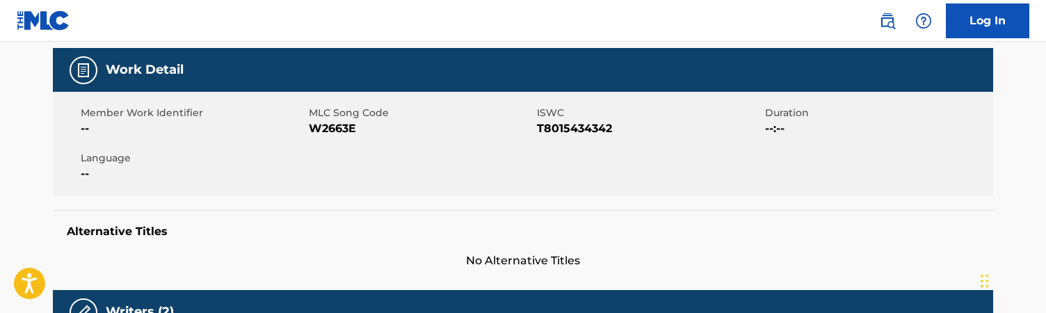
scroll to position [0, 0]
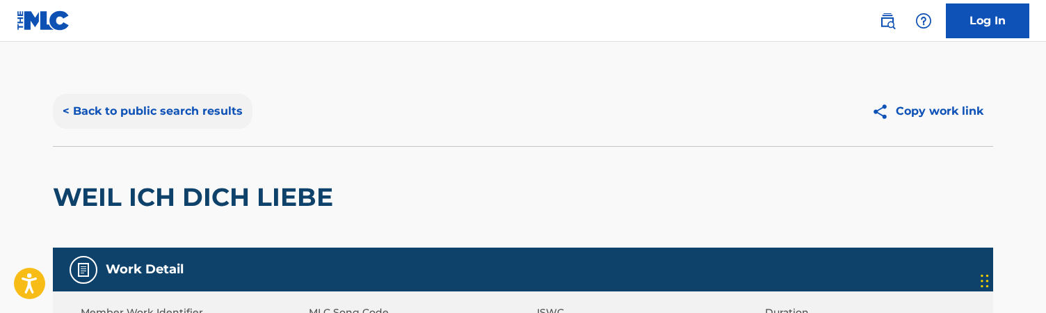
click at [198, 106] on button "< Back to public search results" at bounding box center [153, 111] width 200 height 35
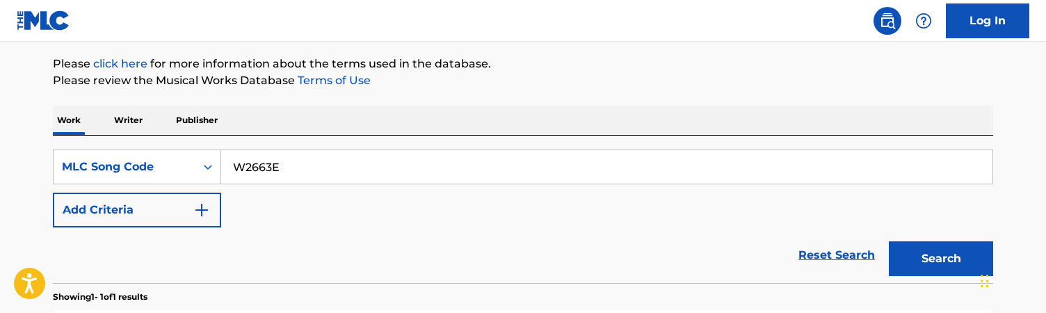
scroll to position [161, 0]
